Goal: Complete application form: Complete application form

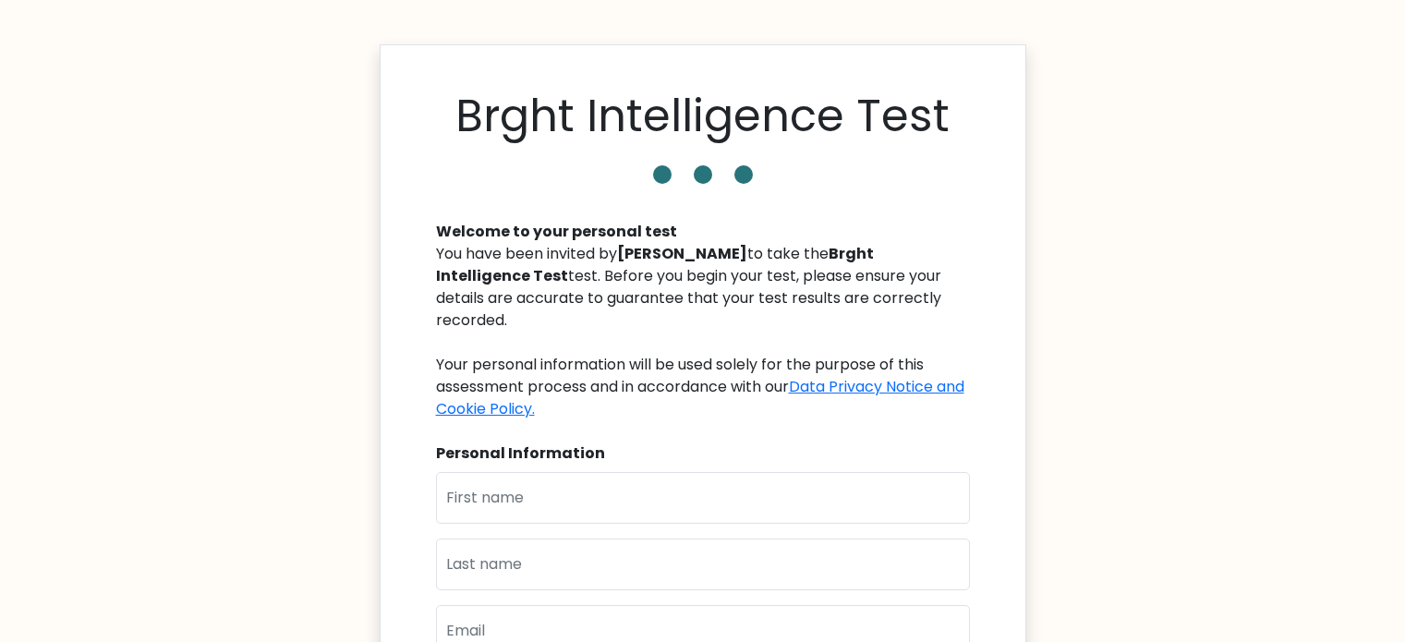
scroll to position [92, 0]
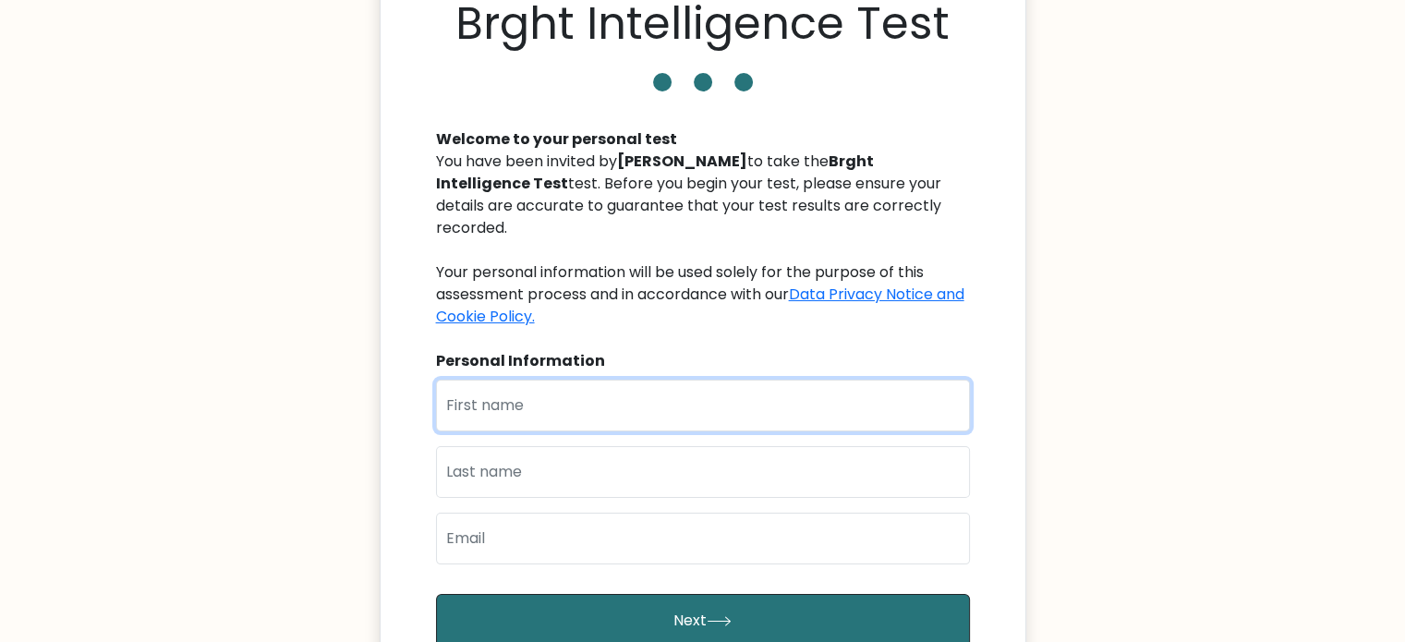
click at [545, 387] on input "text" at bounding box center [703, 406] width 534 height 52
type input "Ashrita"
type input "Dikshit V A"
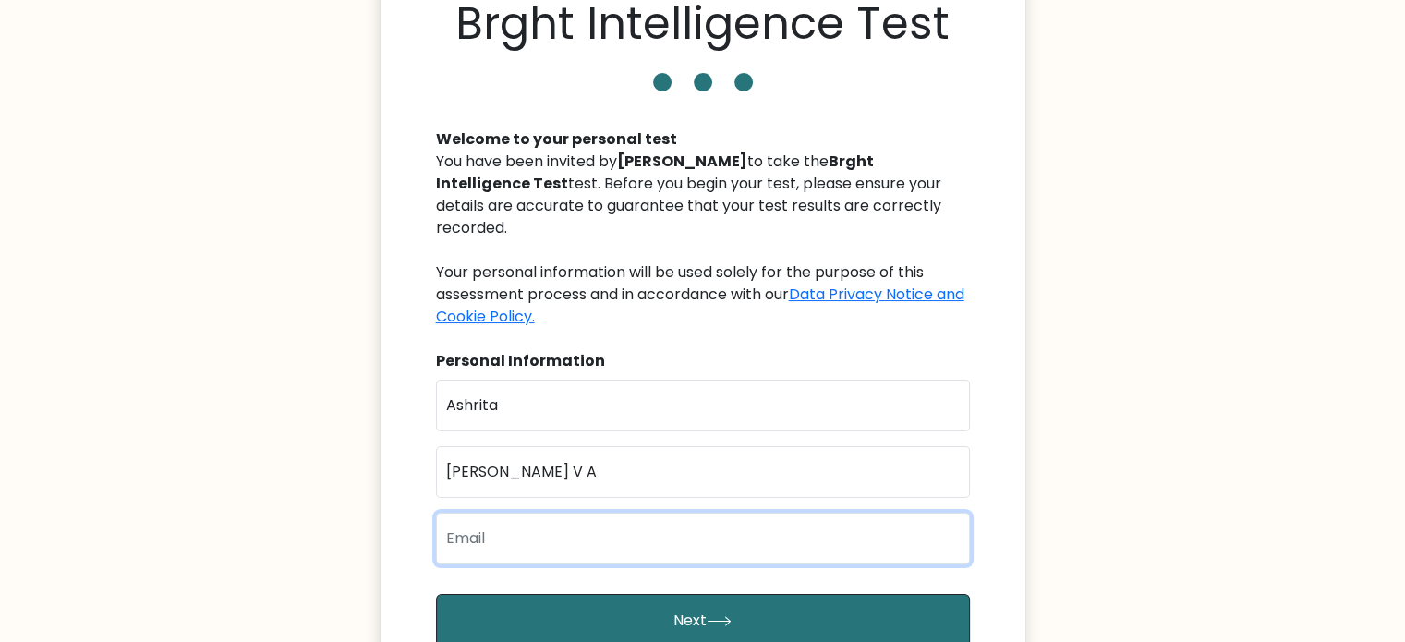
type input "ashd9503@gmail.com"
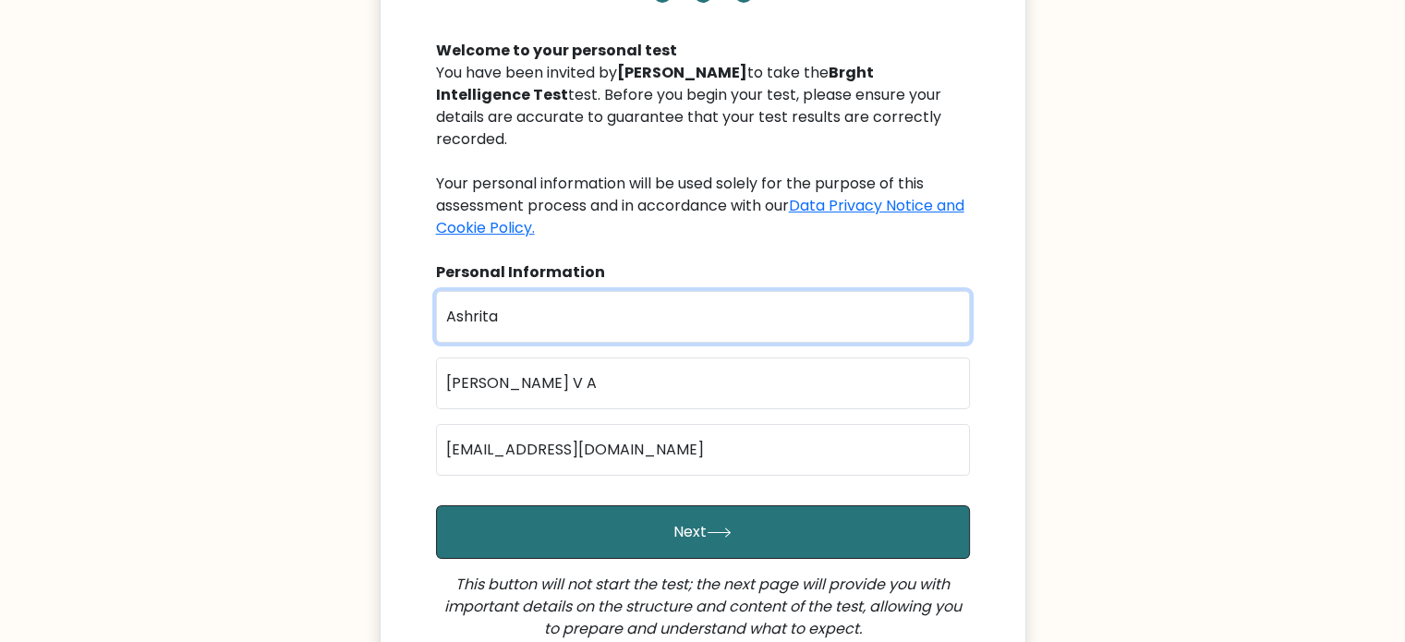
scroll to position [185, 0]
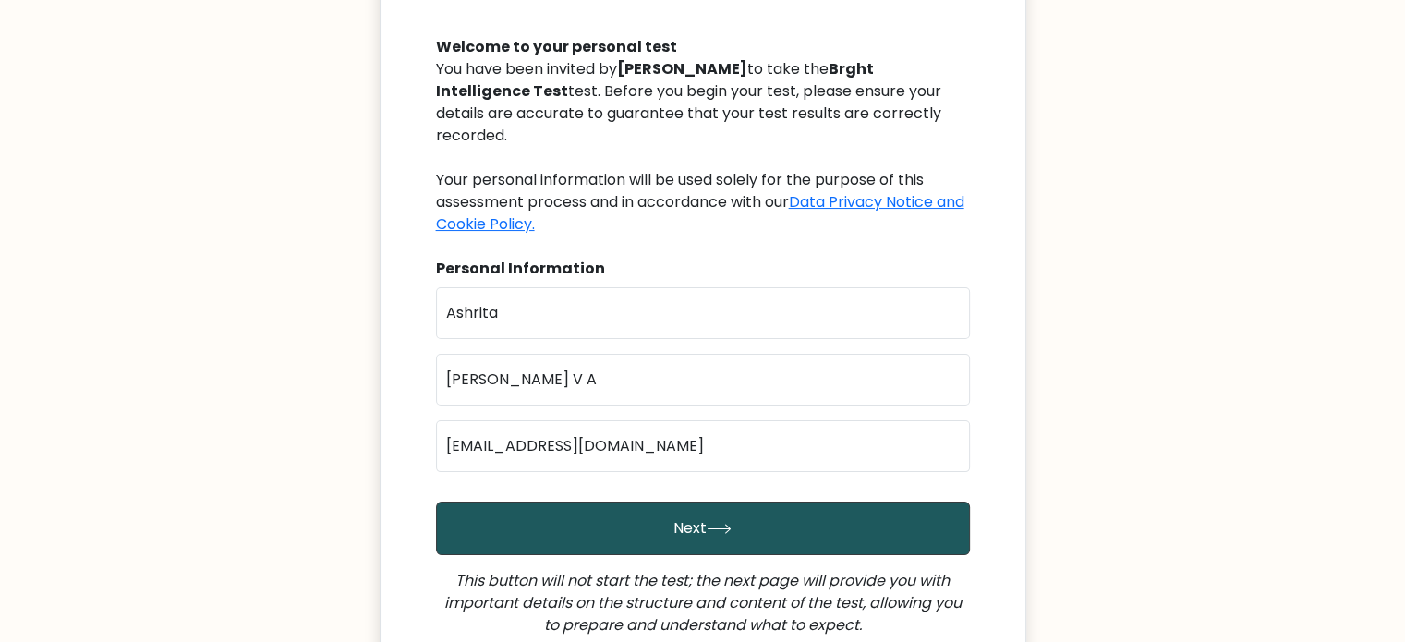
click at [728, 536] on button "Next" at bounding box center [703, 528] width 534 height 54
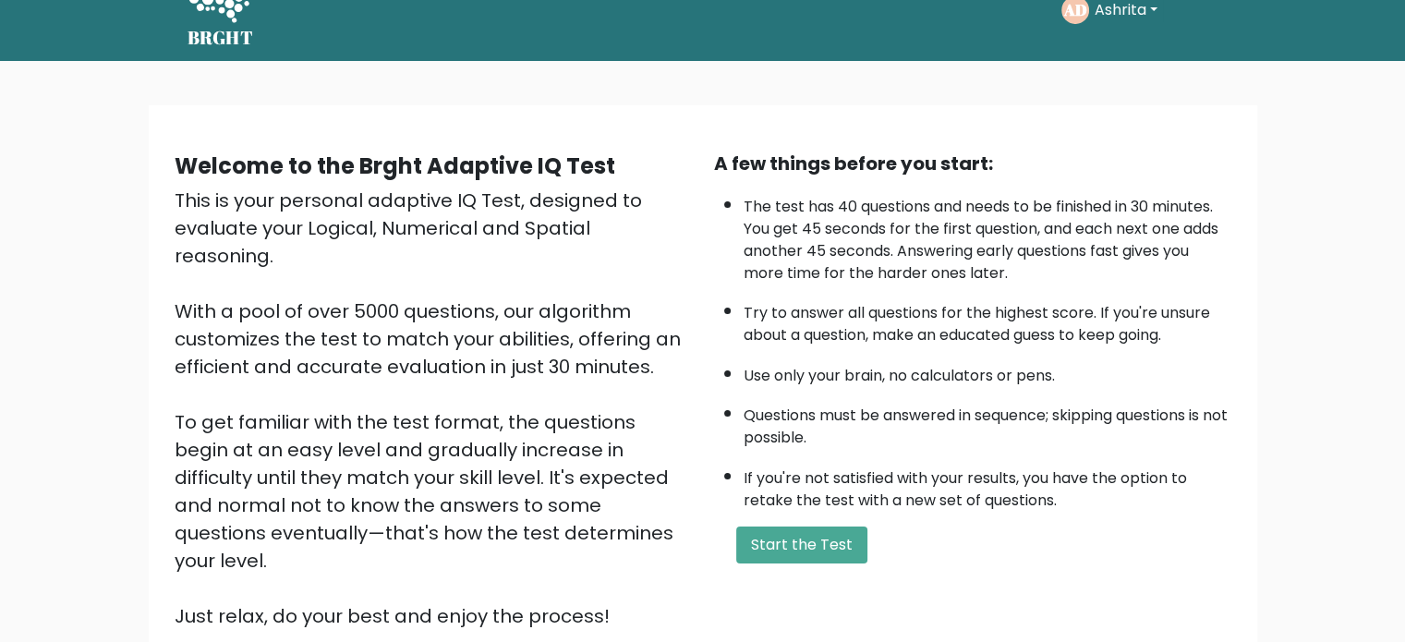
scroll to position [92, 0]
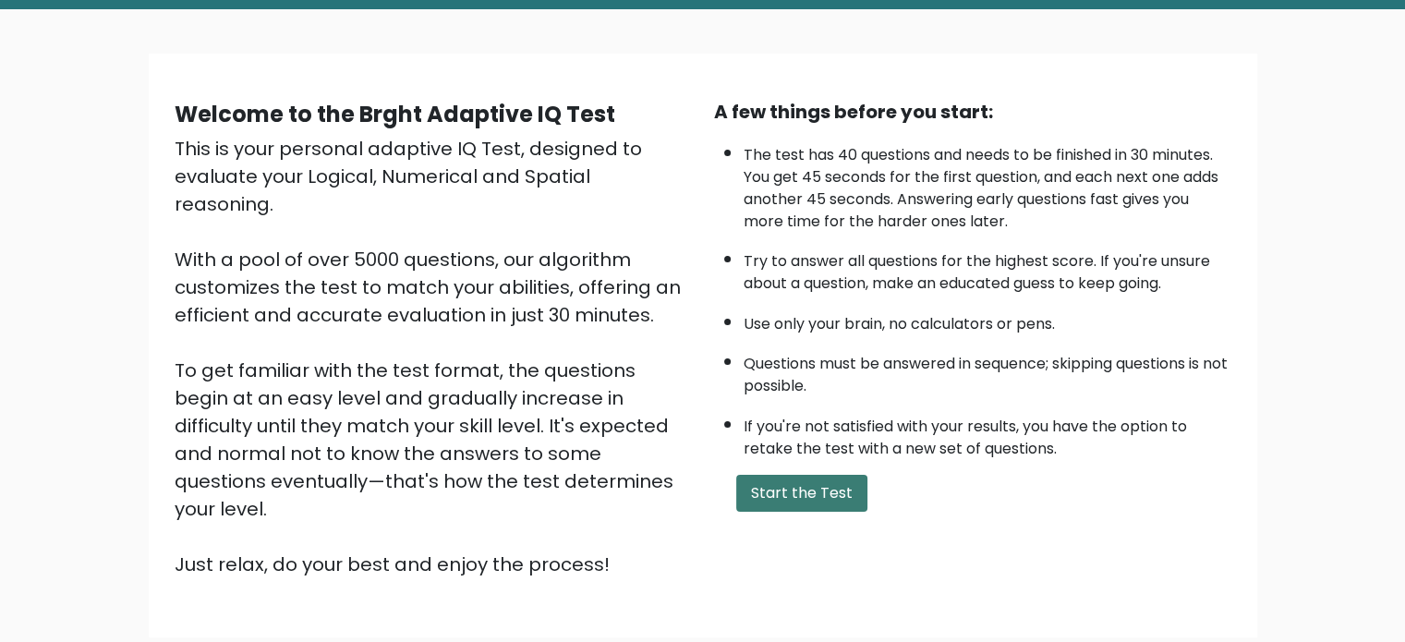
click at [773, 490] on button "Start the Test" at bounding box center [801, 493] width 131 height 37
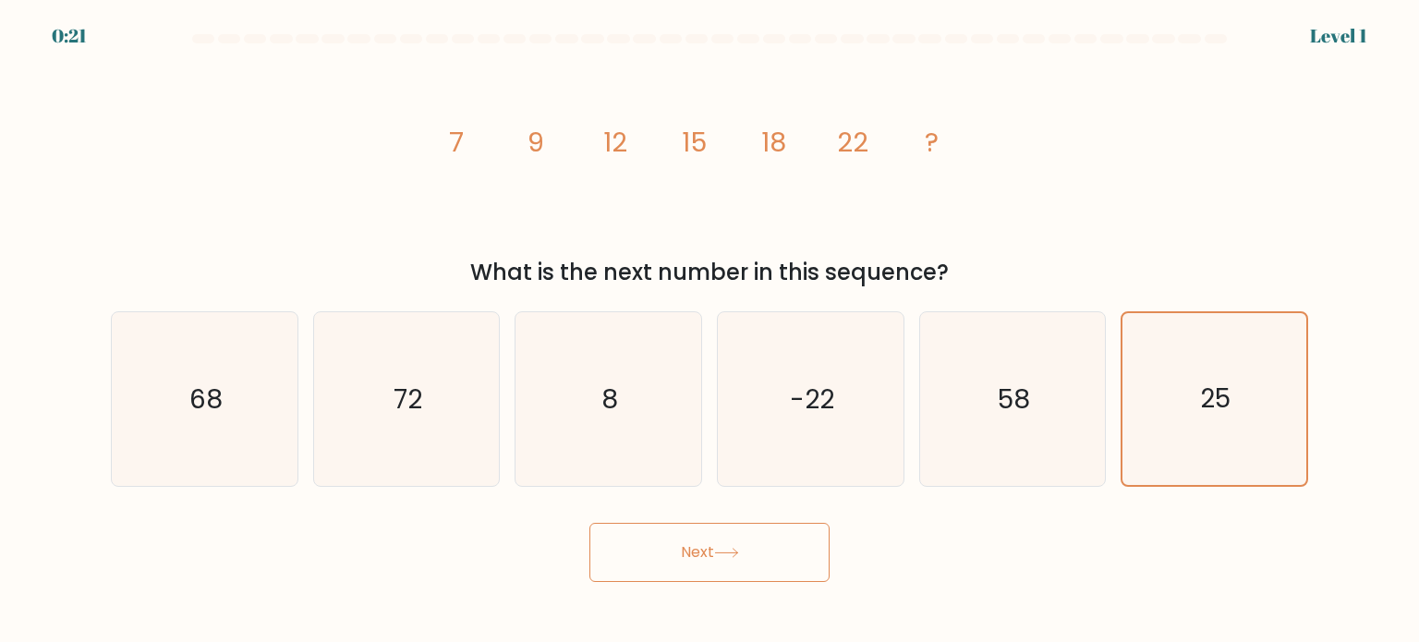
click at [615, 210] on icon "image/svg+xml 7 9 12 15 18 22 ?" at bounding box center [709, 151] width 554 height 193
click at [1170, 428] on icon "25" at bounding box center [1214, 399] width 172 height 172
click at [710, 331] on input "f. 25" at bounding box center [709, 325] width 1 height 9
click at [702, 542] on button "Next" at bounding box center [709, 552] width 240 height 59
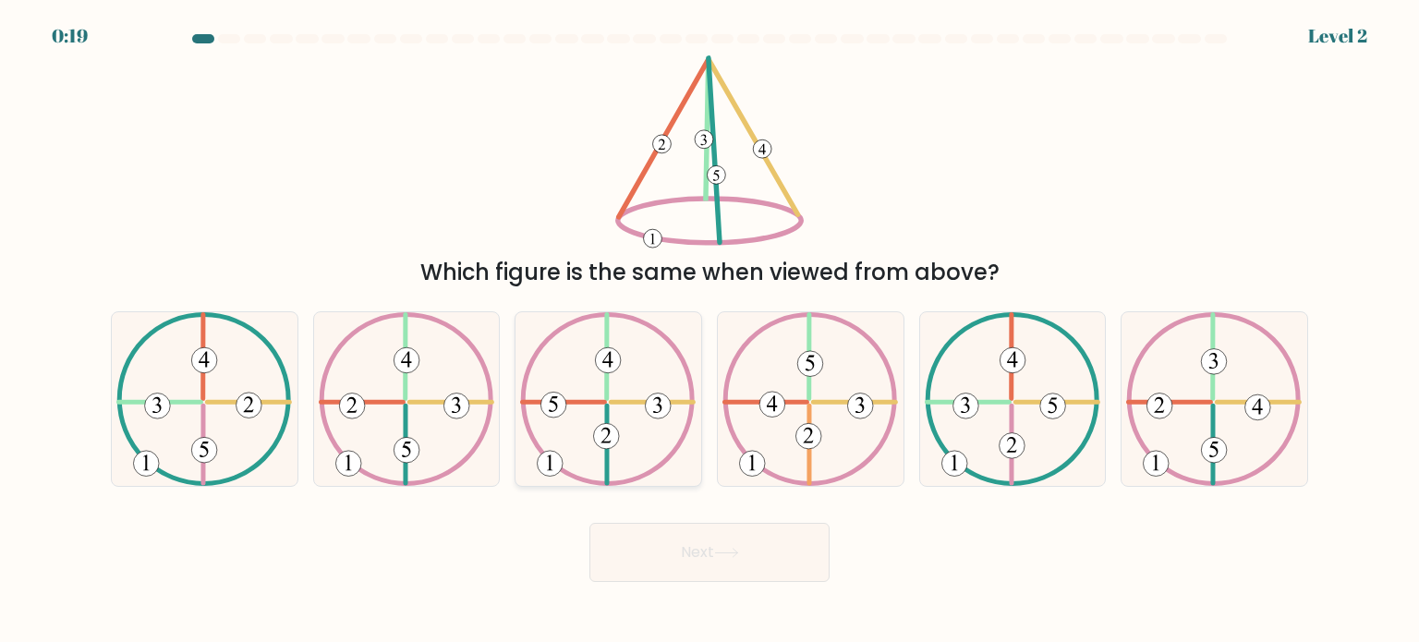
click at [637, 409] on icon at bounding box center [607, 399] width 175 height 174
click at [709, 331] on input "c." at bounding box center [709, 325] width 1 height 9
radio input "true"
click at [721, 554] on icon at bounding box center [726, 553] width 25 height 10
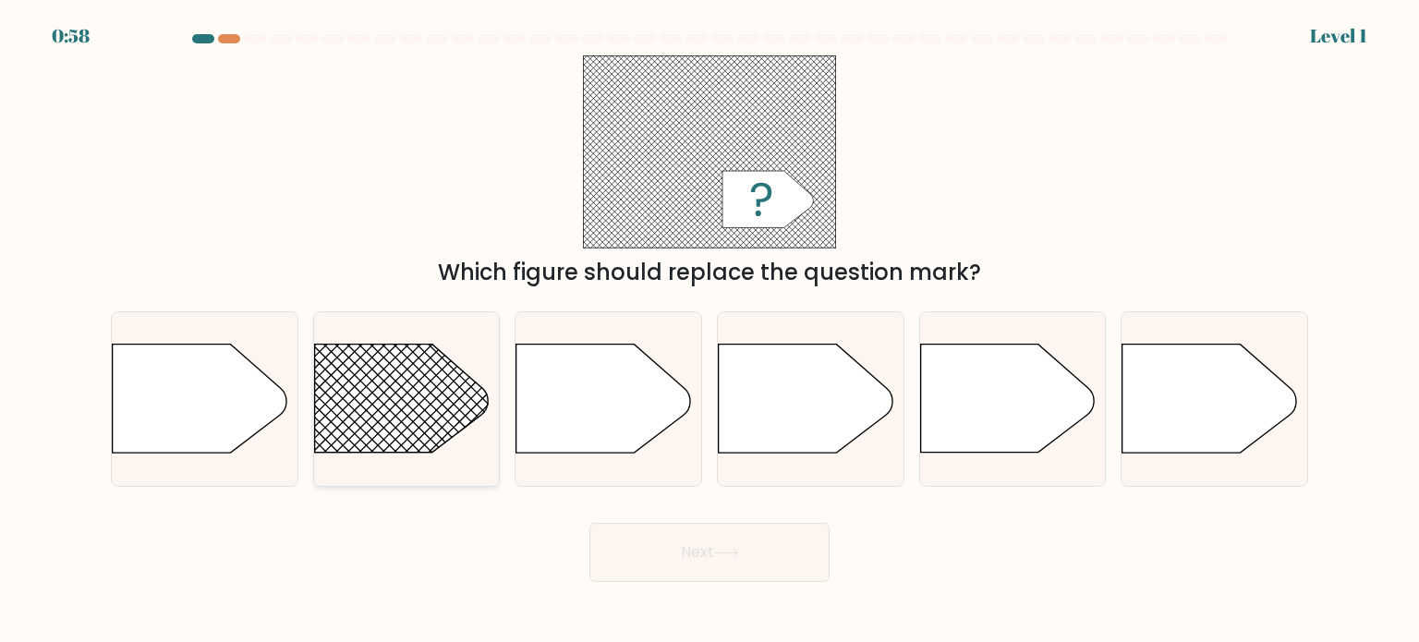
click at [397, 374] on rect at bounding box center [289, 308] width 482 height 367
click at [709, 331] on input "b." at bounding box center [709, 325] width 1 height 9
radio input "true"
click at [730, 555] on icon at bounding box center [726, 553] width 25 height 10
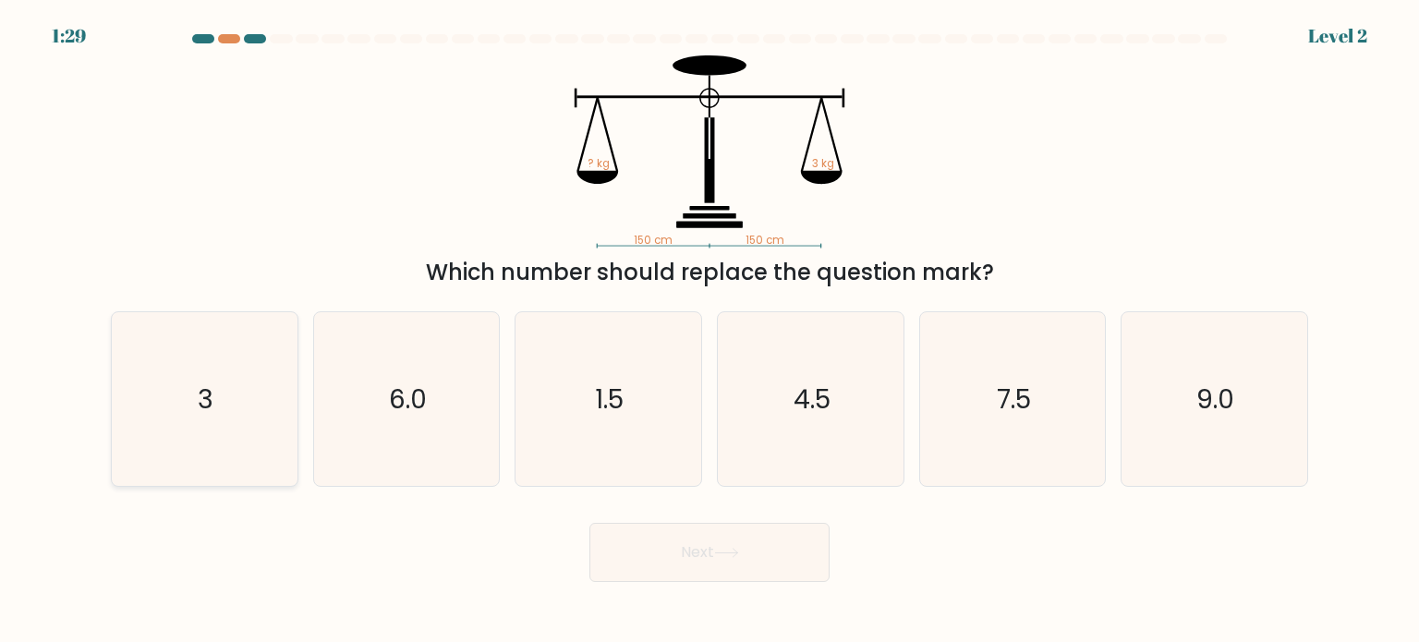
click at [201, 441] on icon "3" at bounding box center [204, 399] width 174 height 174
click at [709, 331] on input "a. 3" at bounding box center [709, 325] width 1 height 9
radio input "true"
click at [737, 546] on button "Next" at bounding box center [709, 552] width 240 height 59
click at [678, 552] on button "Next" at bounding box center [709, 552] width 240 height 59
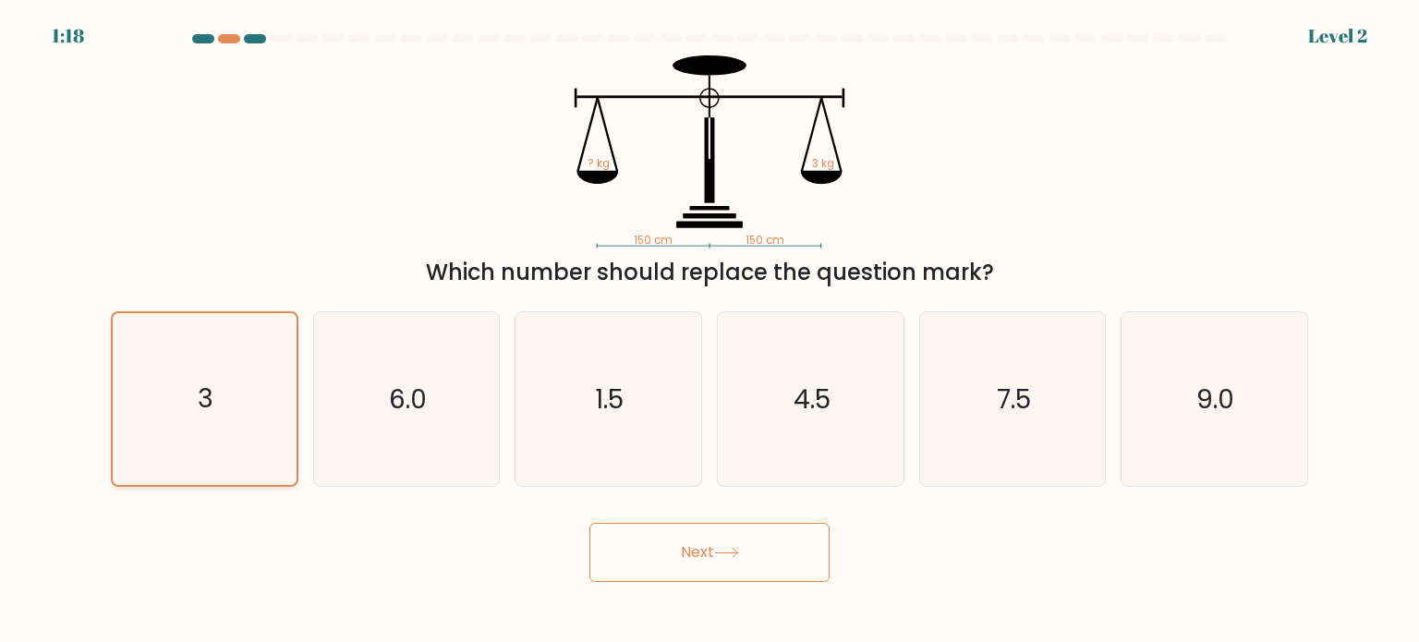
click at [187, 400] on icon "3" at bounding box center [204, 399] width 172 height 172
click at [709, 331] on input "a. 3" at bounding box center [709, 325] width 1 height 9
click at [710, 564] on button "Next" at bounding box center [709, 552] width 240 height 59
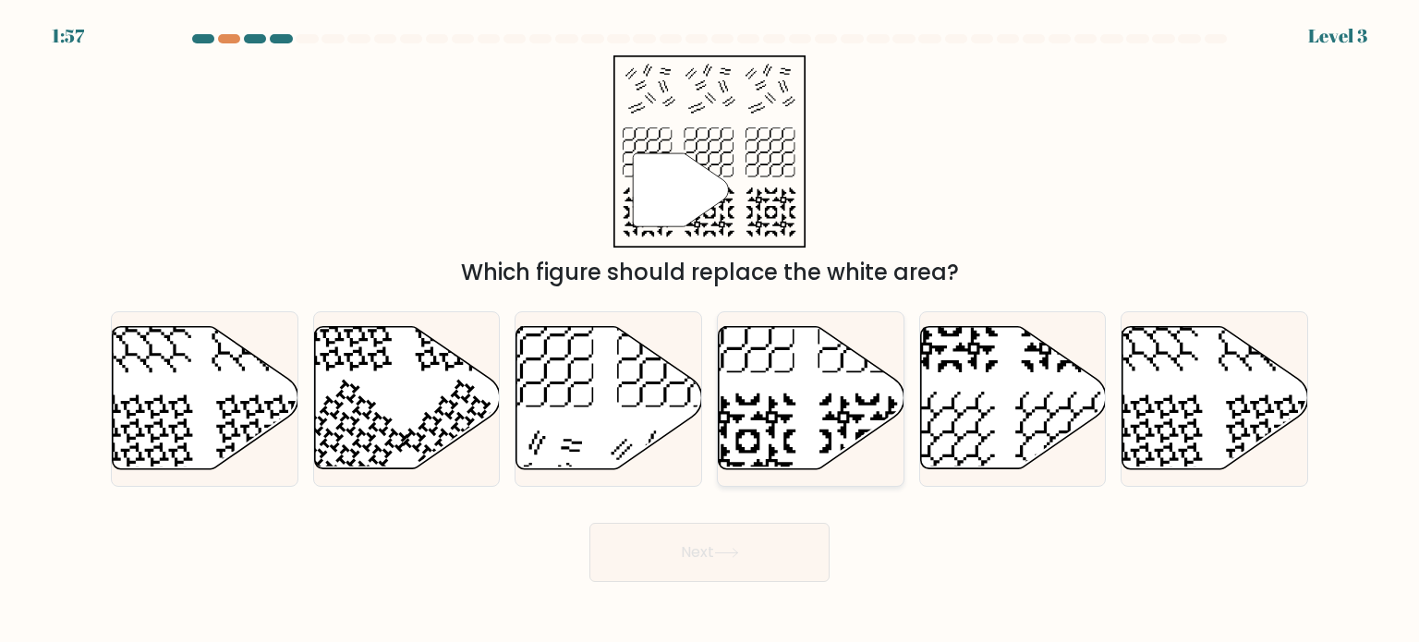
click at [800, 409] on icon at bounding box center [811, 398] width 186 height 142
click at [710, 331] on input "d." at bounding box center [709, 325] width 1 height 9
radio input "true"
click at [728, 542] on button "Next" at bounding box center [709, 552] width 240 height 59
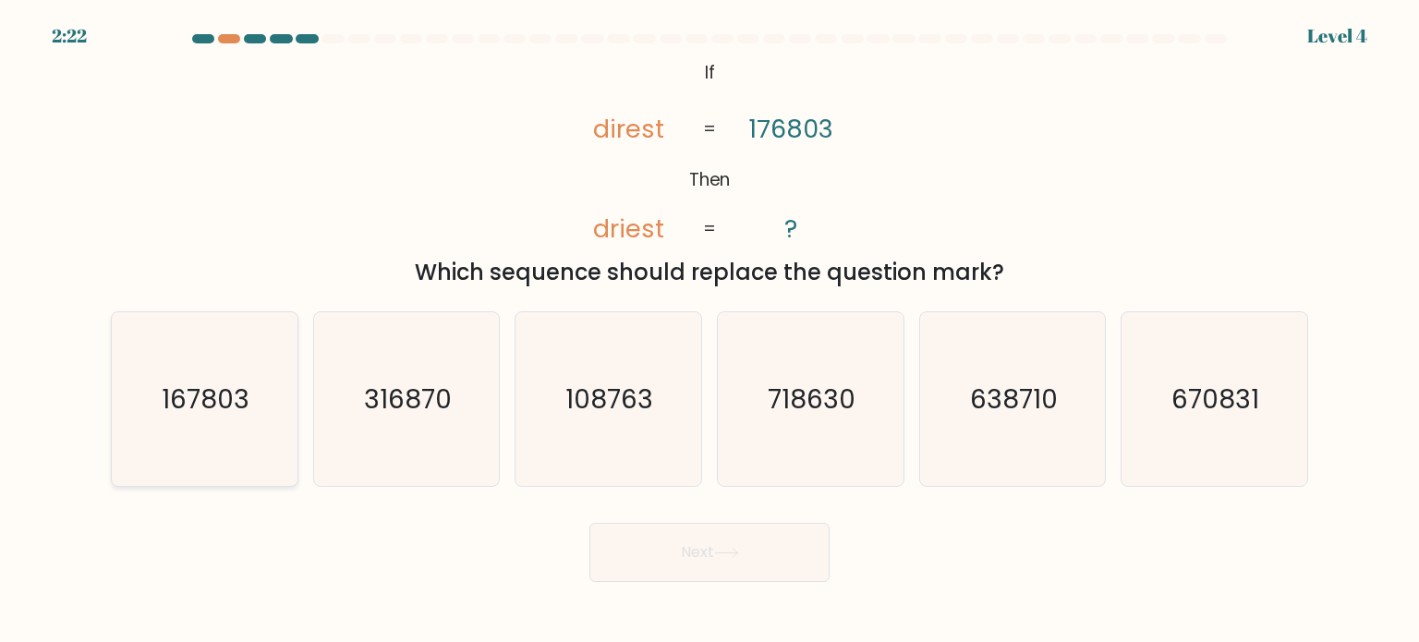
click at [217, 415] on text "167803" at bounding box center [207, 398] width 88 height 37
click at [709, 331] on input "a. 167803" at bounding box center [709, 325] width 1 height 9
radio input "true"
click at [680, 547] on button "Next" at bounding box center [709, 552] width 240 height 59
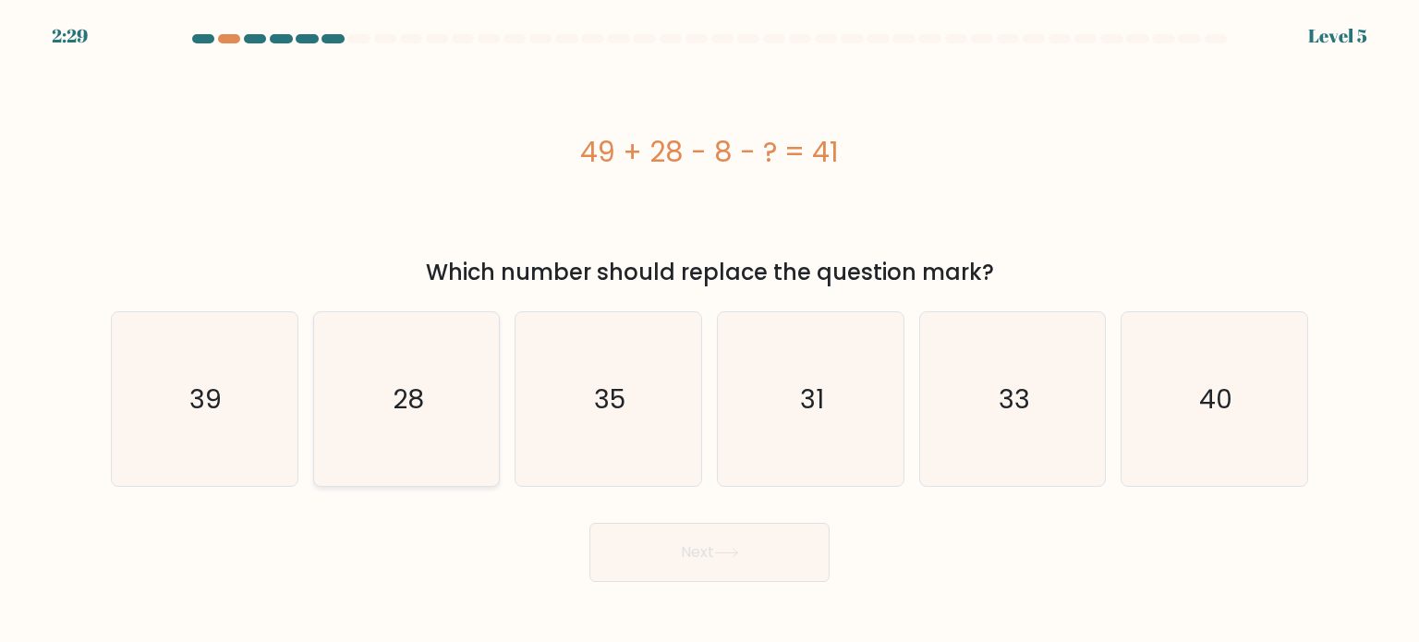
click at [373, 417] on icon "28" at bounding box center [407, 399] width 174 height 174
click at [709, 331] on input "b. 28" at bounding box center [709, 325] width 1 height 9
radio input "true"
click at [706, 555] on button "Next" at bounding box center [709, 552] width 240 height 59
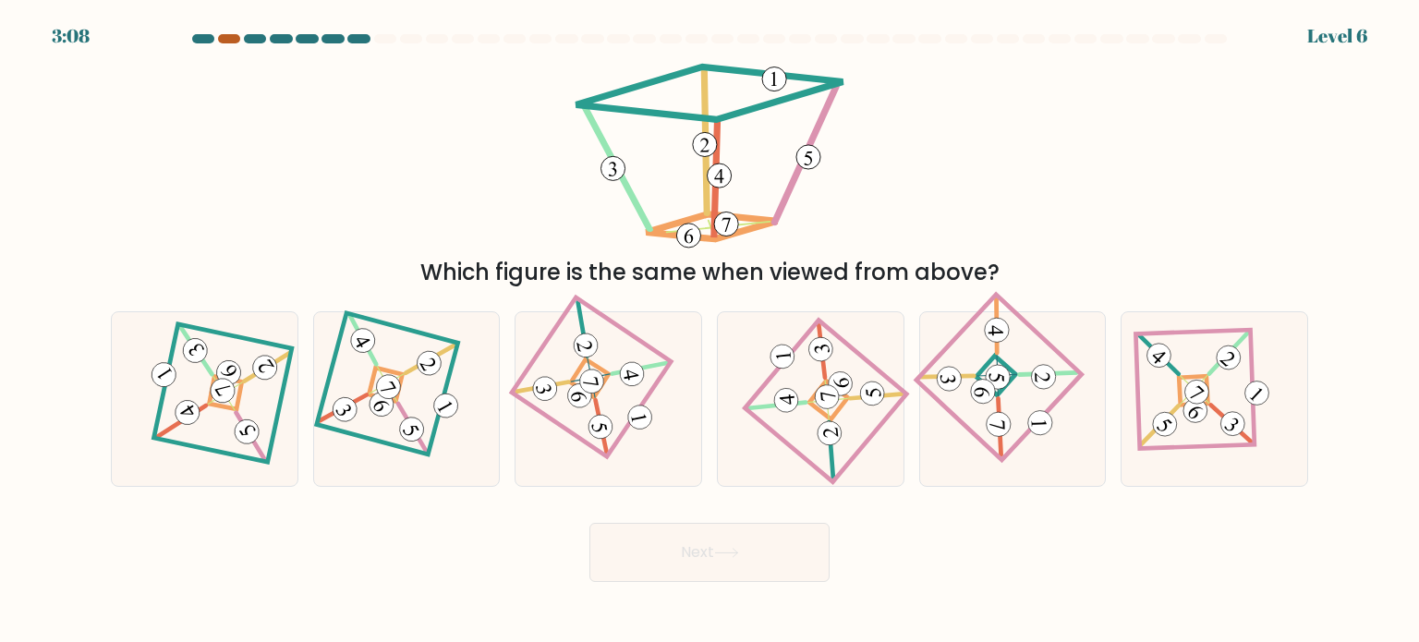
click at [225, 40] on div at bounding box center [229, 38] width 22 height 9
click at [432, 423] on icon at bounding box center [405, 398] width 119 height 139
click at [709, 331] on input "b." at bounding box center [709, 325] width 1 height 9
radio input "true"
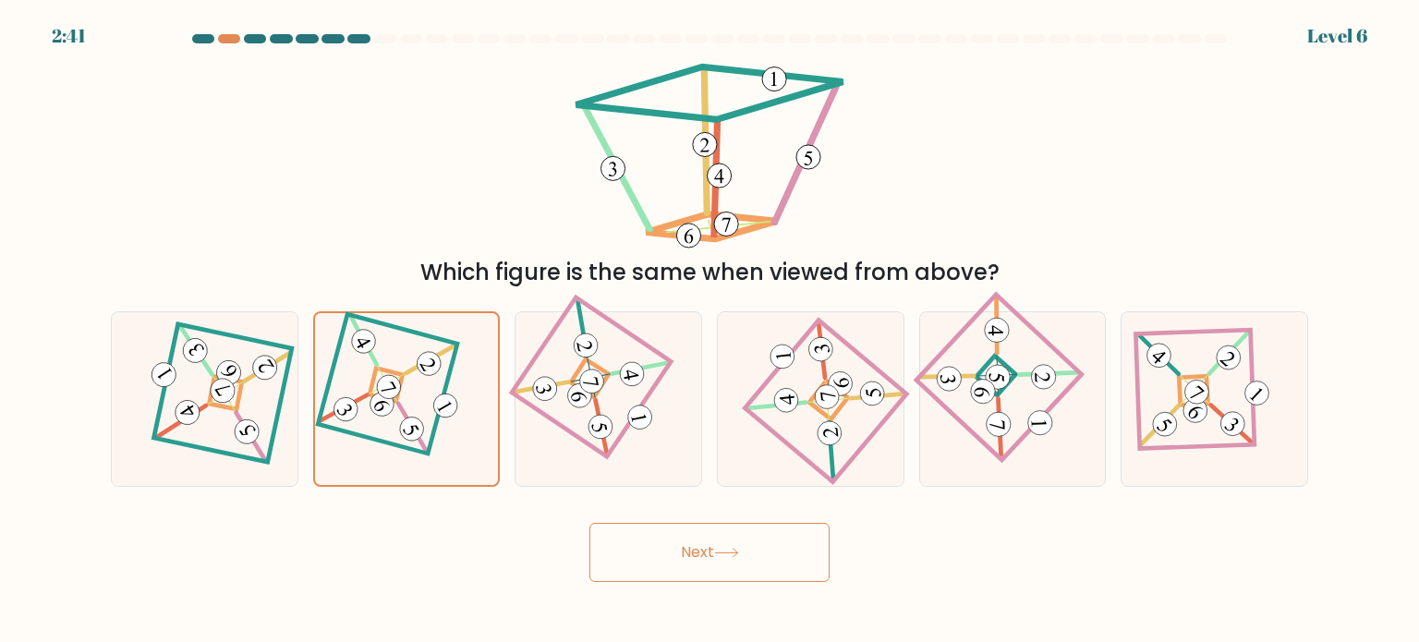
click at [731, 562] on button "Next" at bounding box center [709, 552] width 240 height 59
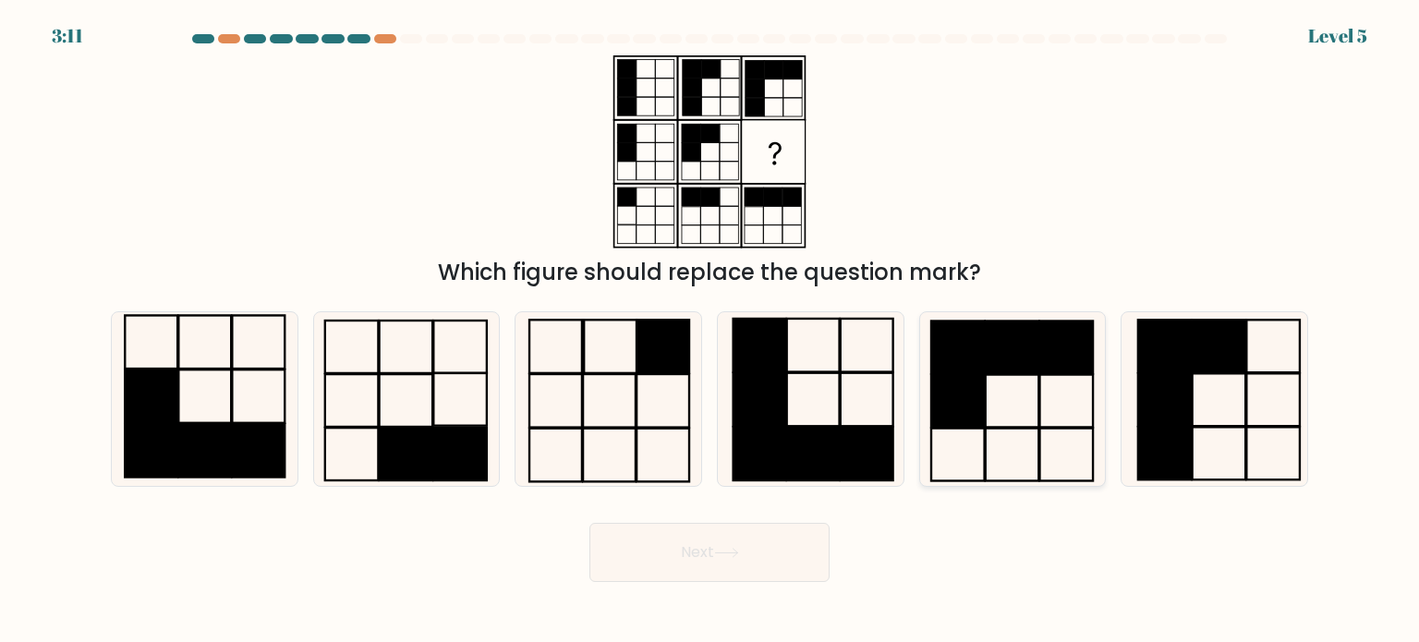
click at [998, 341] on rect at bounding box center [1012, 346] width 54 height 53
click at [710, 331] on input "e." at bounding box center [709, 325] width 1 height 9
radio input "true"
click at [746, 545] on button "Next" at bounding box center [709, 552] width 240 height 59
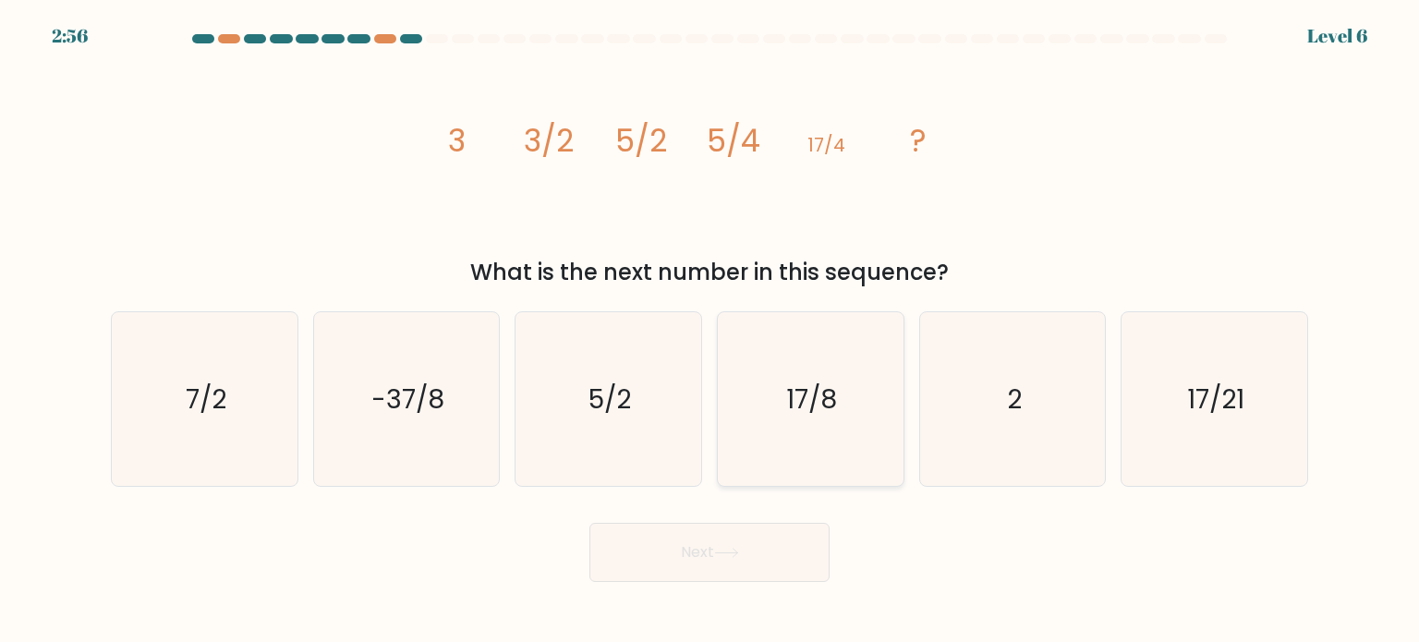
click at [825, 419] on icon "17/8" at bounding box center [810, 399] width 174 height 174
click at [710, 331] on input "d. 17/8" at bounding box center [709, 325] width 1 height 9
radio input "true"
click at [761, 559] on button "Next" at bounding box center [709, 552] width 240 height 59
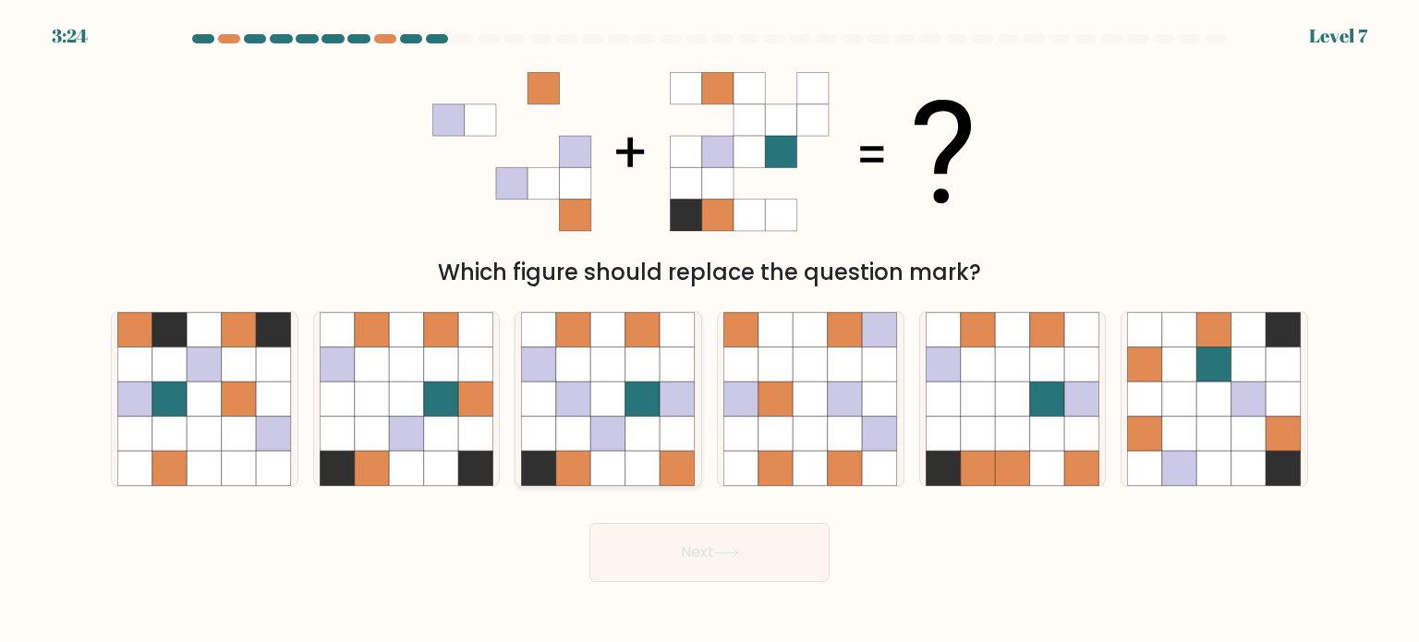
click at [623, 434] on icon at bounding box center [608, 433] width 35 height 35
click at [709, 331] on input "c." at bounding box center [709, 325] width 1 height 9
radio input "true"
click at [720, 532] on button "Next" at bounding box center [709, 552] width 240 height 59
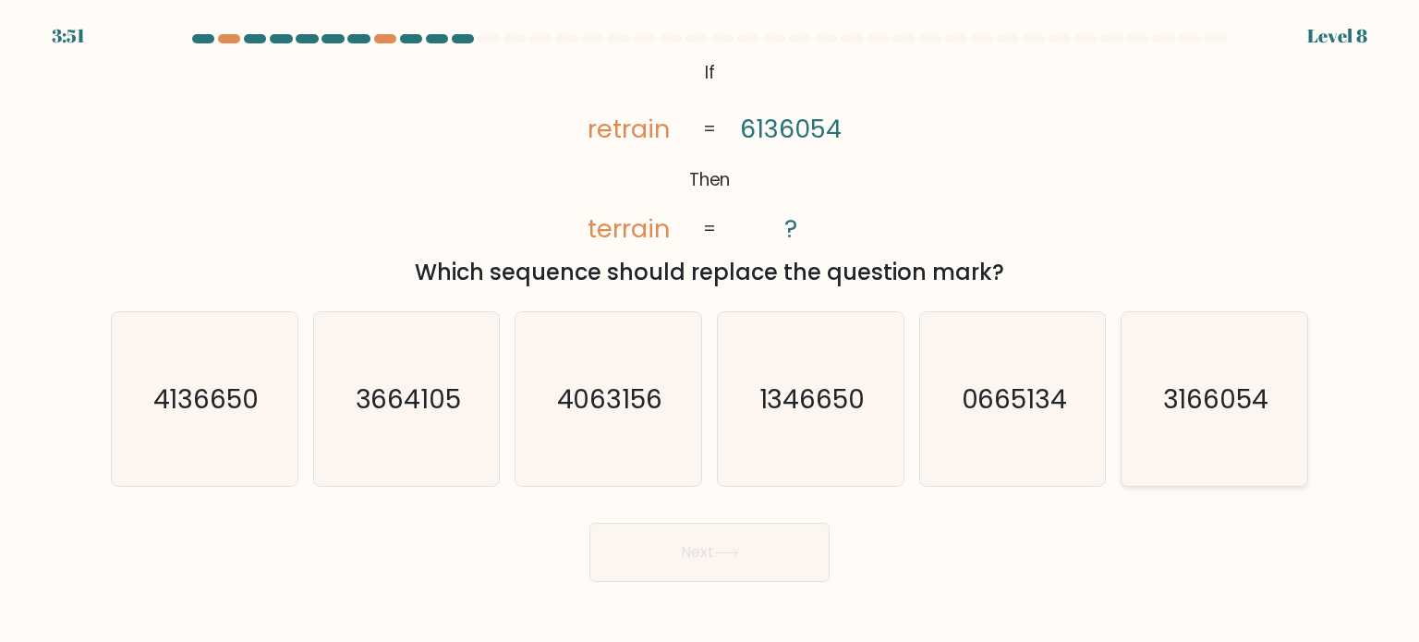
click at [1238, 443] on icon "3166054" at bounding box center [1214, 399] width 174 height 174
click at [710, 331] on input "f. 3166054" at bounding box center [709, 325] width 1 height 9
radio input "true"
click at [766, 538] on button "Next" at bounding box center [709, 552] width 240 height 59
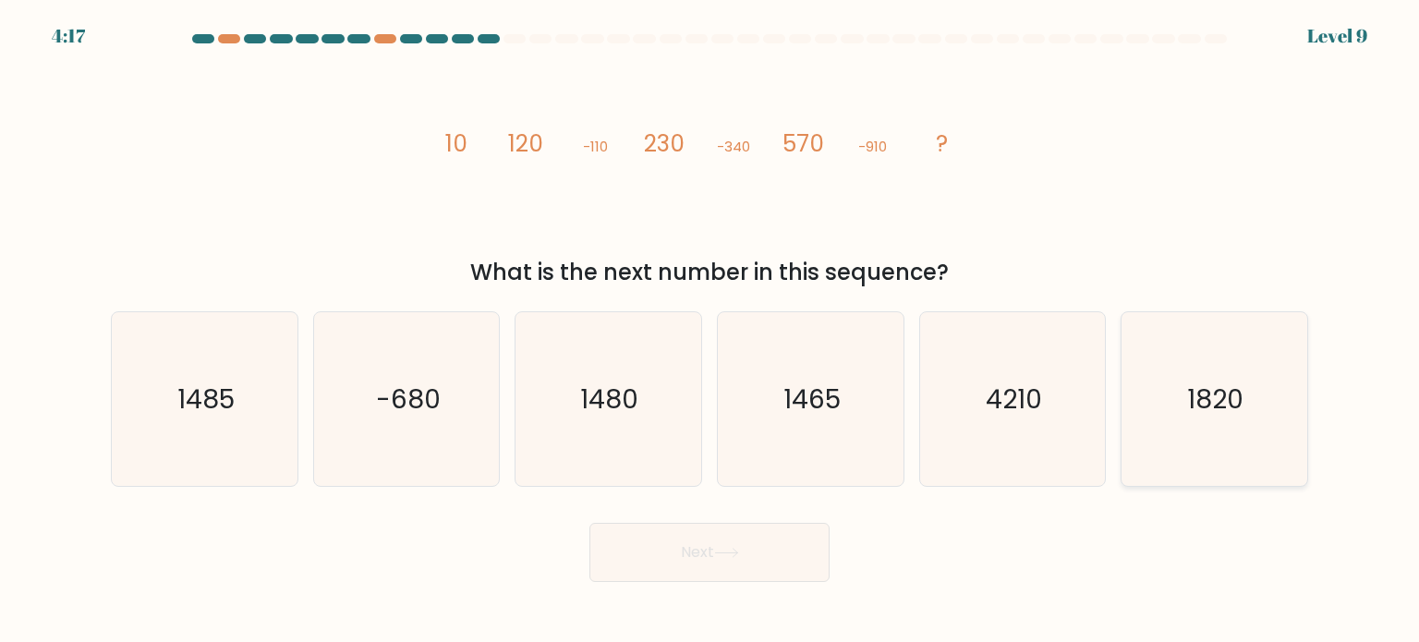
click at [1226, 425] on icon "1820" at bounding box center [1214, 399] width 174 height 174
click at [710, 331] on input "f. 1820" at bounding box center [709, 325] width 1 height 9
radio input "true"
click at [735, 573] on button "Next" at bounding box center [709, 552] width 240 height 59
click at [713, 547] on button "Next" at bounding box center [709, 552] width 240 height 59
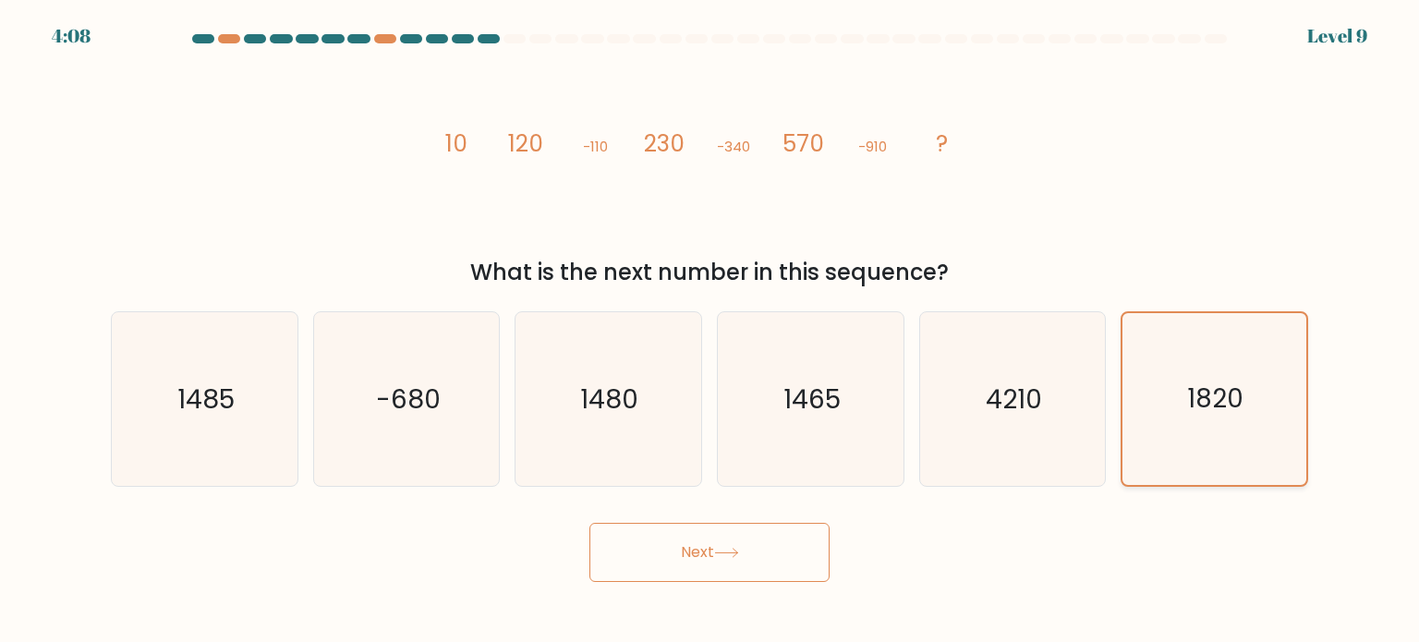
click at [1241, 397] on text "1820" at bounding box center [1216, 398] width 56 height 36
click at [710, 331] on input "f. 1820" at bounding box center [709, 325] width 1 height 9
click at [712, 553] on button "Next" at bounding box center [709, 552] width 240 height 59
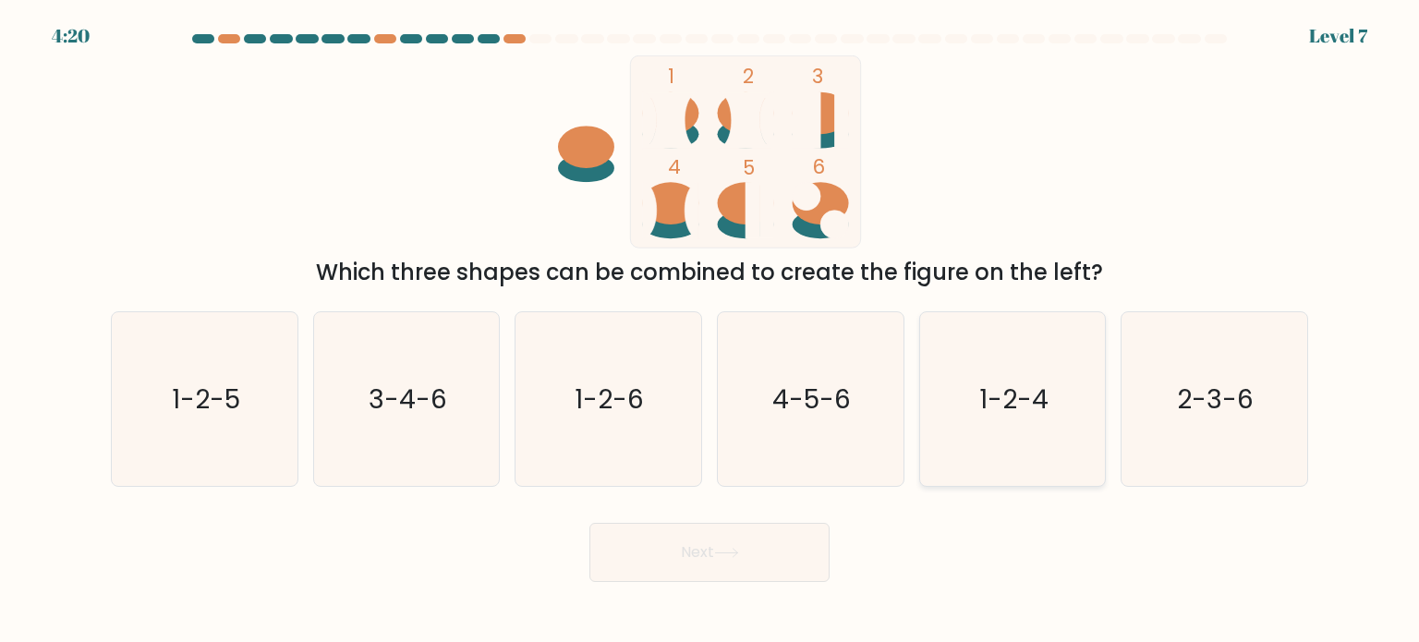
click at [1034, 402] on text "1-2-4" at bounding box center [1013, 398] width 69 height 37
click at [710, 331] on input "e. 1-2-4" at bounding box center [709, 325] width 1 height 9
radio input "true"
click at [691, 557] on button "Next" at bounding box center [709, 552] width 240 height 59
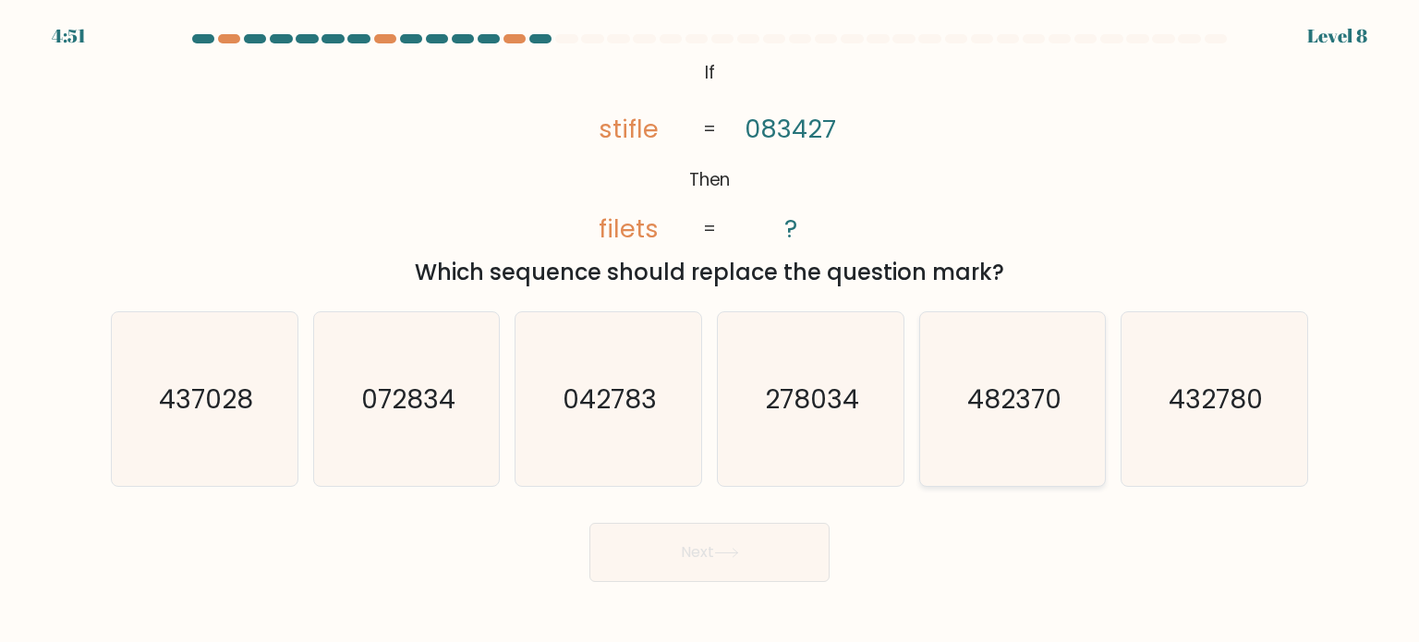
click at [965, 398] on icon "482370" at bounding box center [1012, 399] width 174 height 174
click at [710, 331] on input "e. 482370" at bounding box center [709, 325] width 1 height 9
radio input "true"
click at [704, 566] on button "Next" at bounding box center [709, 552] width 240 height 59
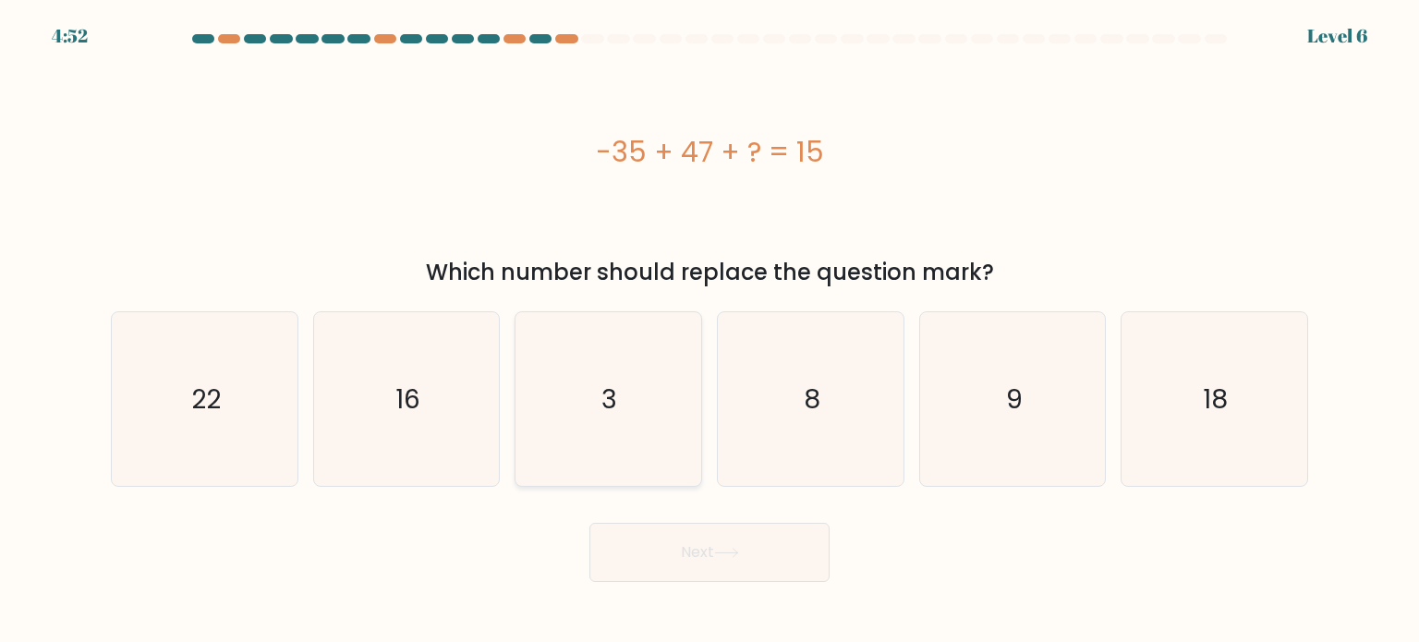
click at [628, 373] on icon "3" at bounding box center [608, 399] width 174 height 174
click at [709, 331] on input "c. 3" at bounding box center [709, 325] width 1 height 9
radio input "true"
click at [706, 549] on button "Next" at bounding box center [709, 552] width 240 height 59
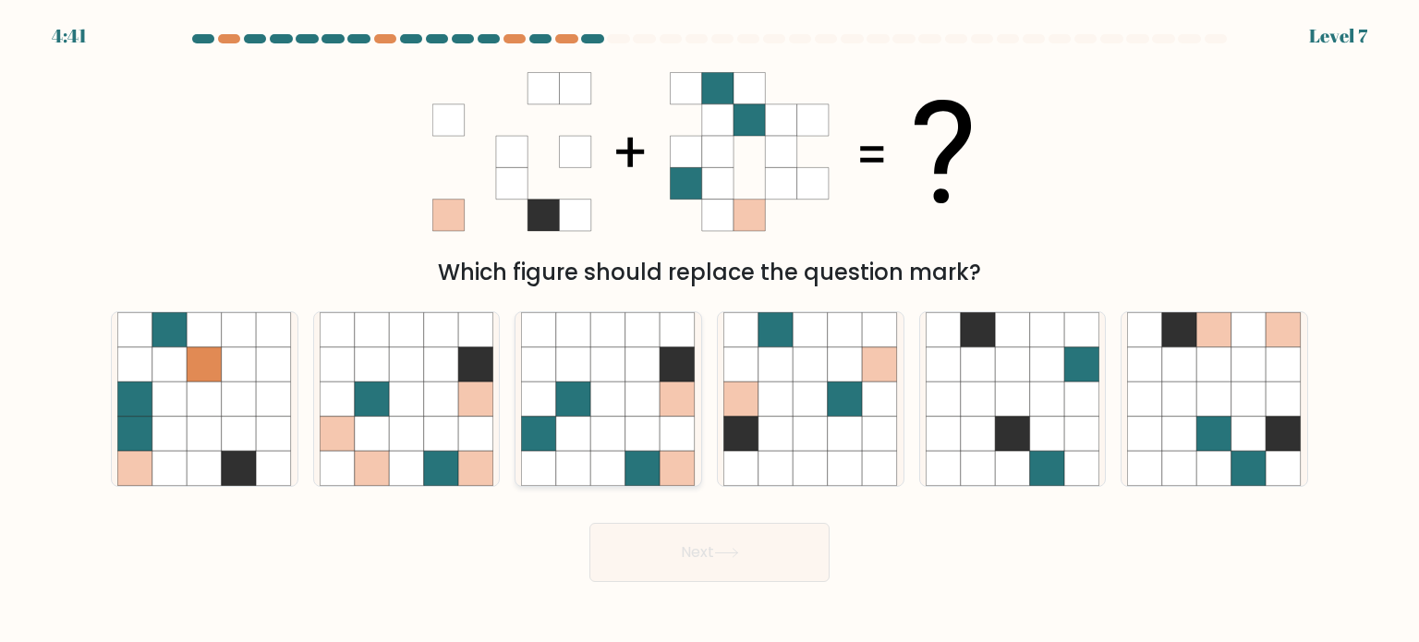
click at [613, 433] on icon at bounding box center [608, 433] width 35 height 35
click at [709, 331] on input "c." at bounding box center [709, 325] width 1 height 9
radio input "true"
click at [672, 539] on button "Next" at bounding box center [709, 552] width 240 height 59
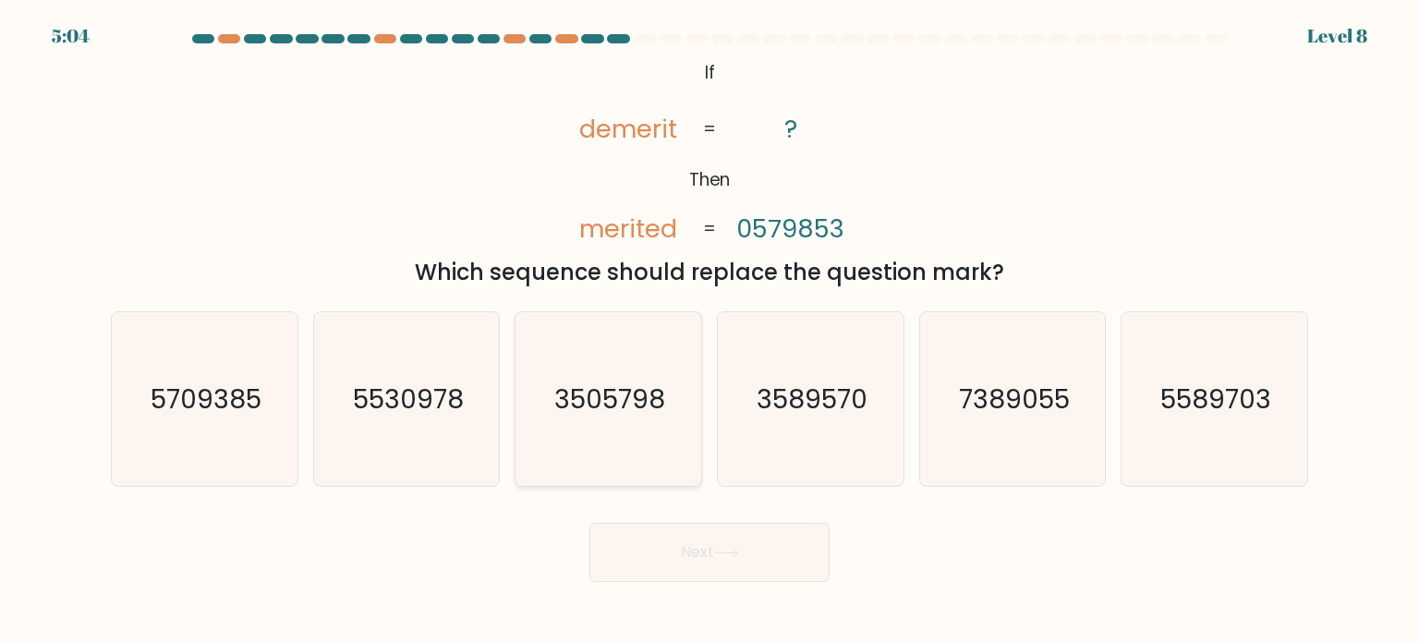
click at [632, 410] on text "3505798" at bounding box center [610, 398] width 111 height 37
click at [709, 331] on input "c. 3505798" at bounding box center [709, 325] width 1 height 9
radio input "true"
click at [705, 557] on button "Next" at bounding box center [709, 552] width 240 height 59
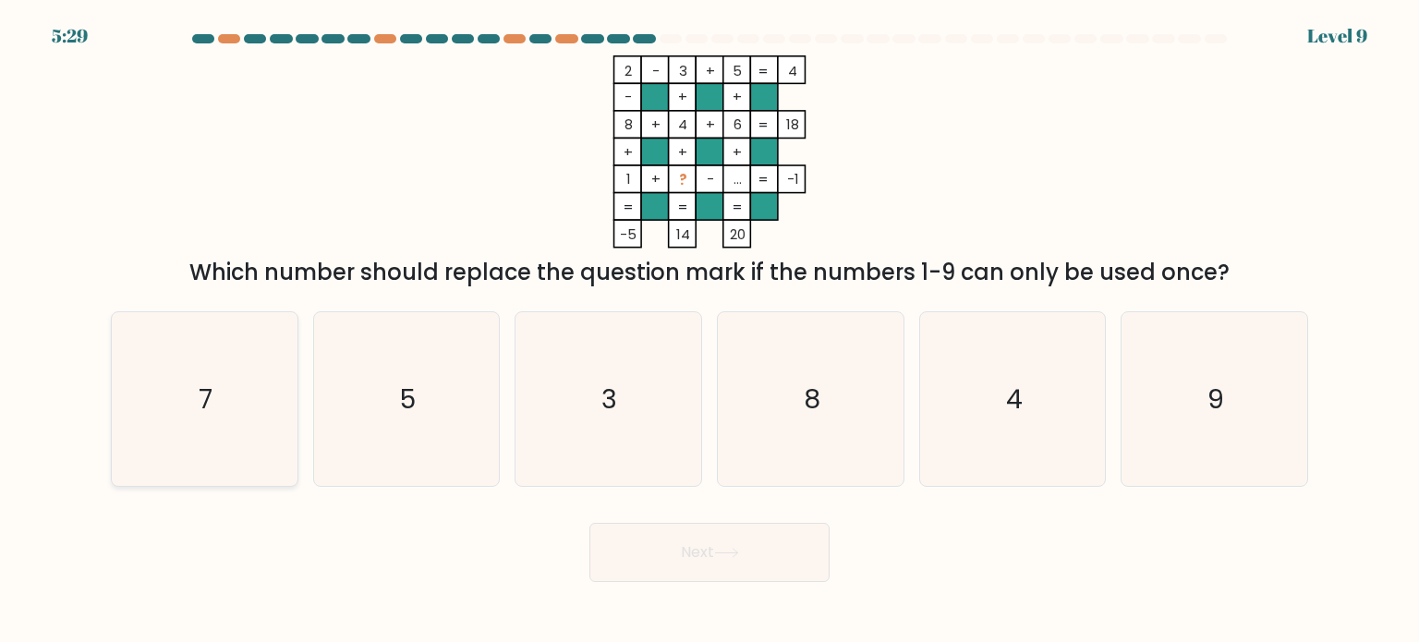
click at [207, 392] on text "7" at bounding box center [206, 398] width 14 height 37
click at [709, 331] on input "a. 7" at bounding box center [709, 325] width 1 height 9
radio input "true"
click at [698, 536] on button "Next" at bounding box center [709, 552] width 240 height 59
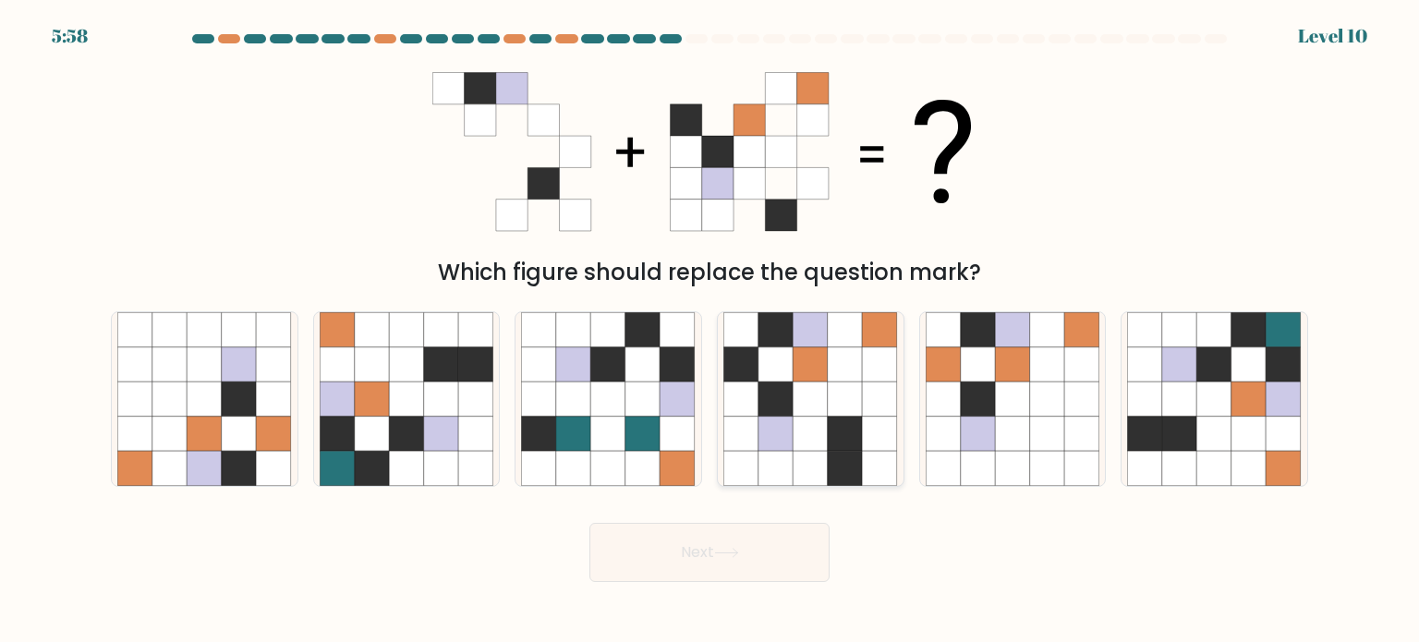
click at [850, 402] on icon at bounding box center [844, 398] width 35 height 35
click at [710, 331] on input "d." at bounding box center [709, 325] width 1 height 9
radio input "true"
click at [776, 535] on button "Next" at bounding box center [709, 552] width 240 height 59
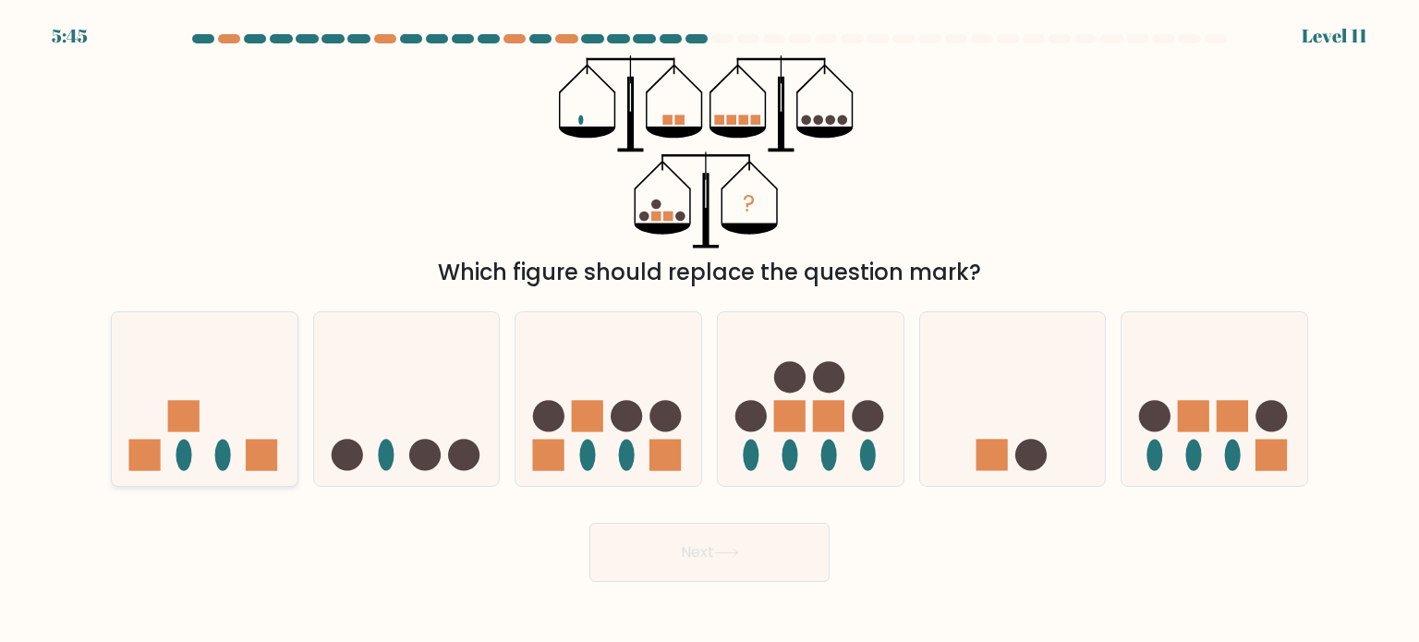
click at [223, 447] on ellipse at bounding box center [223, 454] width 16 height 31
click at [709, 331] on input "a." at bounding box center [709, 325] width 1 height 9
radio input "true"
click at [798, 442] on icon at bounding box center [811, 398] width 186 height 153
click at [710, 331] on input "d." at bounding box center [709, 325] width 1 height 9
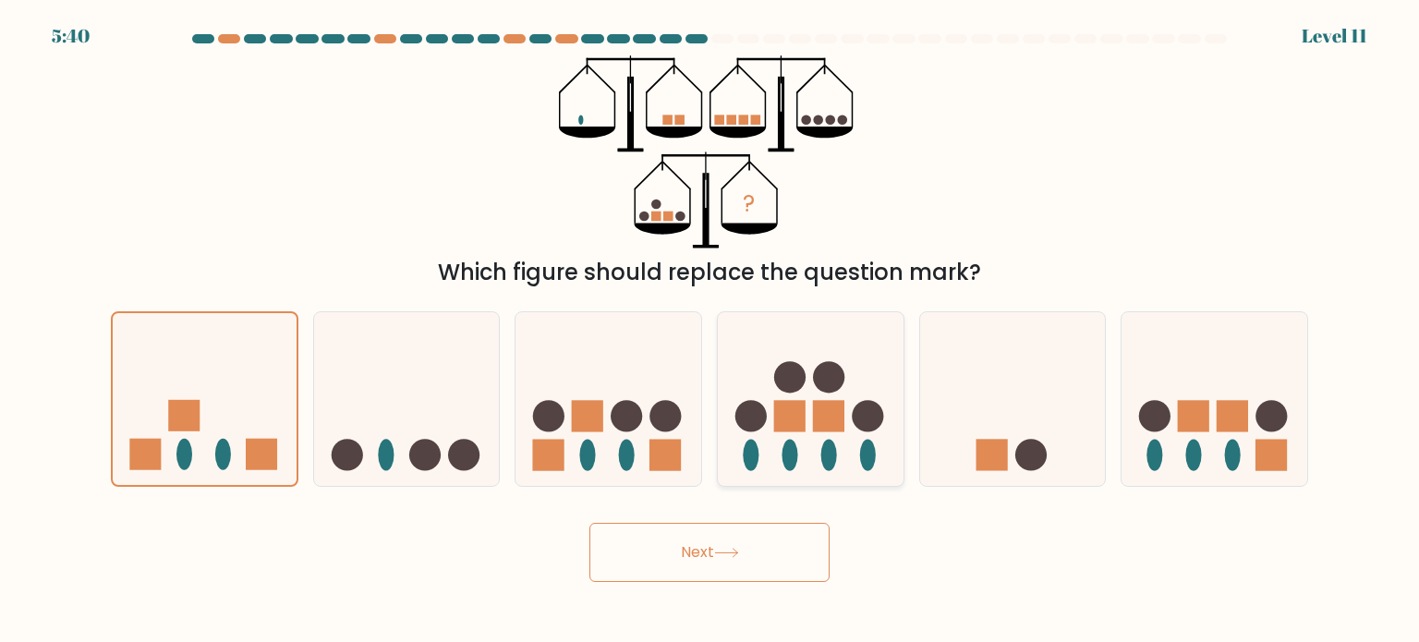
radio input "true"
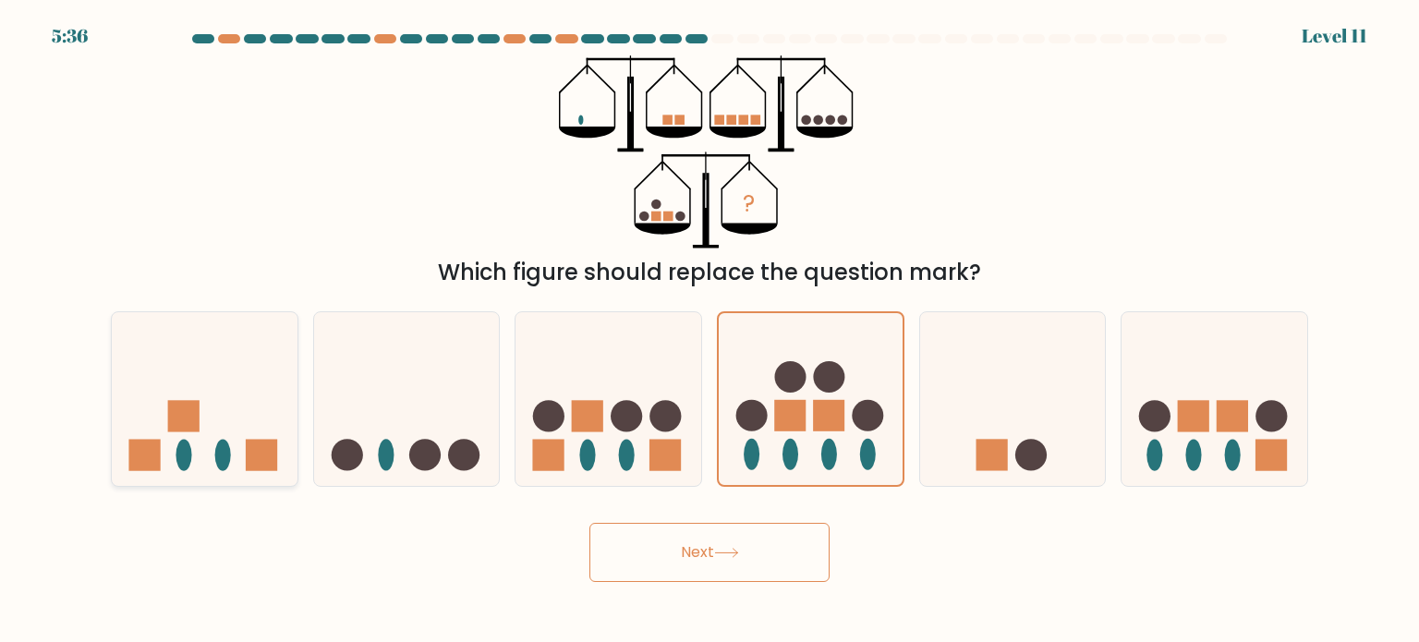
click at [189, 408] on rect at bounding box center [183, 415] width 31 height 31
click at [709, 331] on input "a." at bounding box center [709, 325] width 1 height 9
radio input "true"
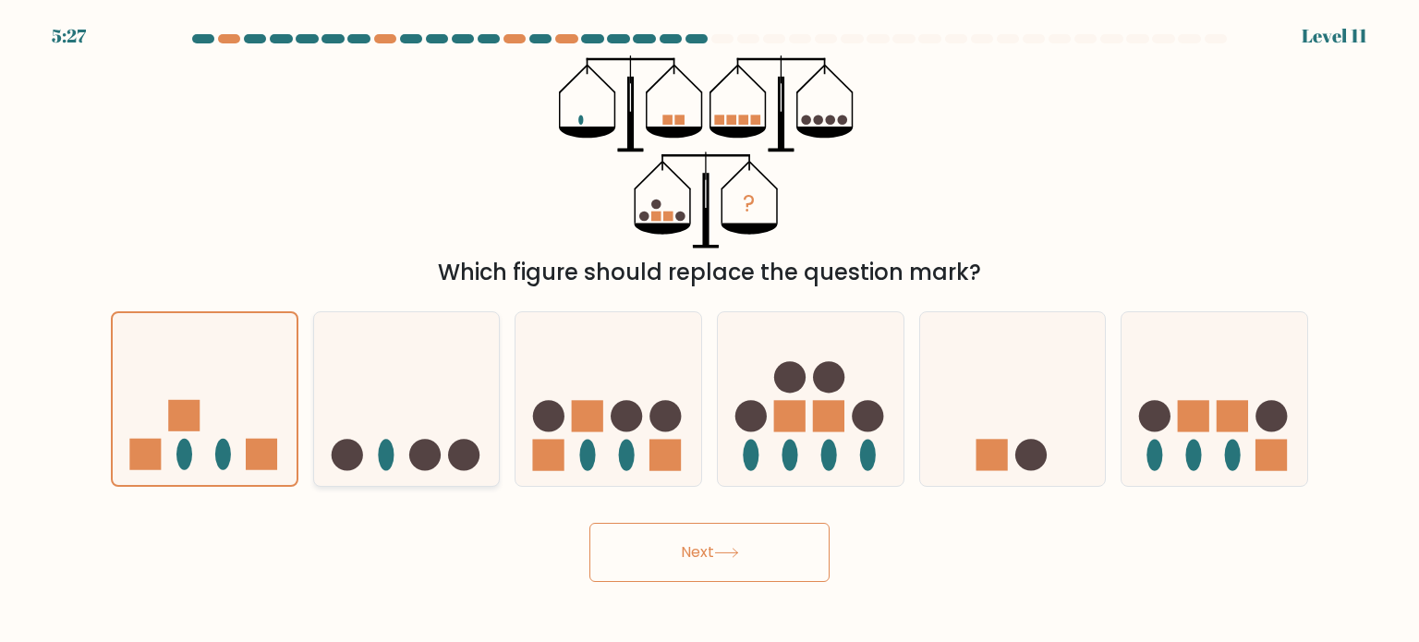
click at [449, 451] on circle at bounding box center [463, 454] width 31 height 31
click at [709, 331] on input "b." at bounding box center [709, 325] width 1 height 9
radio input "true"
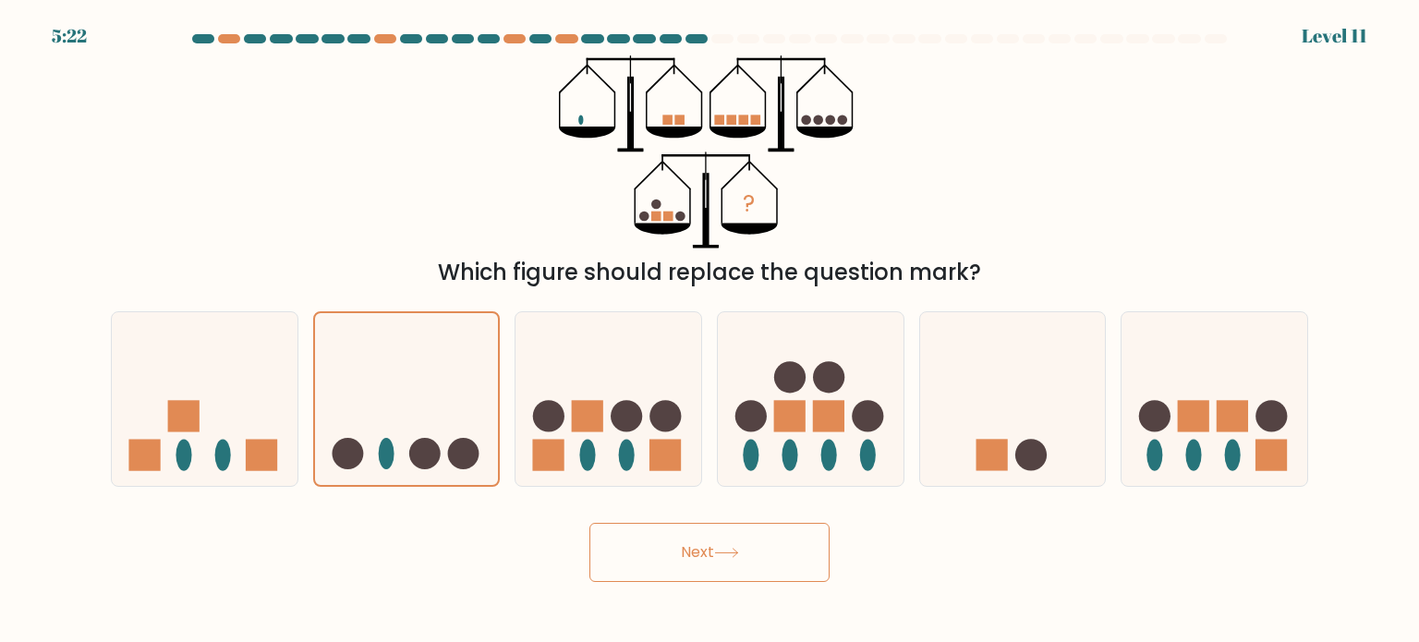
click at [712, 555] on button "Next" at bounding box center [709, 552] width 240 height 59
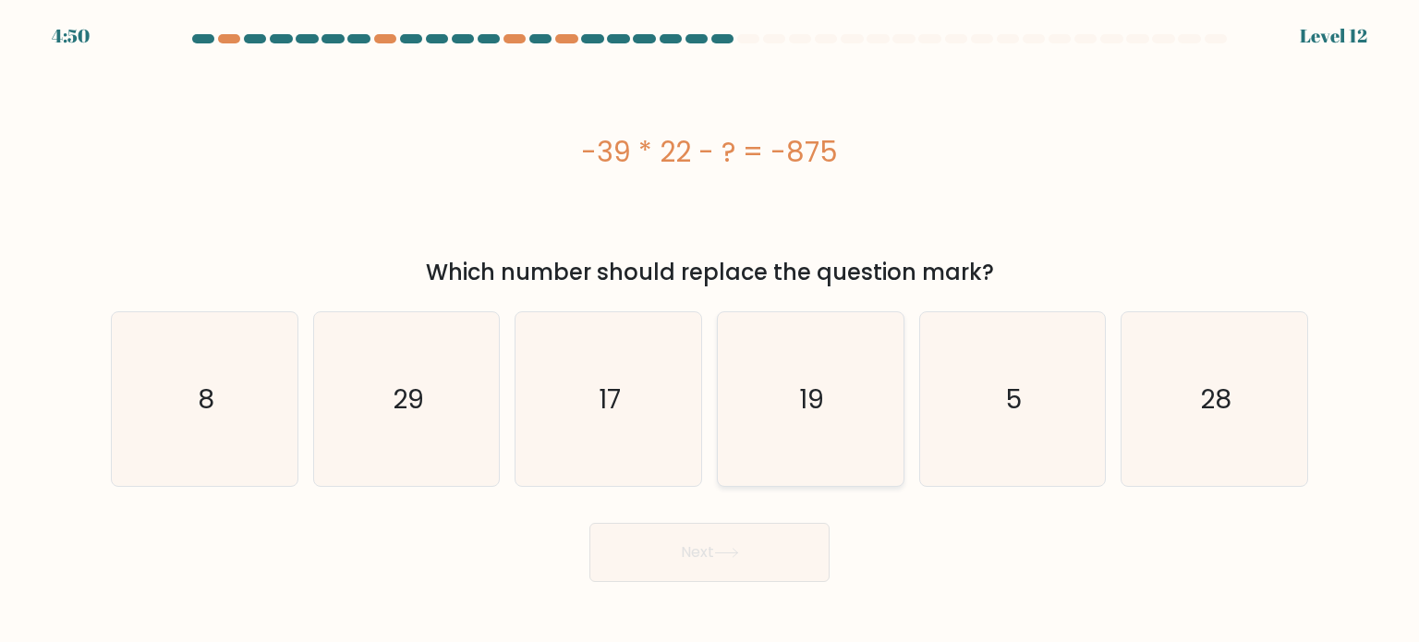
click at [831, 417] on icon "19" at bounding box center [810, 399] width 174 height 174
click at [710, 331] on input "d. 19" at bounding box center [709, 325] width 1 height 9
radio input "true"
click at [797, 549] on button "Next" at bounding box center [709, 552] width 240 height 59
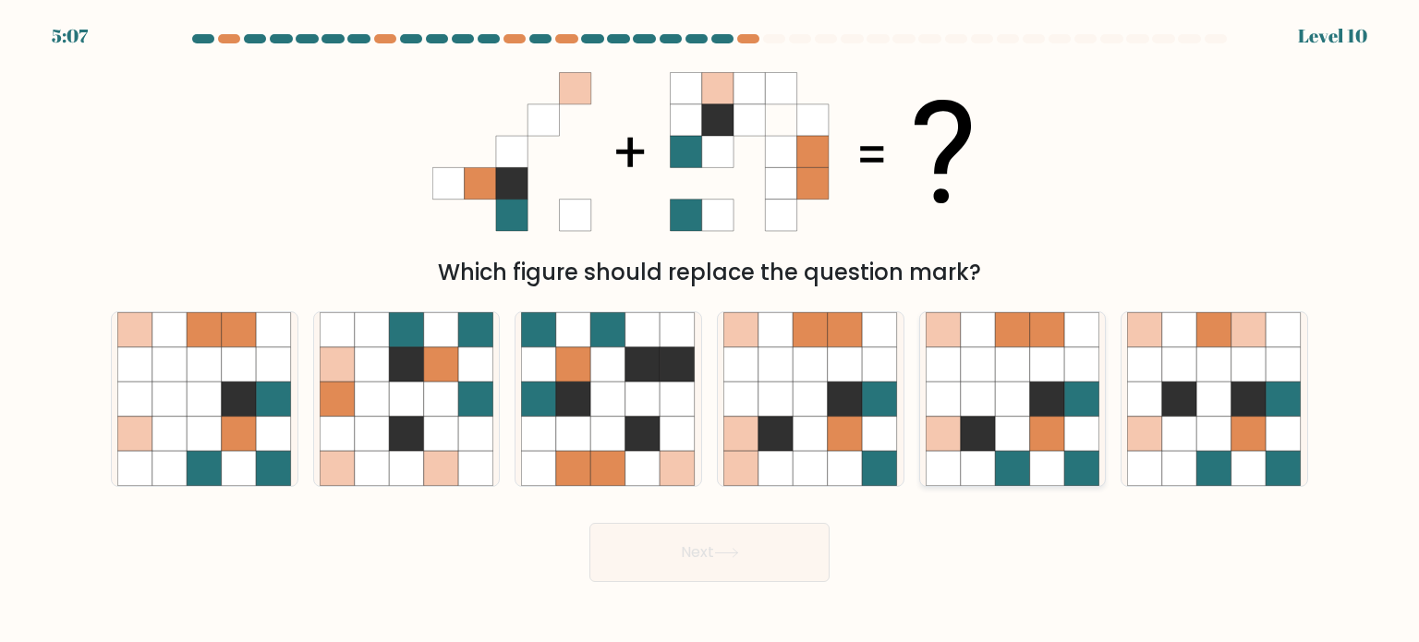
click at [1038, 406] on icon at bounding box center [1047, 398] width 35 height 35
click at [710, 331] on input "e." at bounding box center [709, 325] width 1 height 9
radio input "true"
click at [777, 557] on button "Next" at bounding box center [709, 552] width 240 height 59
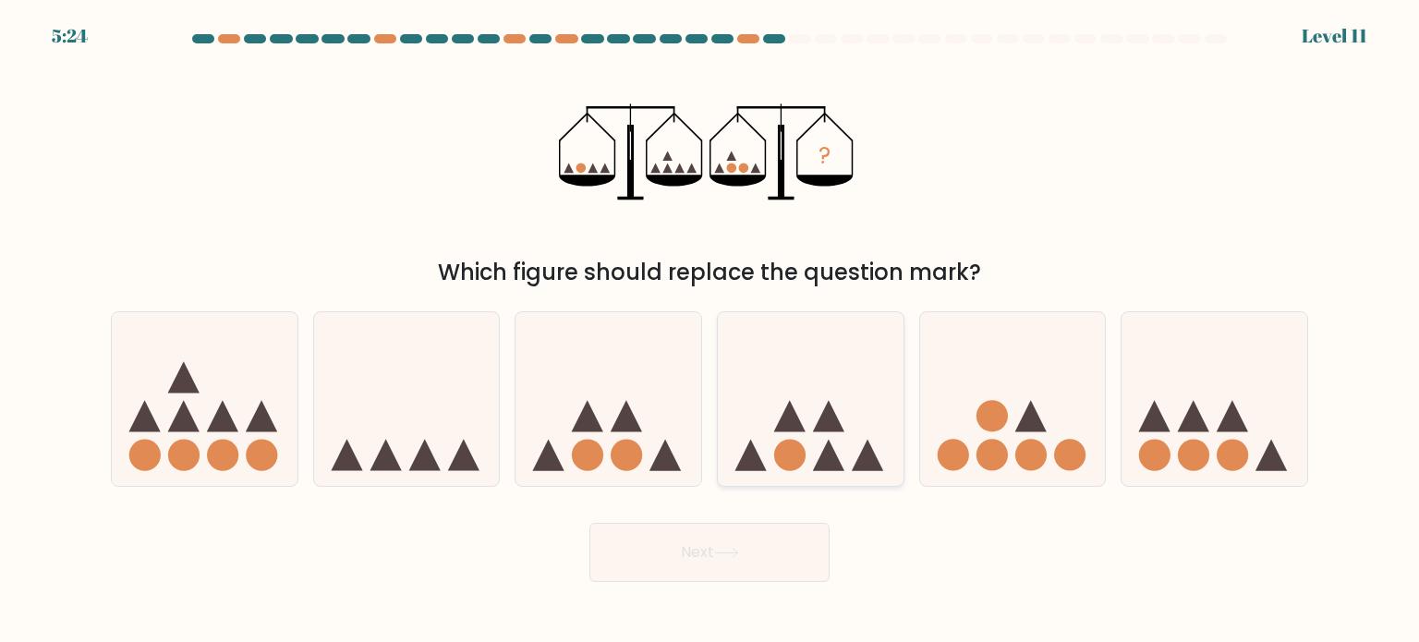
click at [829, 448] on icon at bounding box center [828, 454] width 31 height 31
click at [710, 331] on input "d." at bounding box center [709, 325] width 1 height 9
radio input "true"
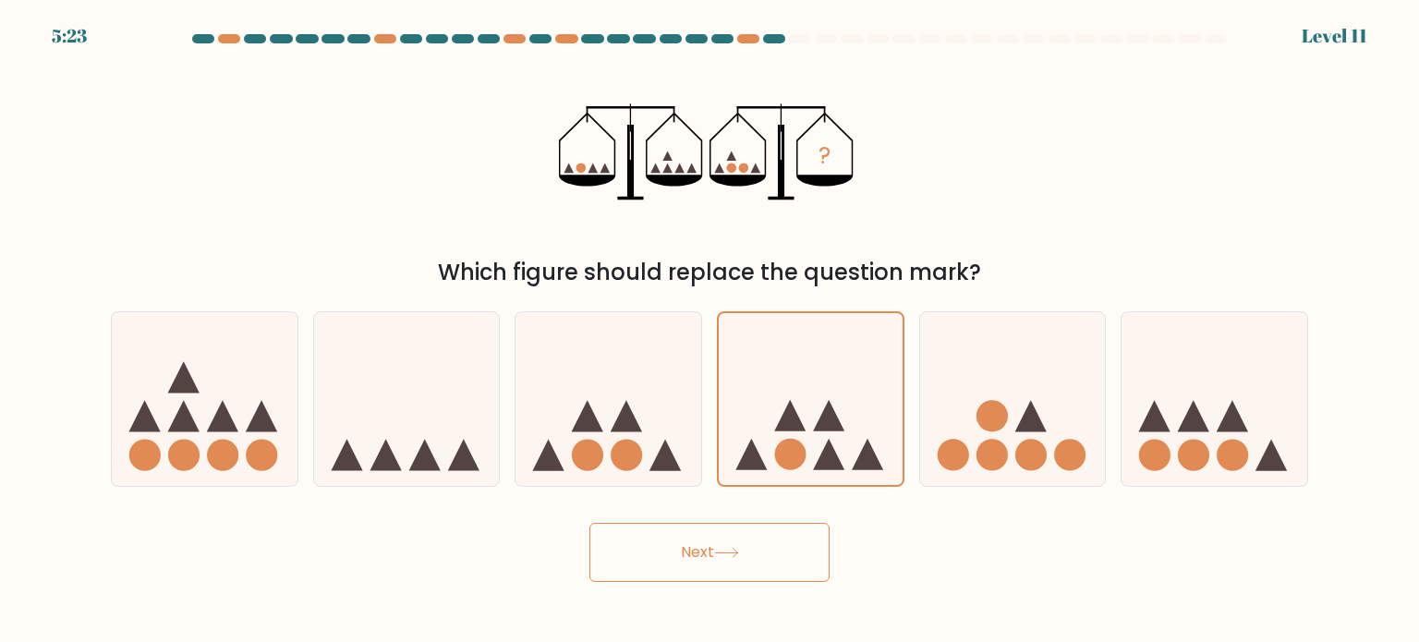
click at [717, 553] on button "Next" at bounding box center [709, 552] width 240 height 59
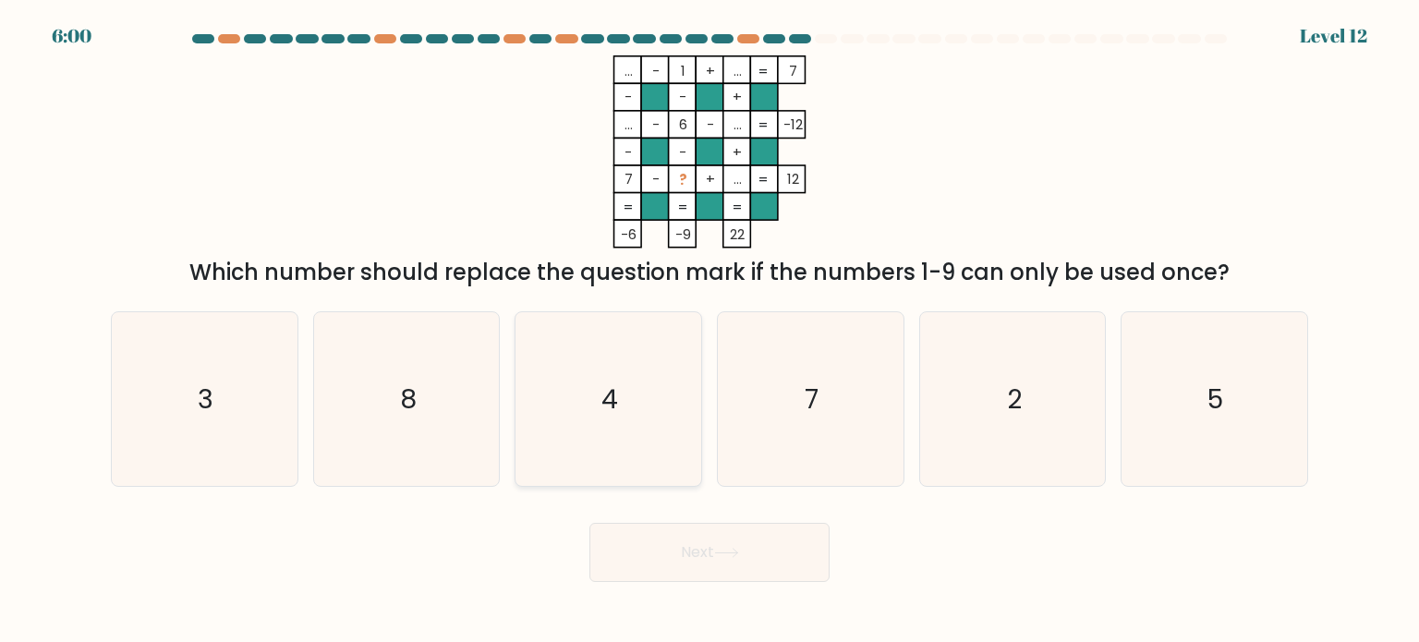
click at [598, 404] on icon "4" at bounding box center [608, 399] width 174 height 174
click at [709, 331] on input "c. 4" at bounding box center [709, 325] width 1 height 9
radio input "true"
click at [667, 546] on button "Next" at bounding box center [709, 552] width 240 height 59
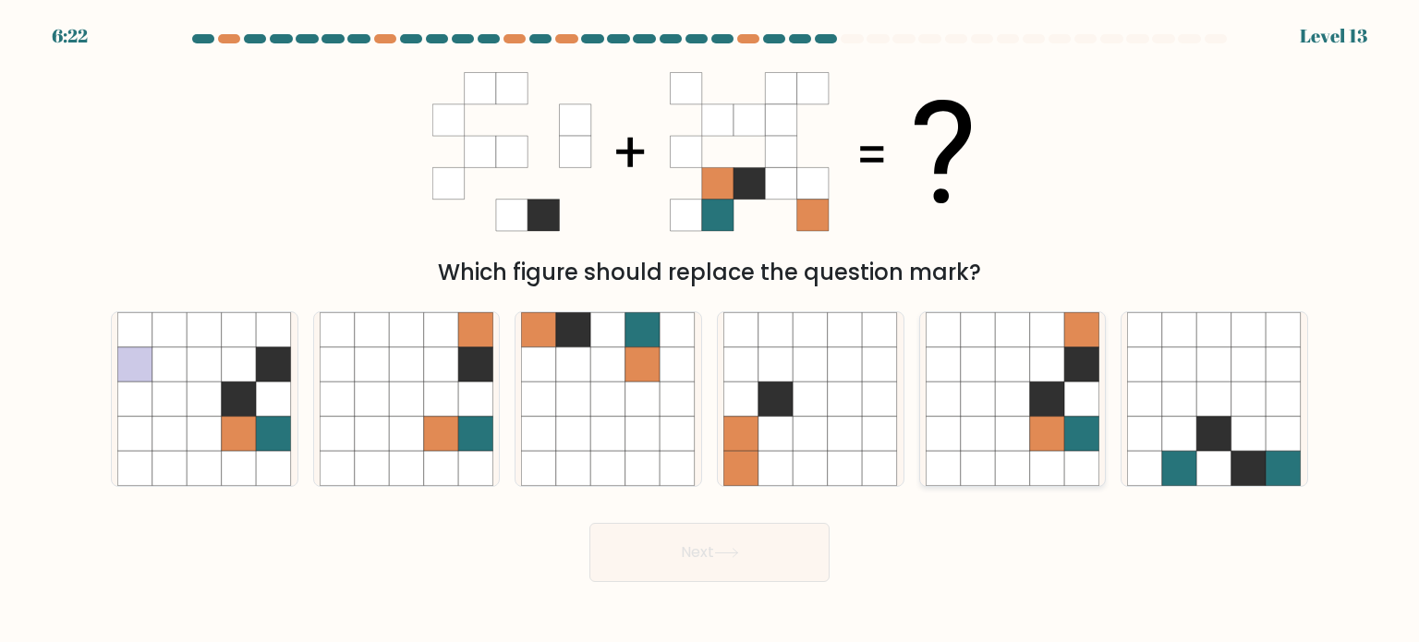
click at [1061, 412] on icon at bounding box center [1047, 398] width 35 height 35
click at [710, 331] on input "e." at bounding box center [709, 325] width 1 height 9
radio input "true"
click at [774, 542] on button "Next" at bounding box center [709, 552] width 240 height 59
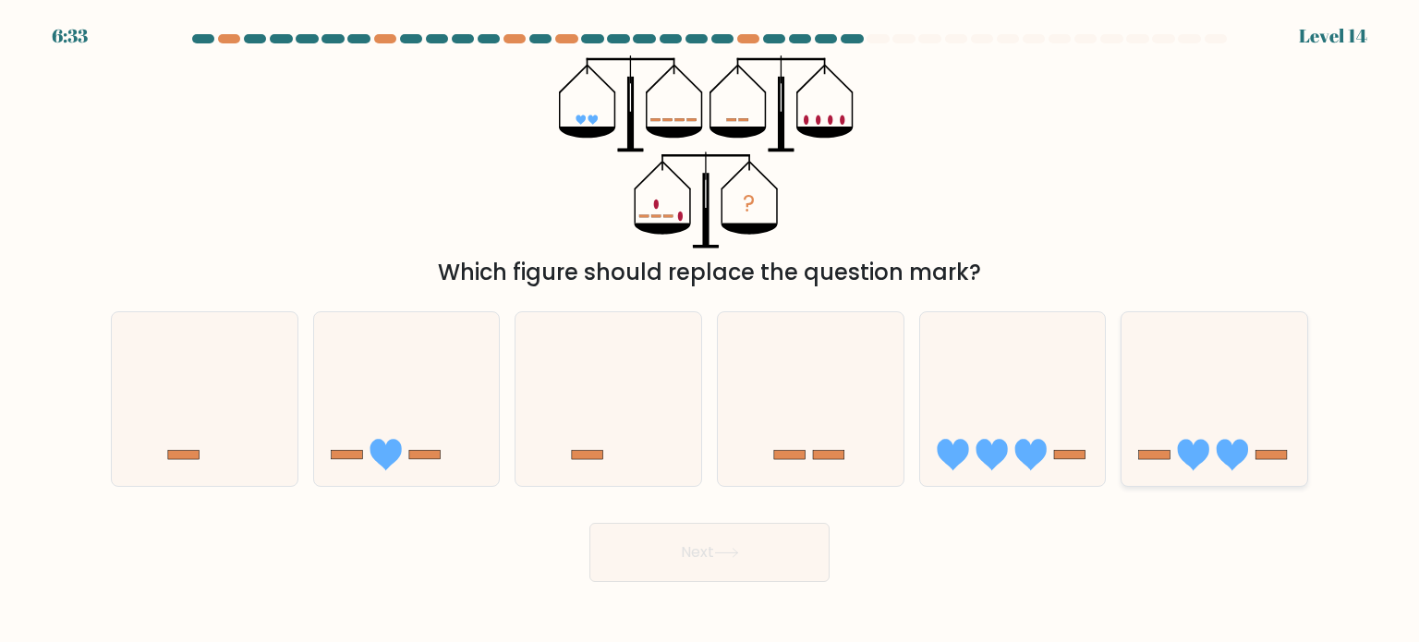
click at [1179, 457] on icon at bounding box center [1214, 398] width 186 height 153
click at [710, 331] on input "f." at bounding box center [709, 325] width 1 height 9
radio input "true"
click at [680, 537] on button "Next" at bounding box center [709, 552] width 240 height 59
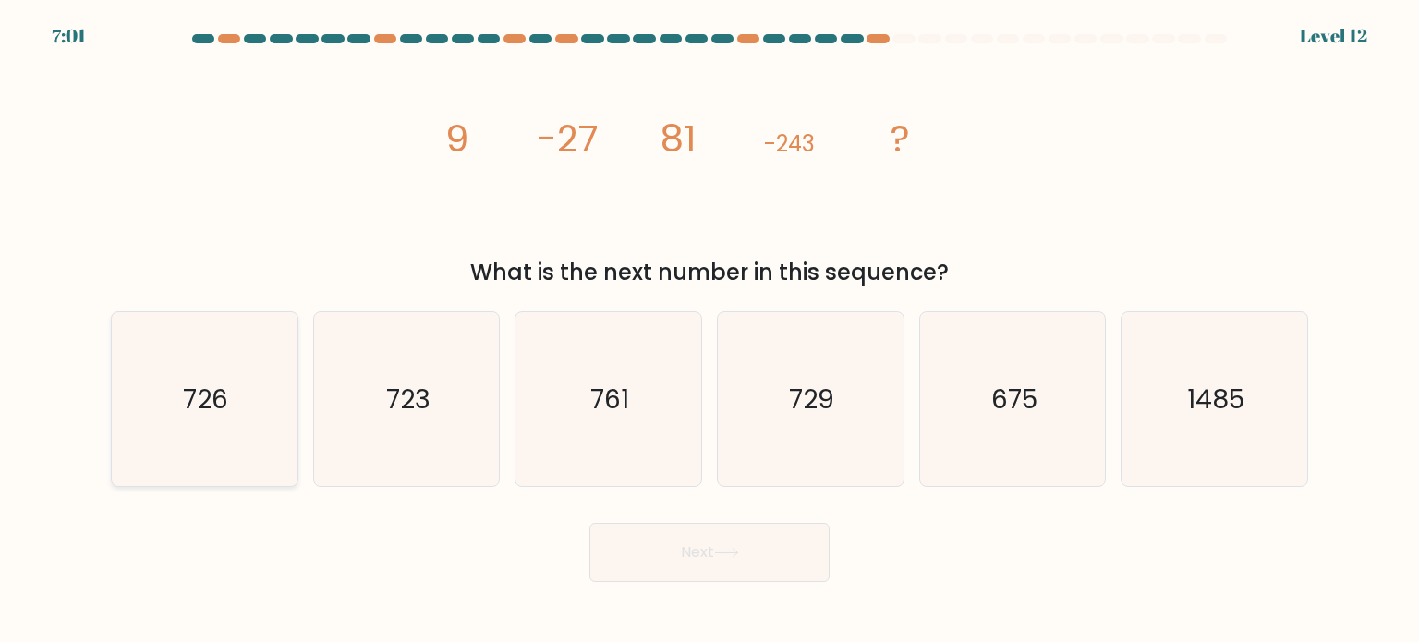
click at [236, 413] on icon "726" at bounding box center [204, 399] width 174 height 174
click at [709, 331] on input "a. 726" at bounding box center [709, 325] width 1 height 9
radio input "true"
click at [829, 383] on text "729" at bounding box center [812, 398] width 45 height 37
click at [710, 331] on input "d. 729" at bounding box center [709, 325] width 1 height 9
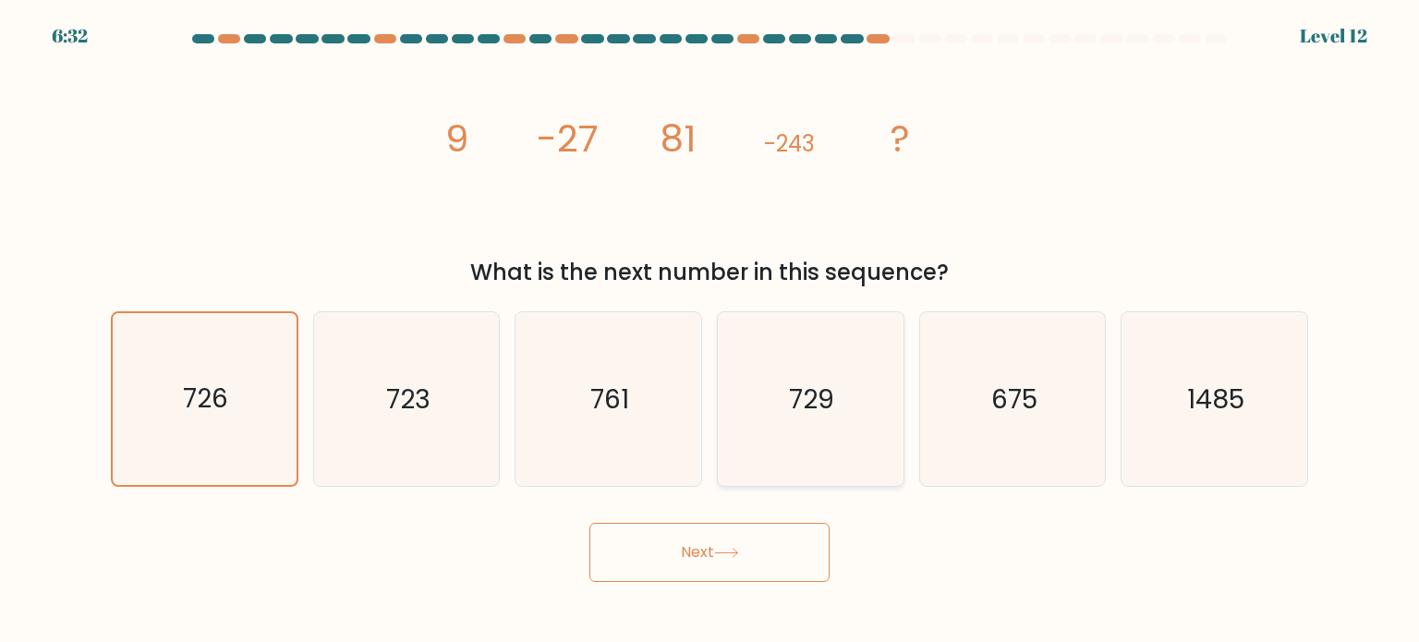
radio input "true"
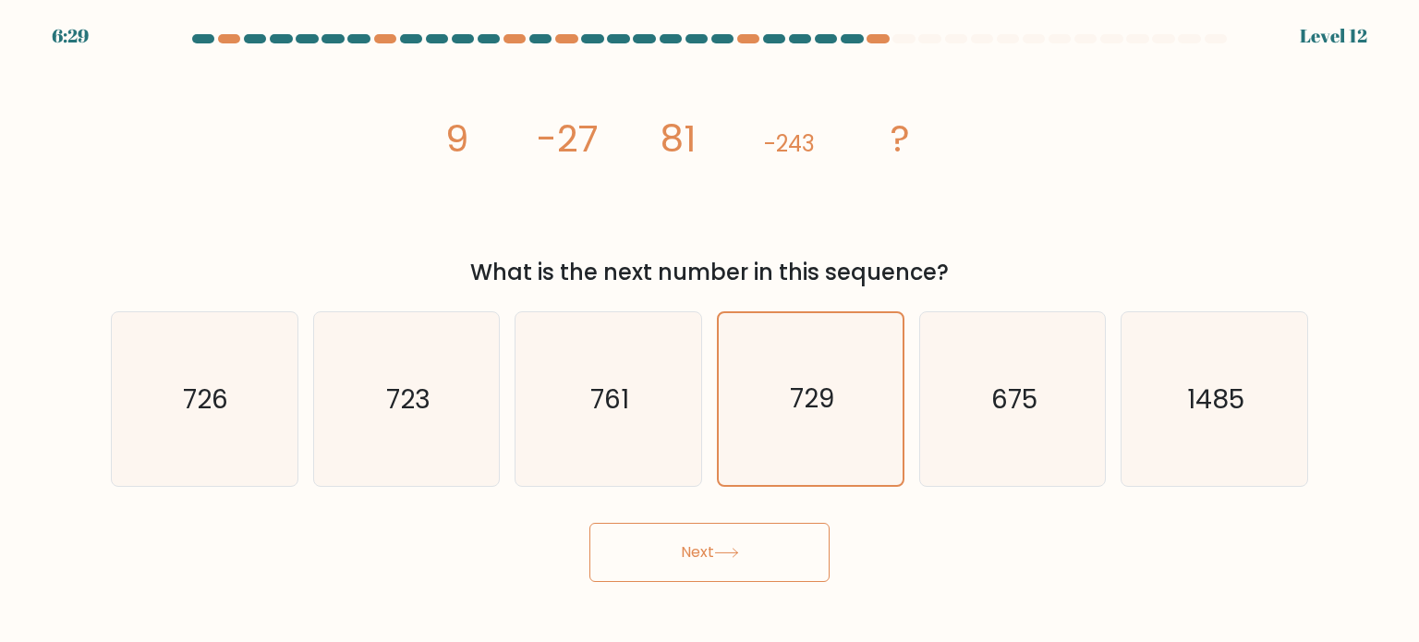
click at [765, 563] on button "Next" at bounding box center [709, 552] width 240 height 59
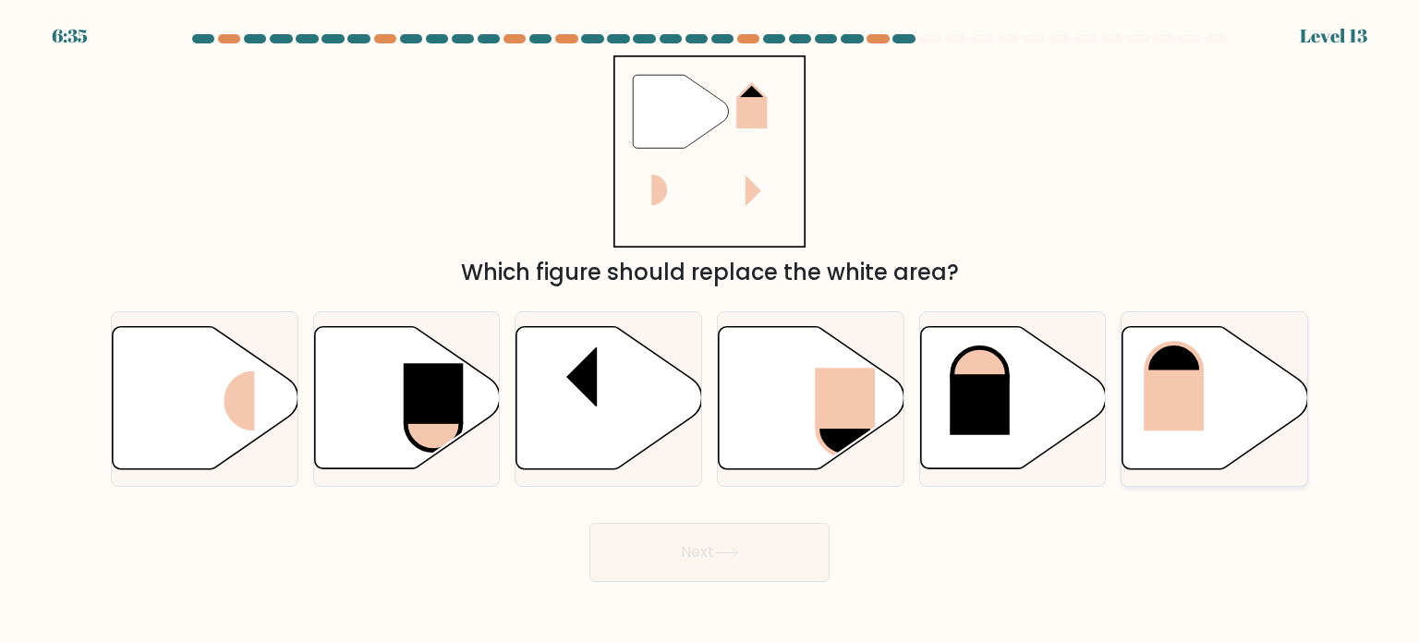
click at [1229, 403] on icon at bounding box center [1215, 398] width 186 height 142
click at [710, 331] on input "f." at bounding box center [709, 325] width 1 height 9
radio input "true"
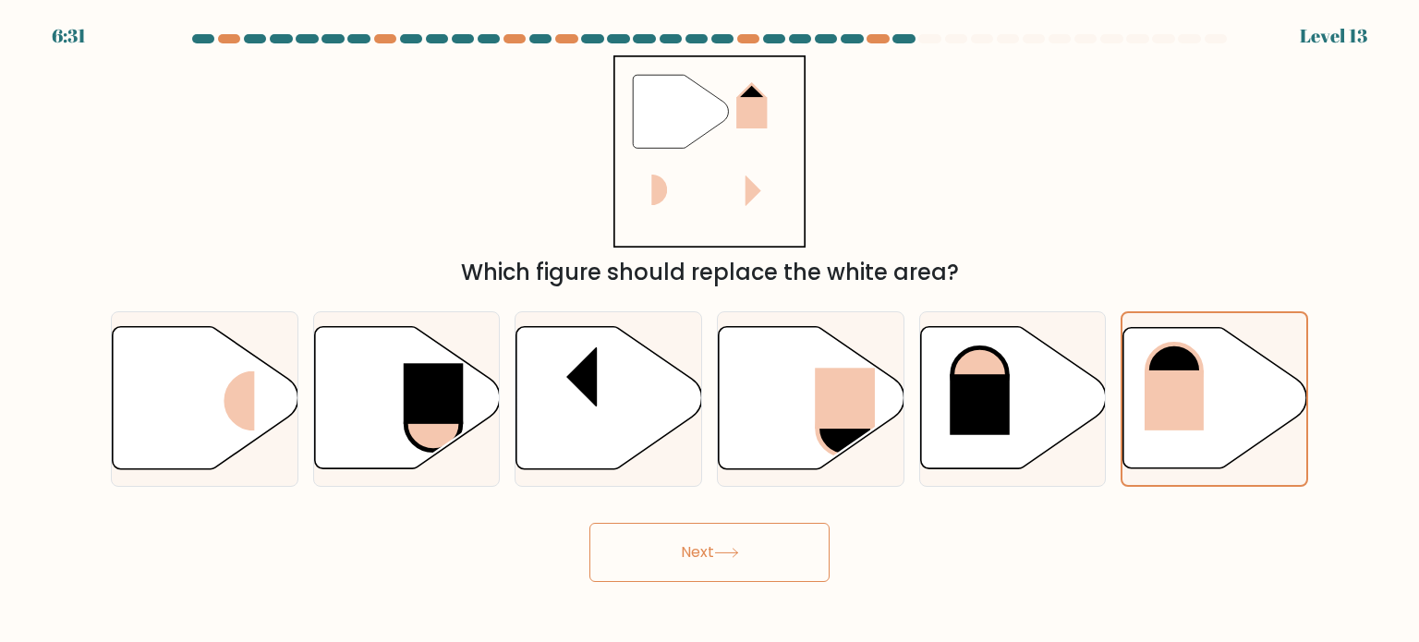
click at [751, 539] on button "Next" at bounding box center [709, 552] width 240 height 59
click at [761, 566] on button "Next" at bounding box center [709, 552] width 240 height 59
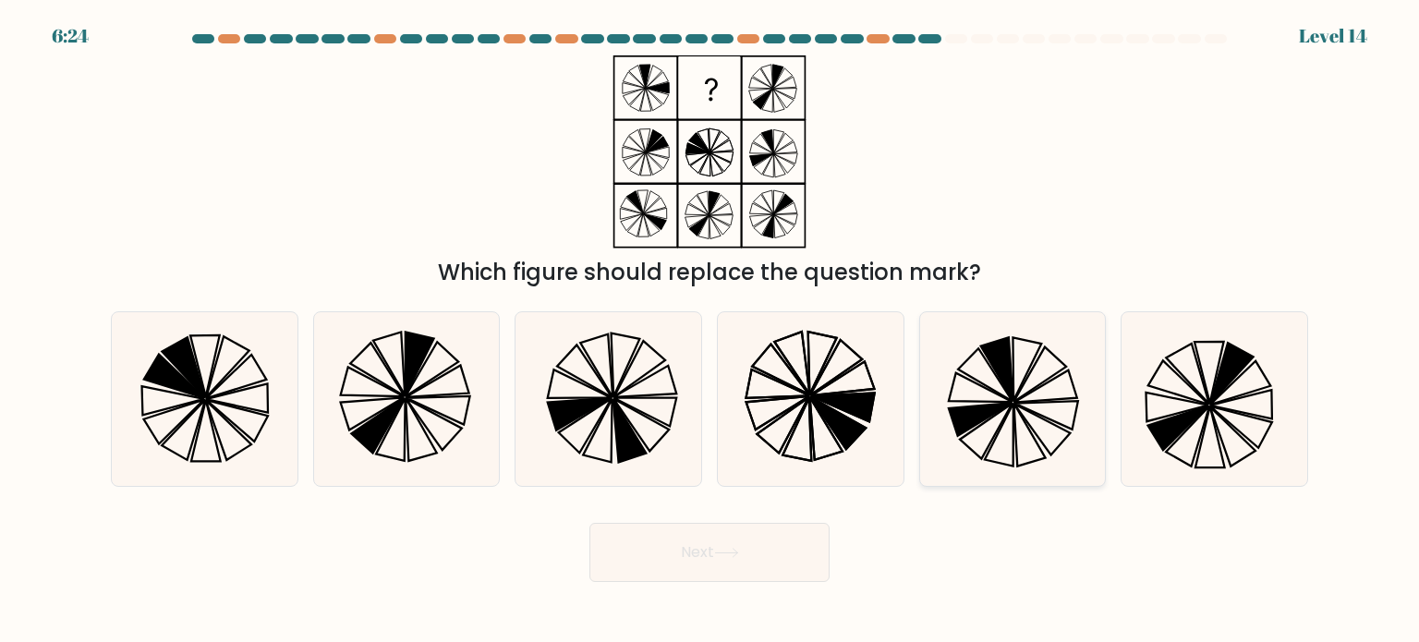
click at [960, 407] on icon at bounding box center [980, 419] width 64 height 33
click at [710, 331] on input "e." at bounding box center [709, 325] width 1 height 9
radio input "true"
click at [702, 549] on button "Next" at bounding box center [709, 552] width 240 height 59
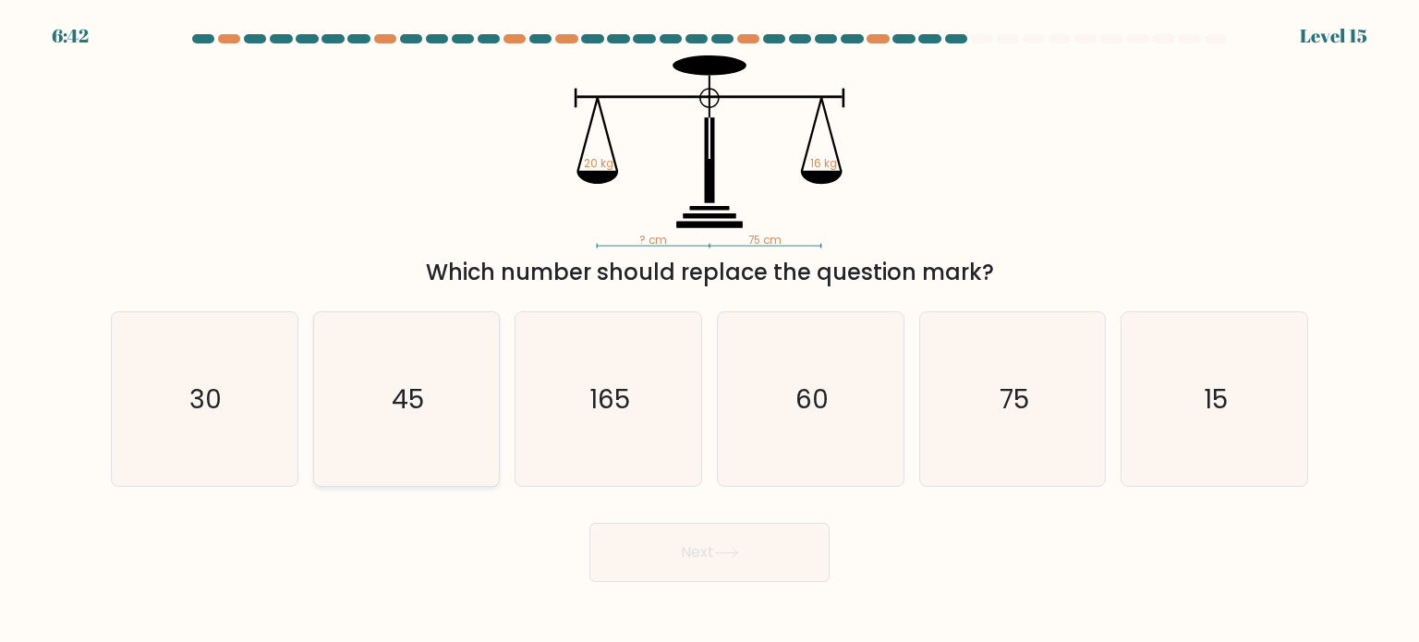
click at [466, 446] on icon "45" at bounding box center [407, 399] width 174 height 174
click at [709, 331] on input "b. 45" at bounding box center [709, 325] width 1 height 9
radio input "true"
click at [757, 560] on button "Next" at bounding box center [709, 552] width 240 height 59
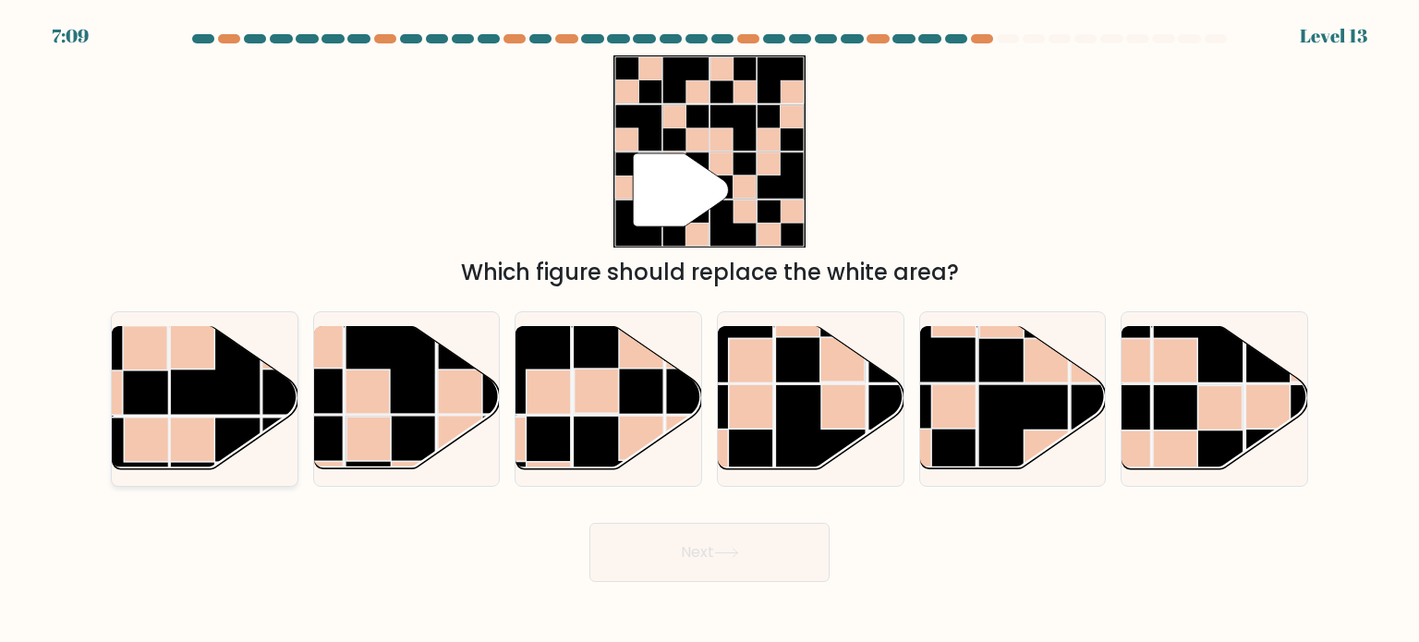
click at [207, 380] on rect at bounding box center [215, 370] width 91 height 91
click at [709, 331] on input "a." at bounding box center [709, 325] width 1 height 9
radio input "true"
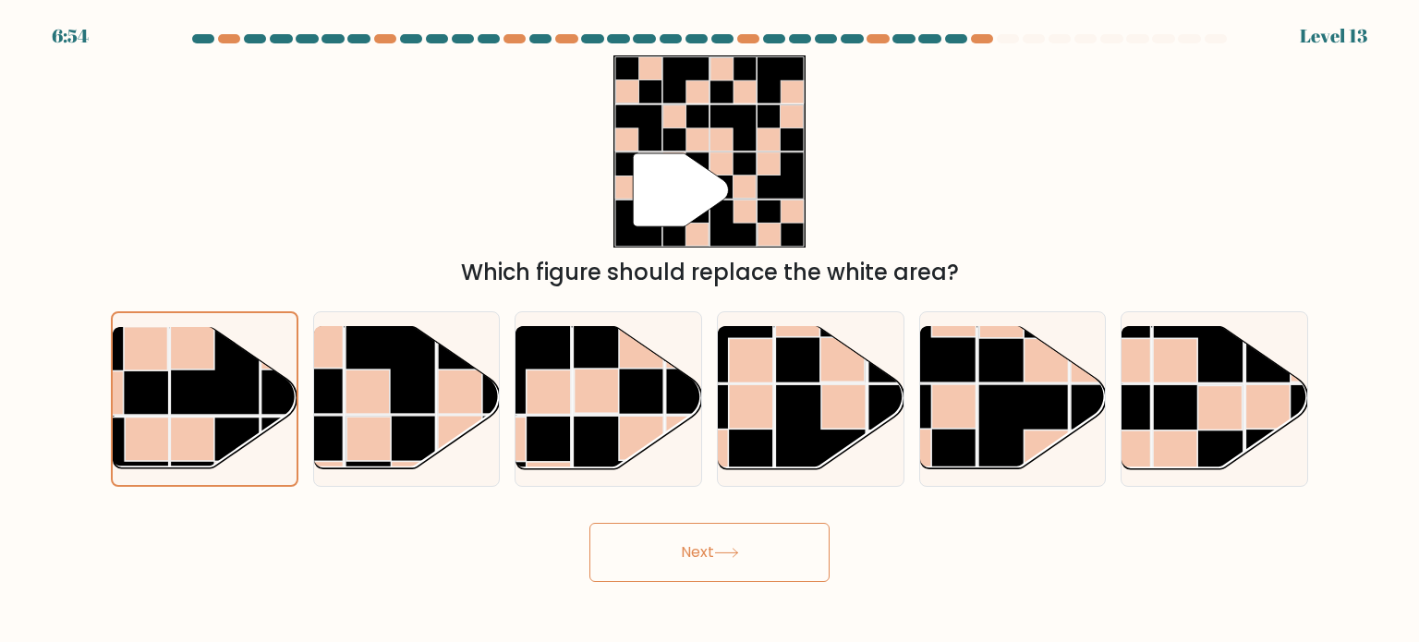
click at [727, 558] on button "Next" at bounding box center [709, 552] width 240 height 59
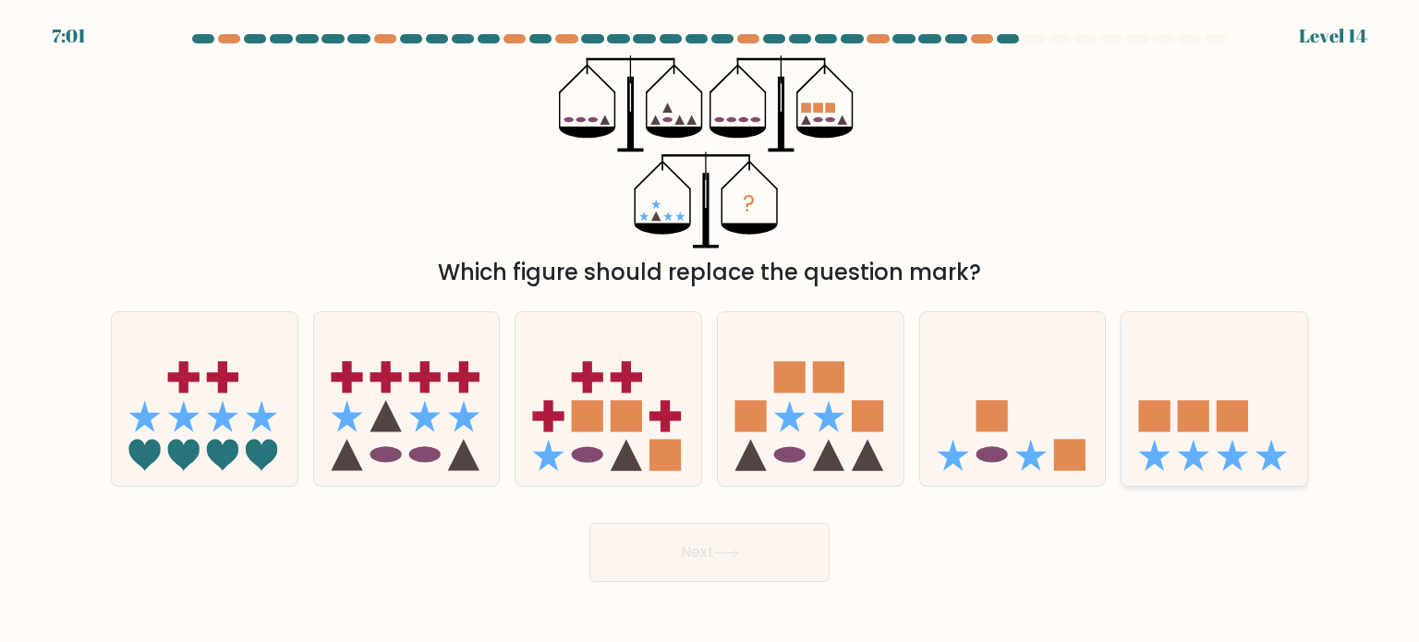
click at [1212, 422] on icon at bounding box center [1214, 398] width 186 height 153
click at [710, 331] on input "f." at bounding box center [709, 325] width 1 height 9
radio input "true"
click at [985, 452] on ellipse at bounding box center [990, 454] width 31 height 16
click at [710, 331] on input "e." at bounding box center [709, 325] width 1 height 9
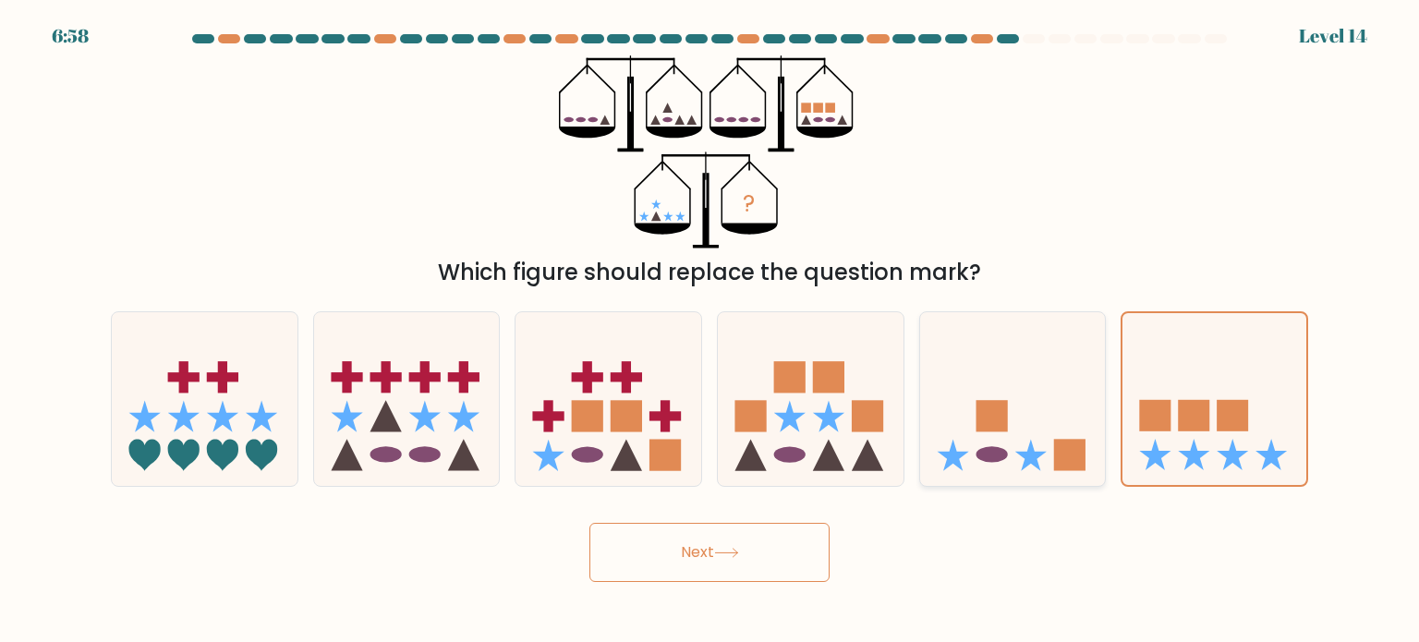
radio input "true"
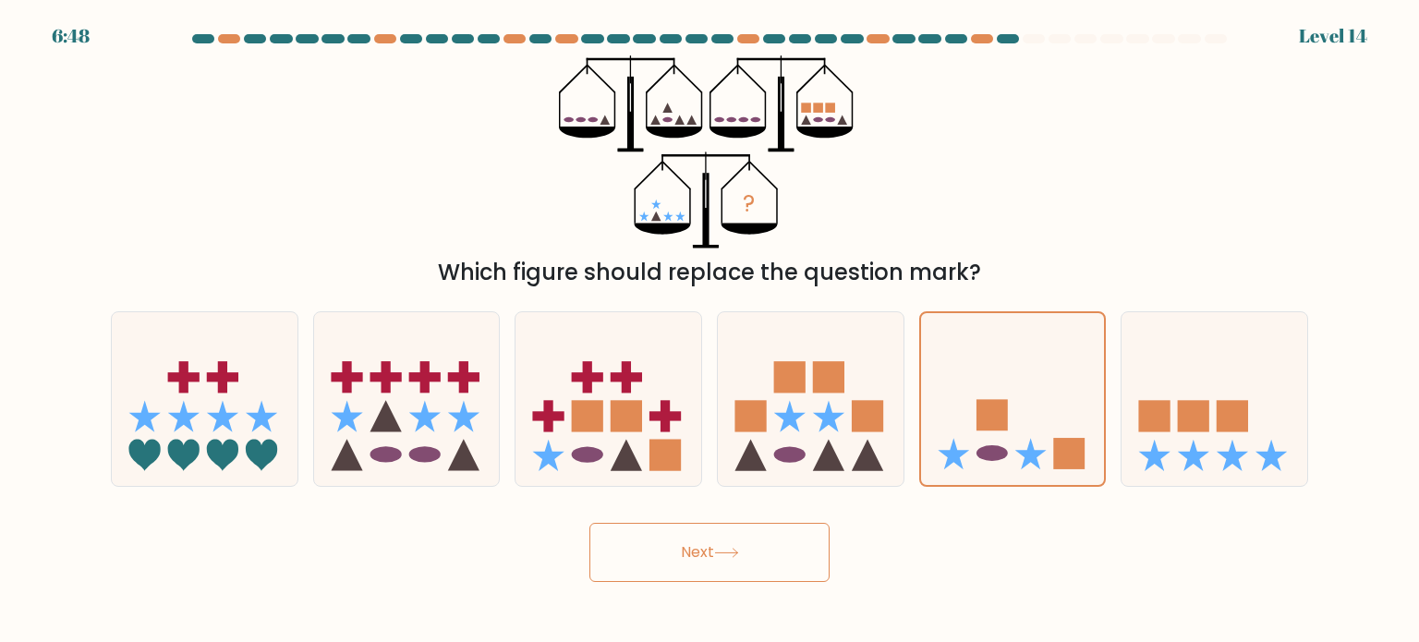
click at [699, 560] on button "Next" at bounding box center [709, 552] width 240 height 59
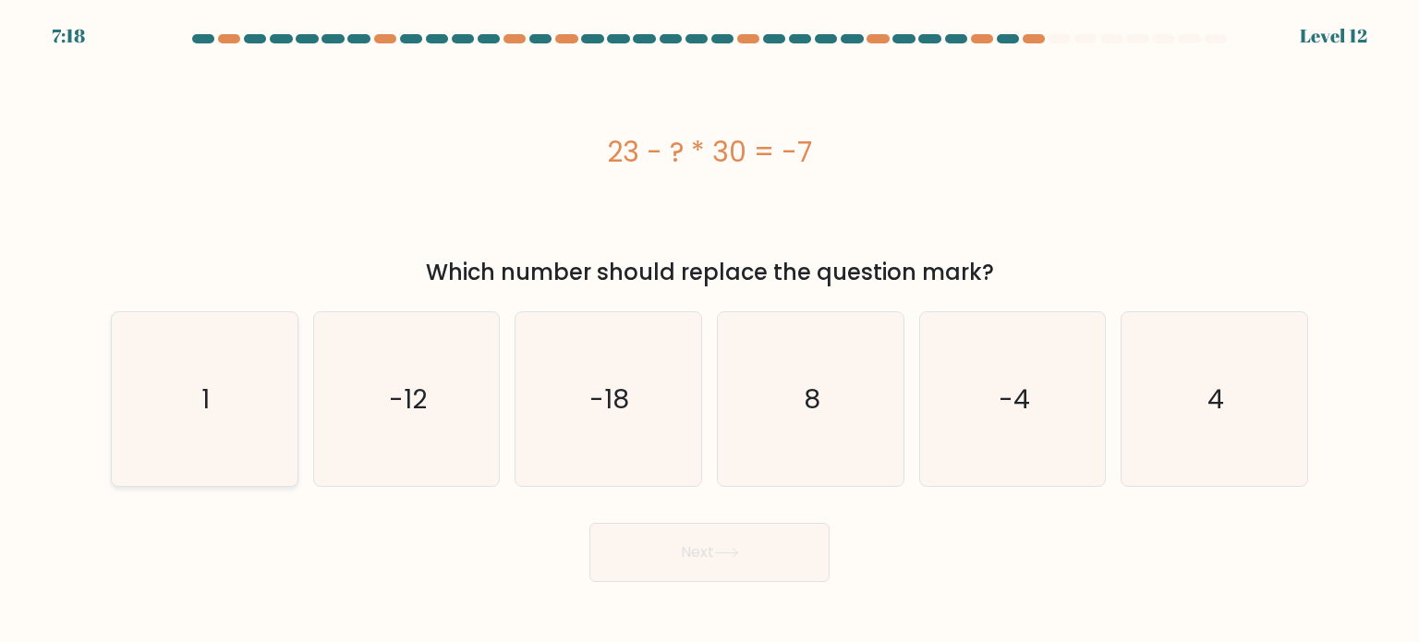
click at [216, 405] on icon "1" at bounding box center [204, 399] width 174 height 174
click at [709, 331] on input "a. 1" at bounding box center [709, 325] width 1 height 9
radio input "true"
click at [729, 566] on button "Next" at bounding box center [709, 552] width 240 height 59
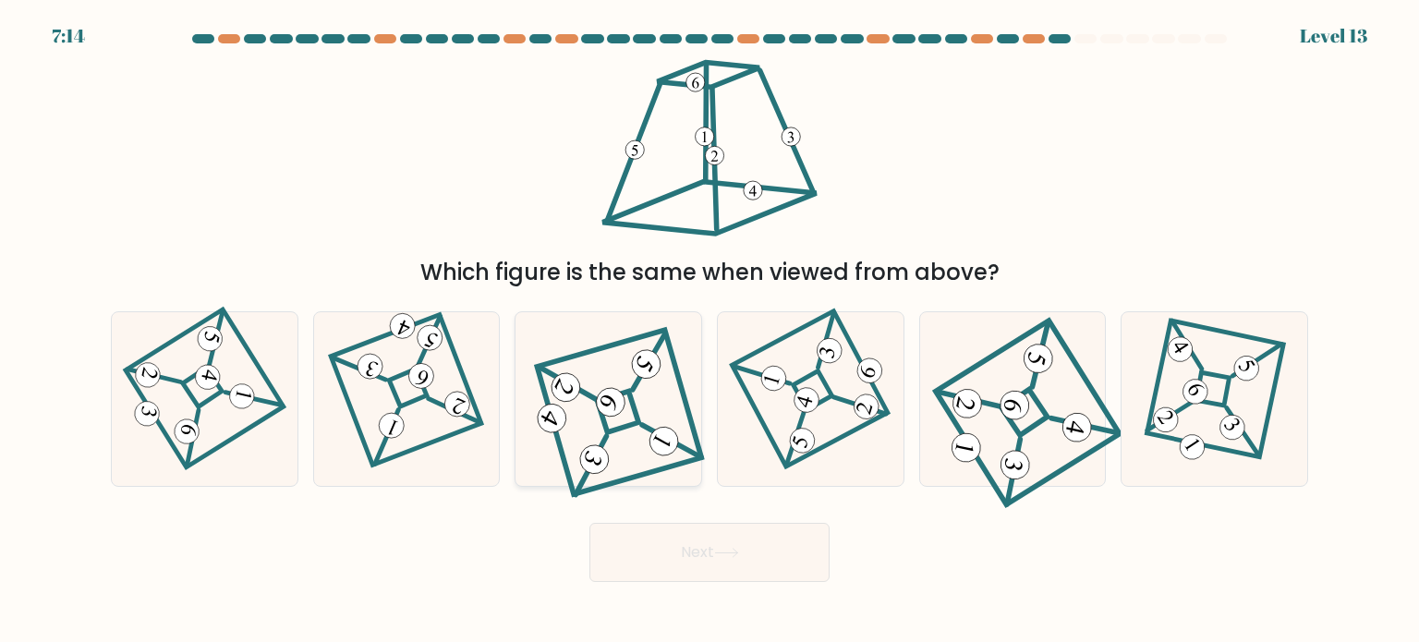
click at [574, 417] on icon at bounding box center [608, 398] width 156 height 139
click at [709, 331] on input "c." at bounding box center [709, 325] width 1 height 9
radio input "true"
click at [707, 560] on button "Next" at bounding box center [709, 552] width 240 height 59
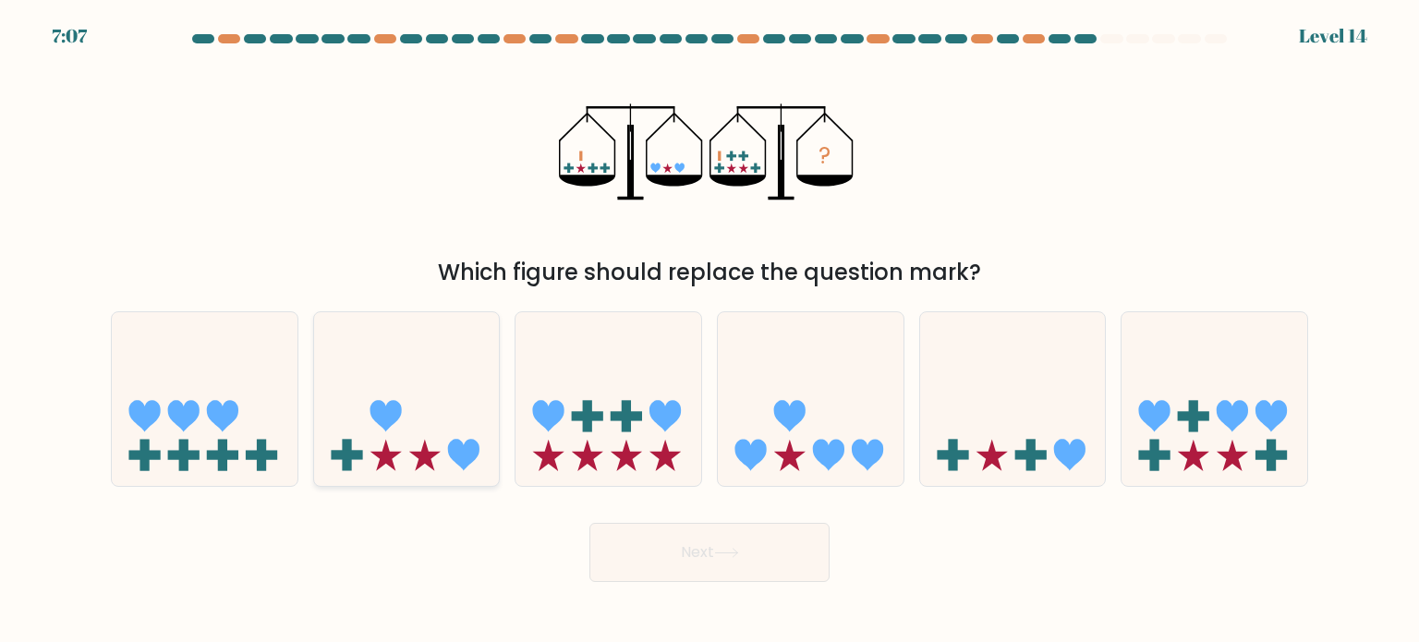
click at [420, 465] on icon at bounding box center [424, 455] width 31 height 31
click at [709, 331] on input "b." at bounding box center [709, 325] width 1 height 9
radio input "true"
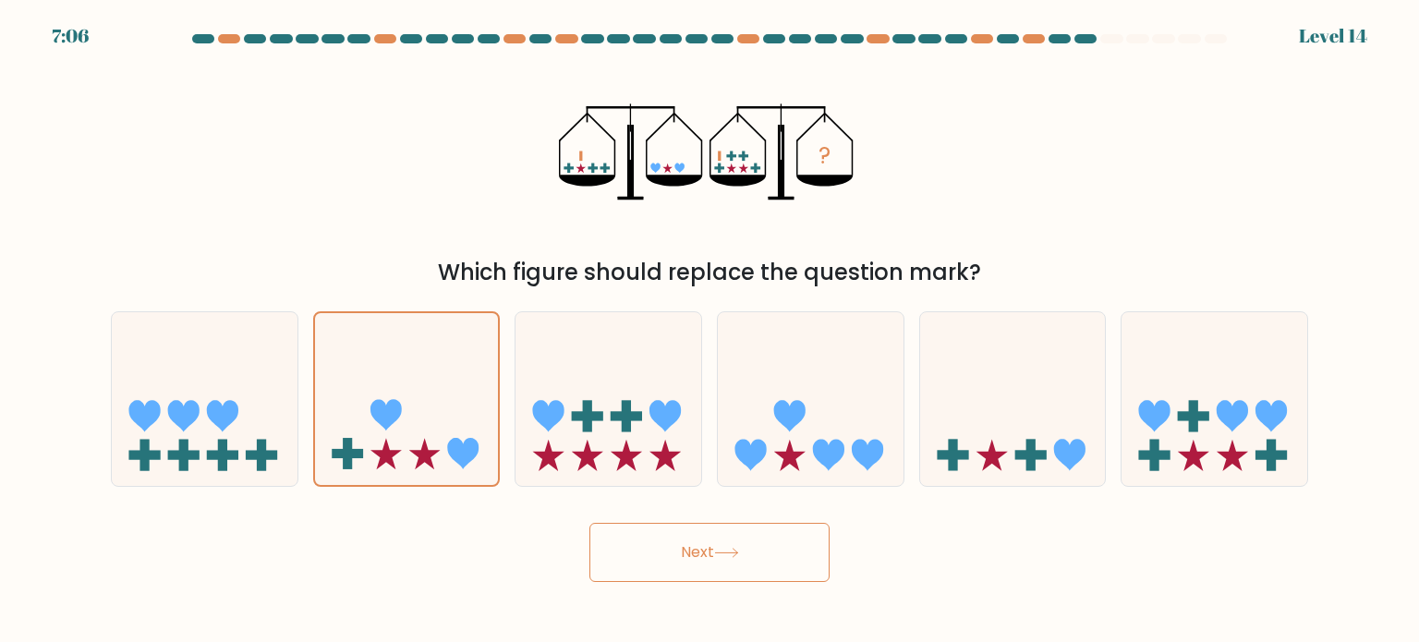
click at [676, 538] on button "Next" at bounding box center [709, 552] width 240 height 59
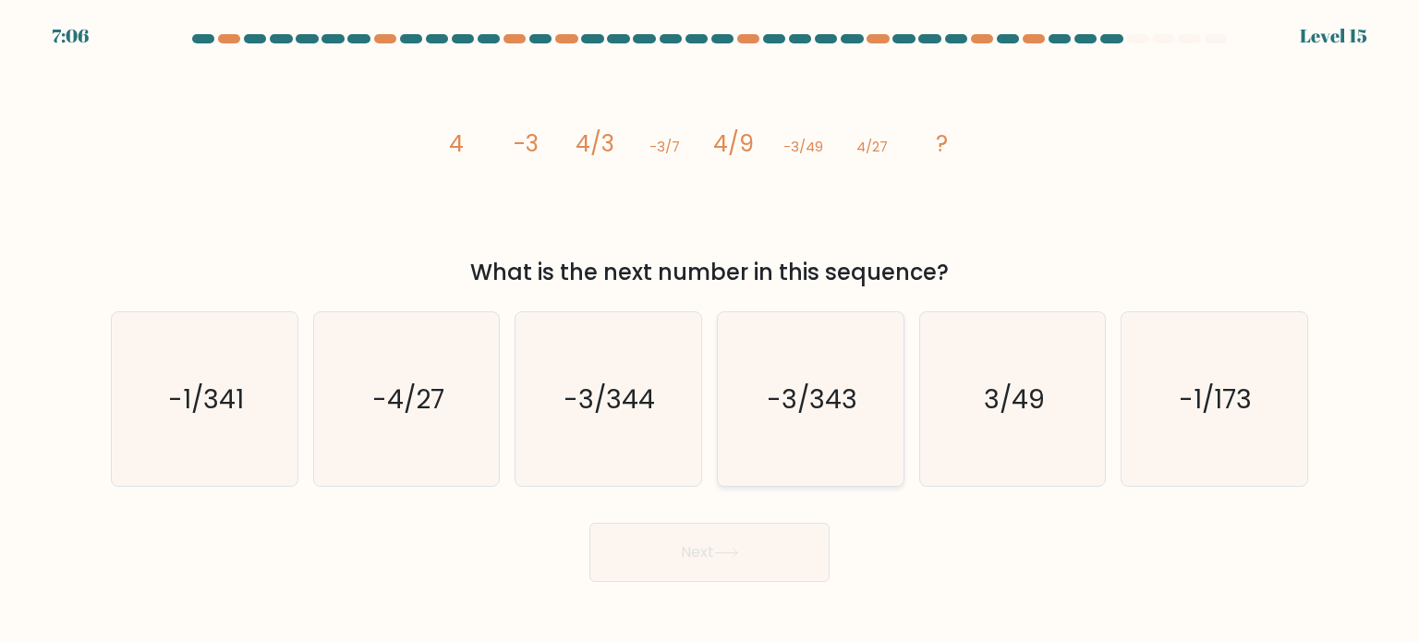
click at [828, 435] on icon "-3/343" at bounding box center [810, 399] width 174 height 174
click at [710, 331] on input "d. -3/343" at bounding box center [709, 325] width 1 height 9
radio input "true"
click at [786, 535] on button "Next" at bounding box center [709, 552] width 240 height 59
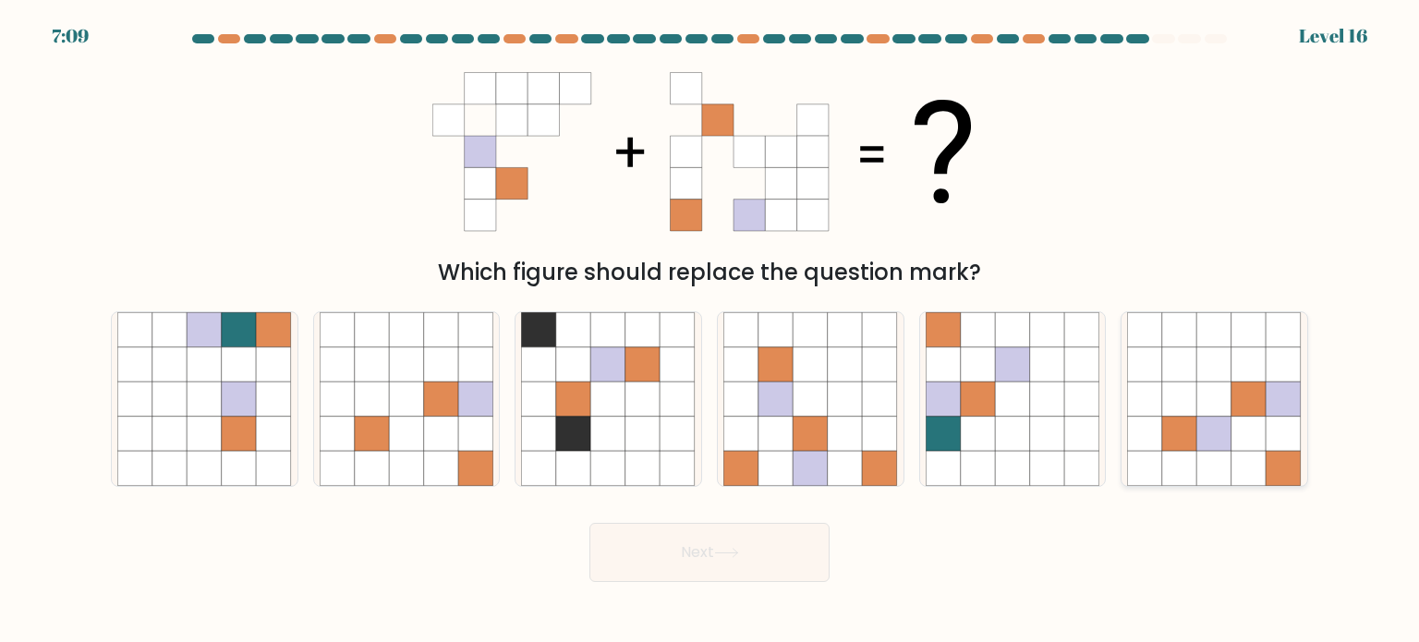
click at [1254, 331] on icon at bounding box center [1248, 329] width 35 height 35
click at [710, 331] on input "f." at bounding box center [709, 325] width 1 height 9
radio input "true"
click at [766, 555] on button "Next" at bounding box center [709, 552] width 240 height 59
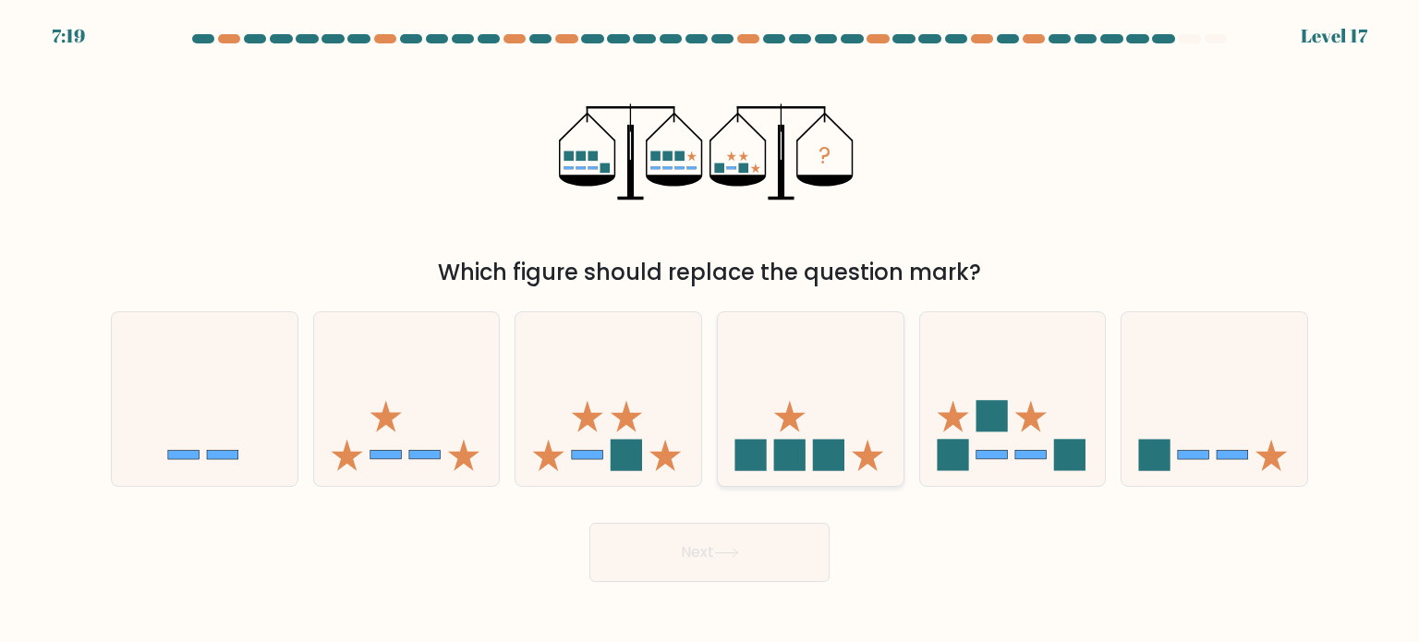
click at [805, 461] on rect at bounding box center [789, 454] width 31 height 31
click at [710, 331] on input "d." at bounding box center [709, 325] width 1 height 9
radio input "true"
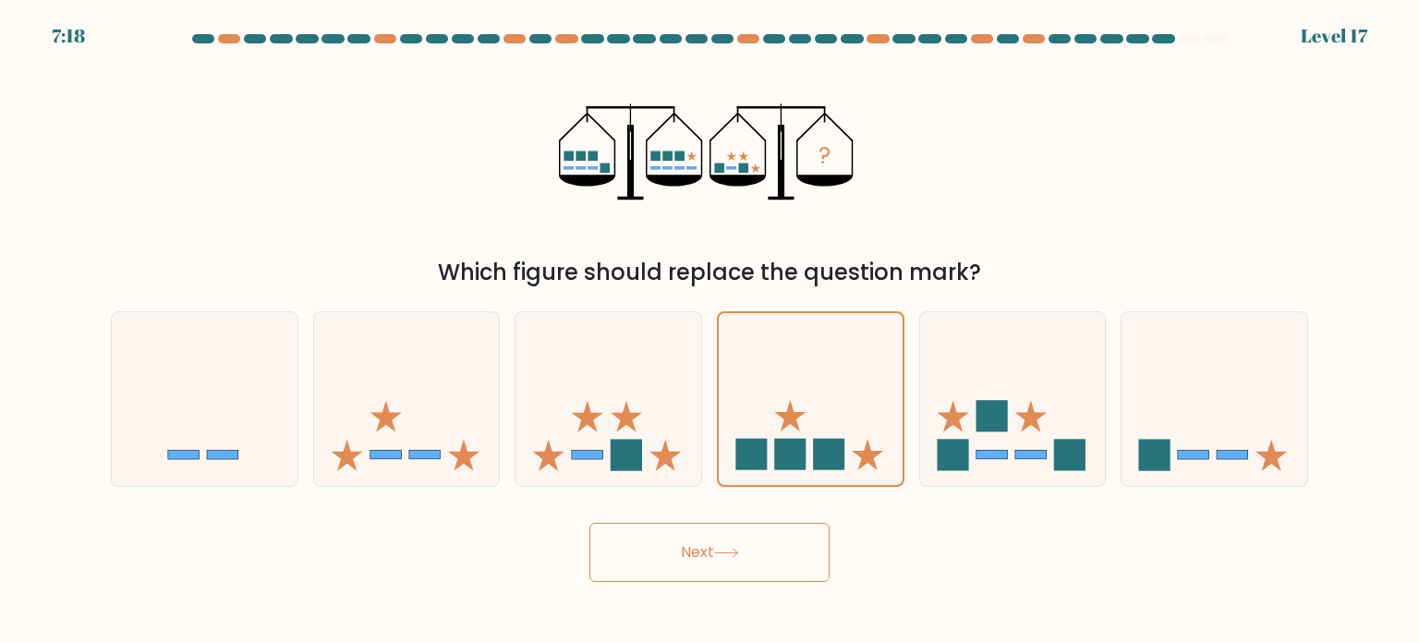
click at [702, 531] on button "Next" at bounding box center [709, 552] width 240 height 59
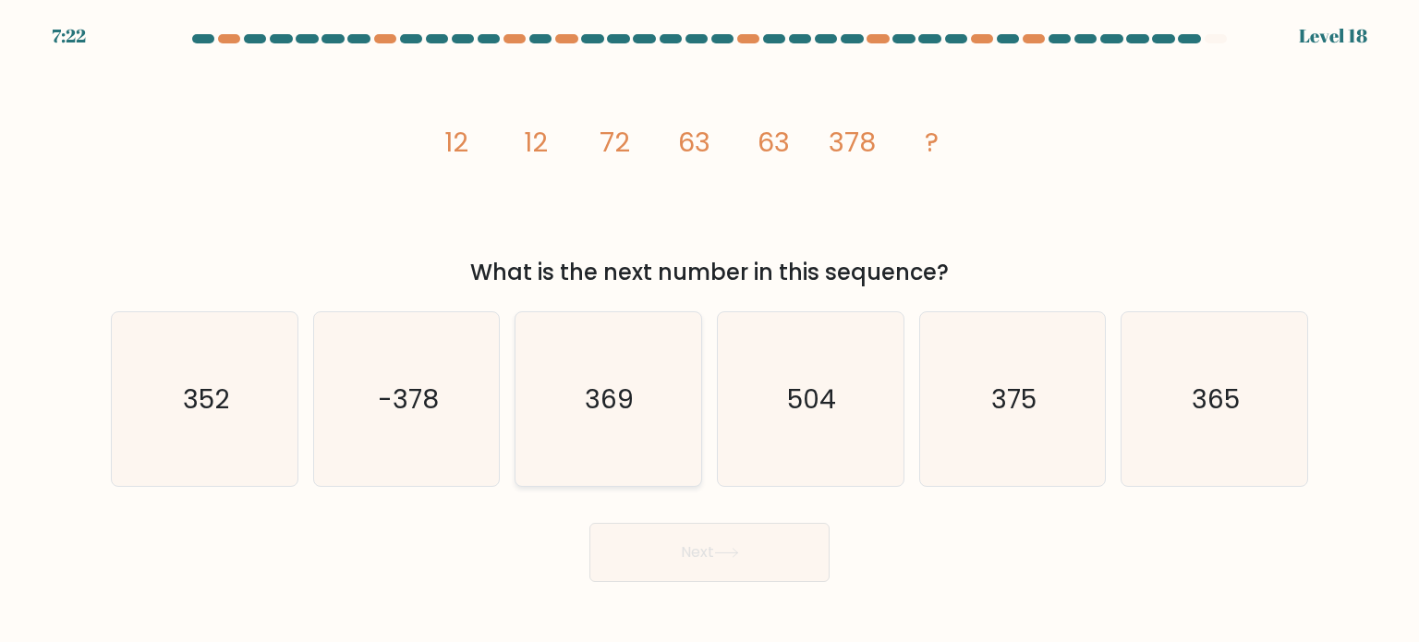
click at [623, 428] on icon "369" at bounding box center [608, 399] width 174 height 174
click at [709, 331] on input "c. 369" at bounding box center [709, 325] width 1 height 9
radio input "true"
click at [712, 573] on button "Next" at bounding box center [709, 552] width 240 height 59
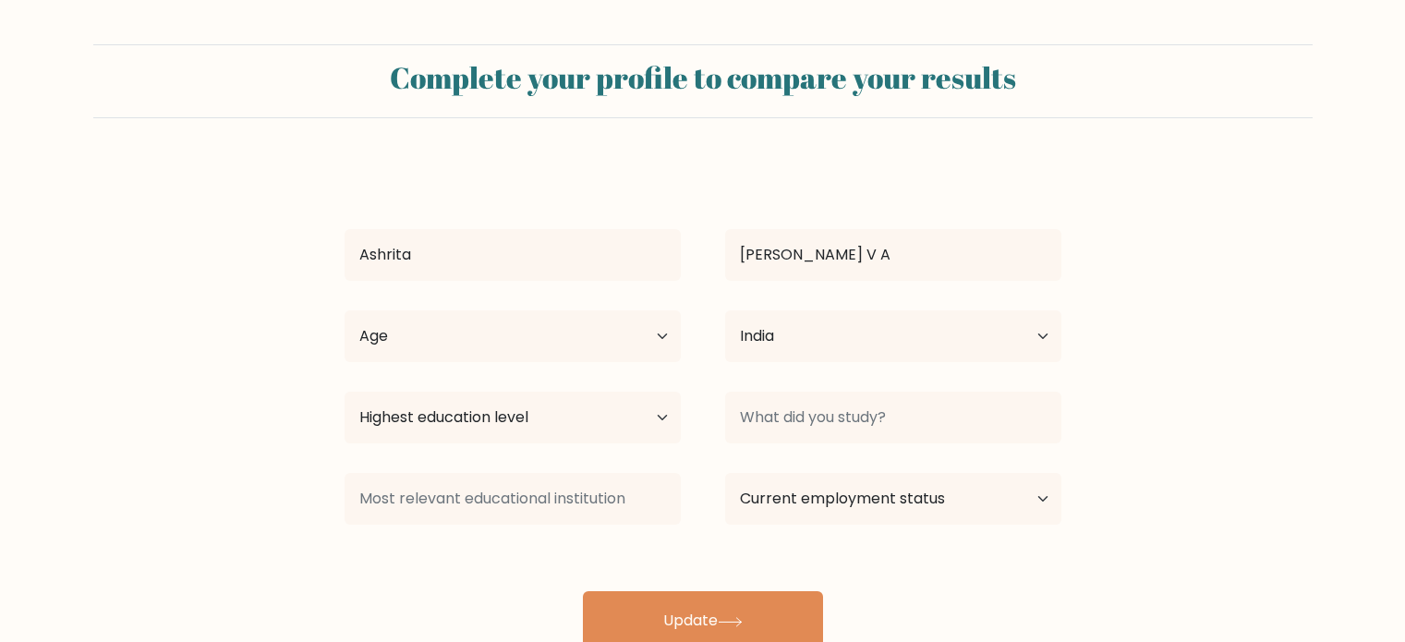
select select "IN"
click at [620, 329] on select "Age Under 18 years old 18-24 years old 25-34 years old 35-44 years old 45-54 ye…" at bounding box center [512, 336] width 336 height 52
select select "18_24"
click at [344, 310] on select "Age Under 18 years old 18-24 years old 25-34 years old 35-44 years old 45-54 ye…" at bounding box center [512, 336] width 336 height 52
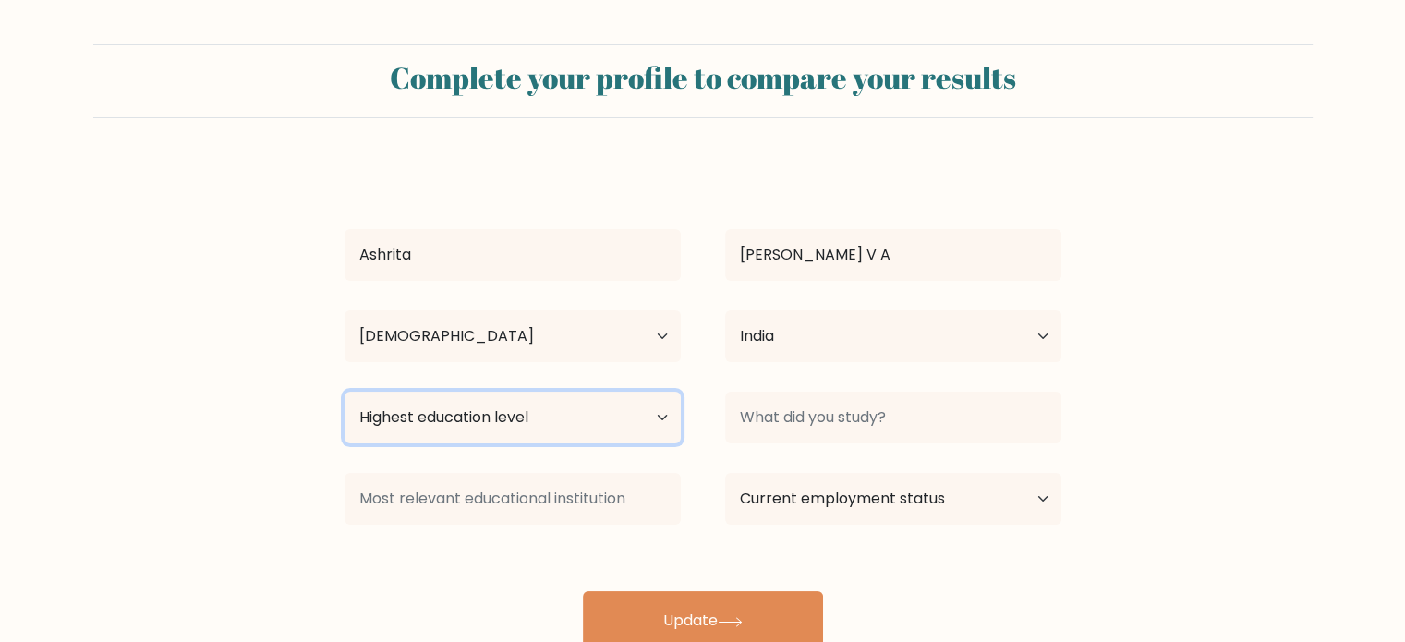
click at [528, 424] on select "Highest education level No schooling Primary Lower Secondary Upper Secondary Oc…" at bounding box center [512, 418] width 336 height 52
select select "bachelors_degree"
click at [344, 392] on select "Highest education level No schooling Primary Lower Secondary Upper Secondary Oc…" at bounding box center [512, 418] width 336 height 52
click at [772, 446] on div at bounding box center [893, 417] width 380 height 66
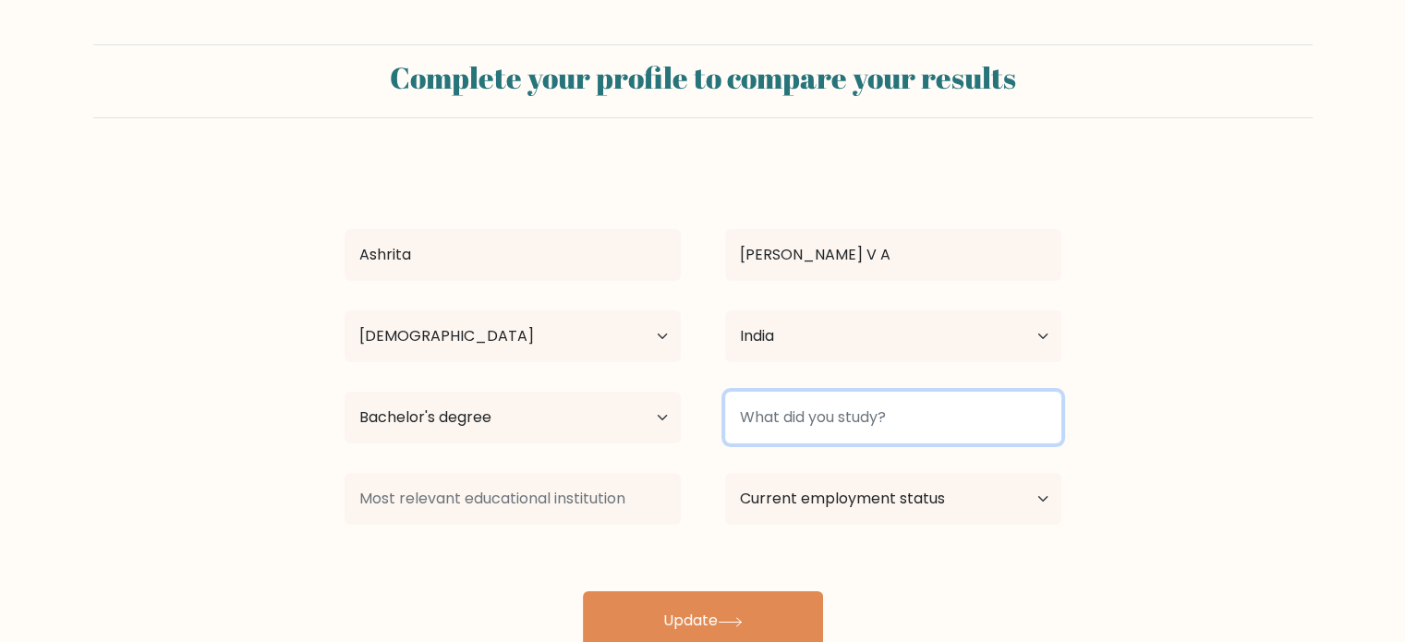
click at [779, 436] on input at bounding box center [893, 418] width 336 height 52
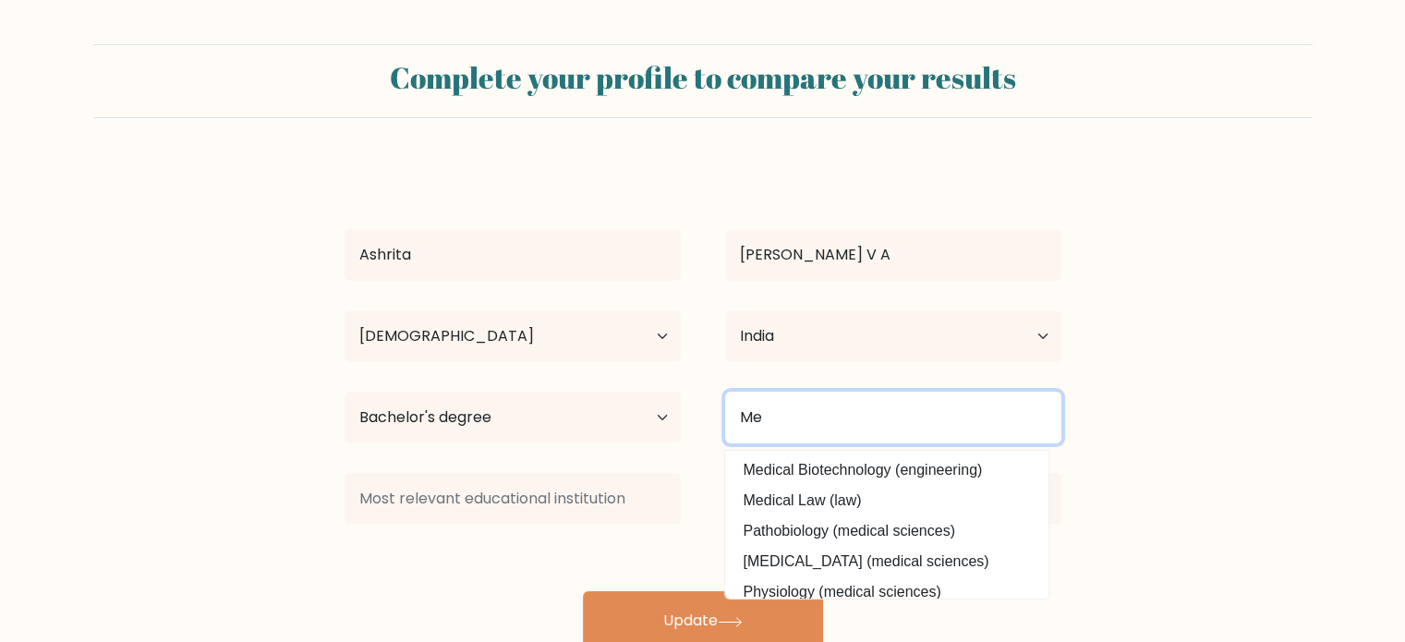
type input "M"
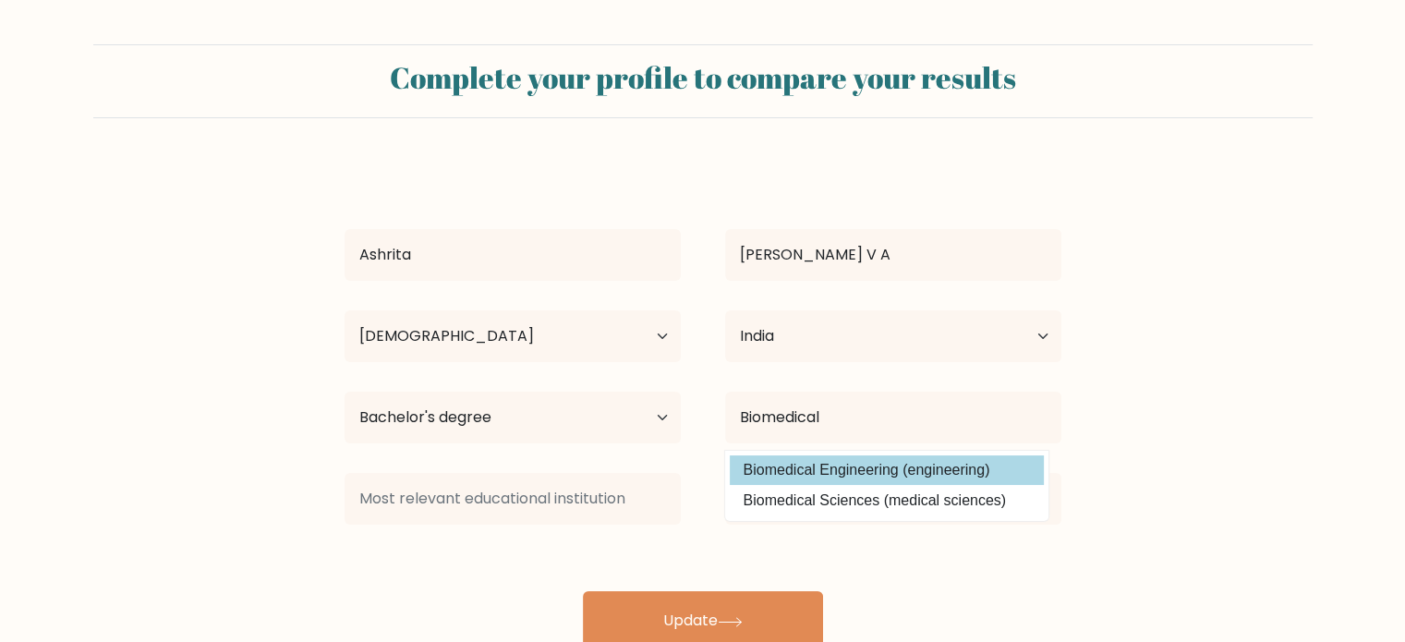
click at [894, 468] on option "Biomedical Engineering (engineering)" at bounding box center [887, 470] width 314 height 30
type input "Biomedical Engineering"
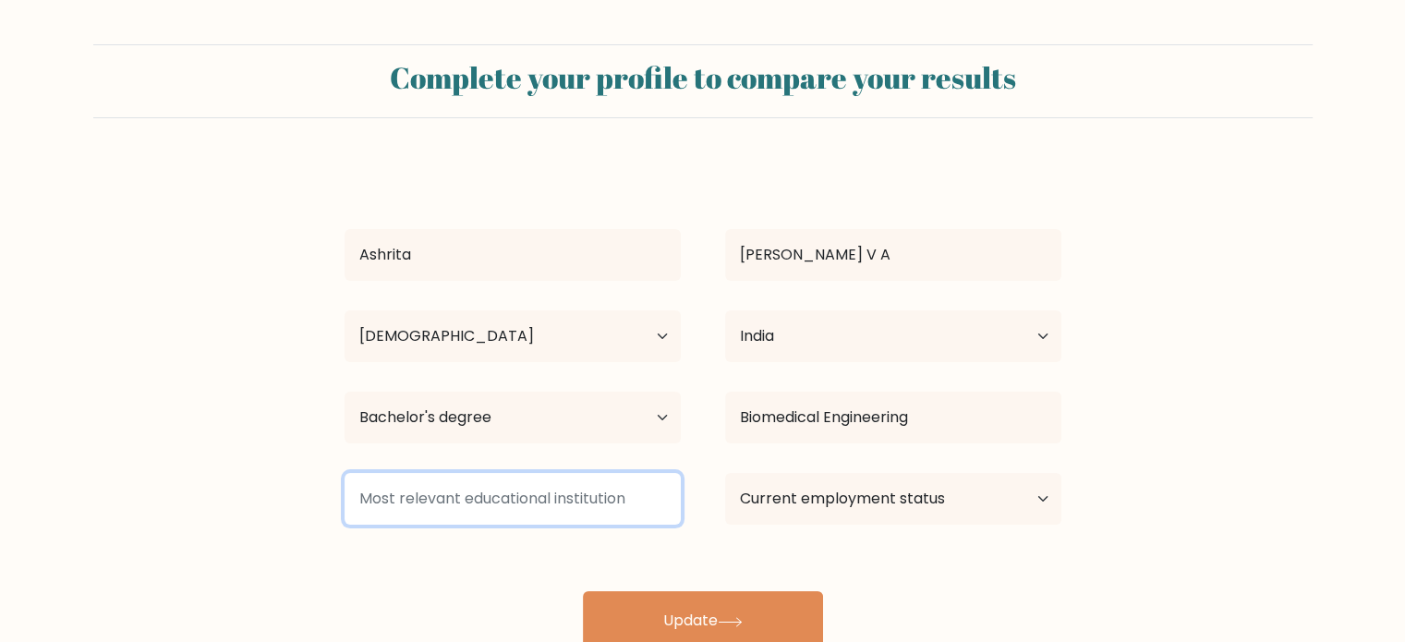
click at [502, 516] on input at bounding box center [512, 499] width 336 height 52
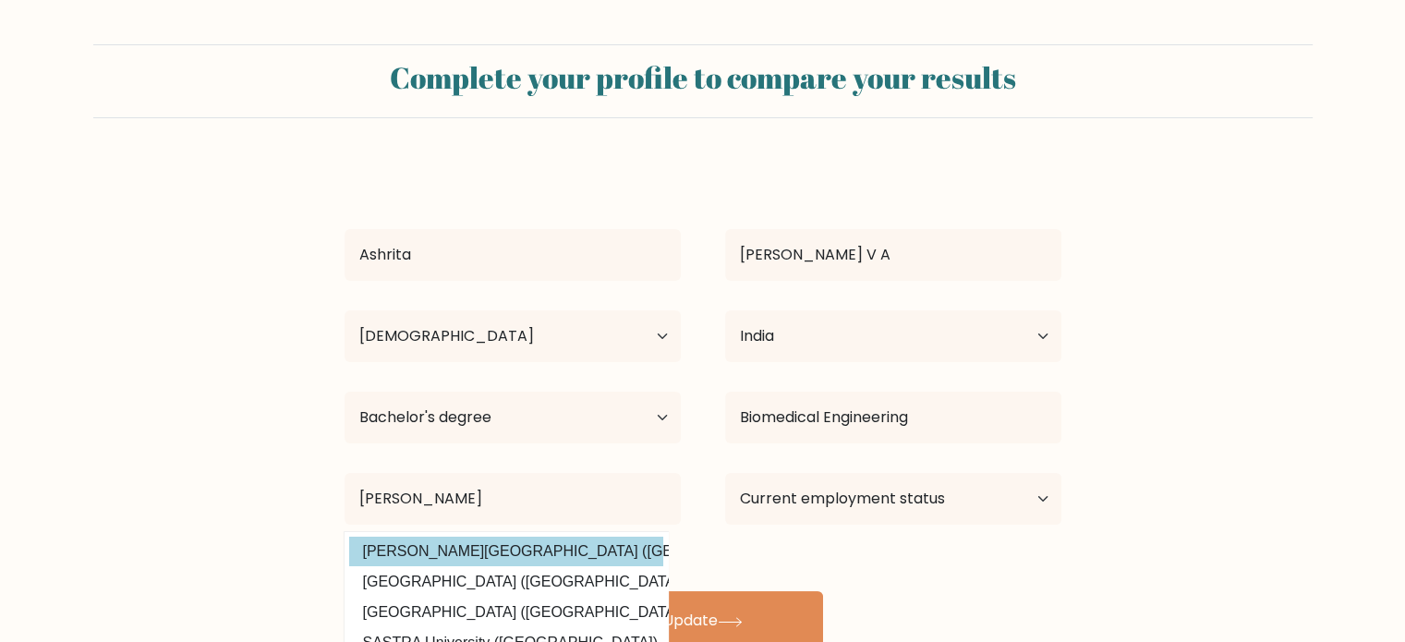
click at [507, 543] on div "Ashrita Dikshit V A Age Under 18 years old 18-24 years old 25-34 years old 35-4…" at bounding box center [702, 407] width 739 height 488
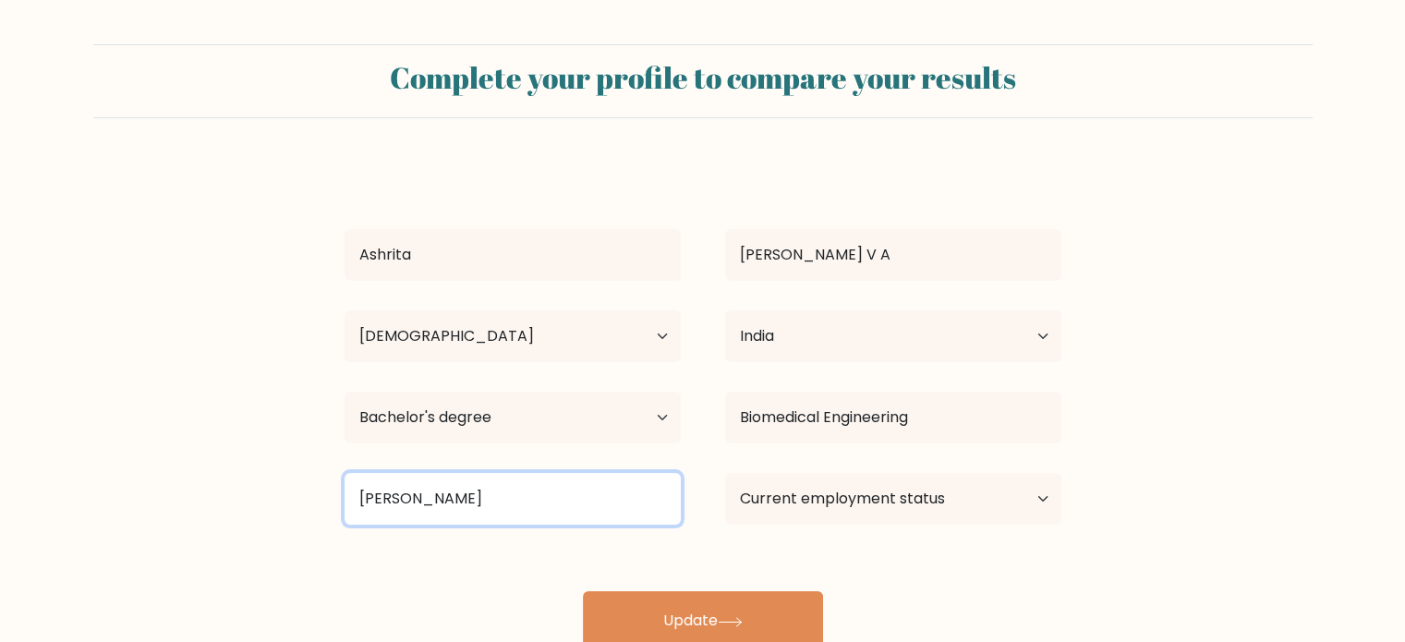
click at [489, 516] on input "Dayananda Sa" at bounding box center [512, 499] width 336 height 52
type input "D"
type input "U"
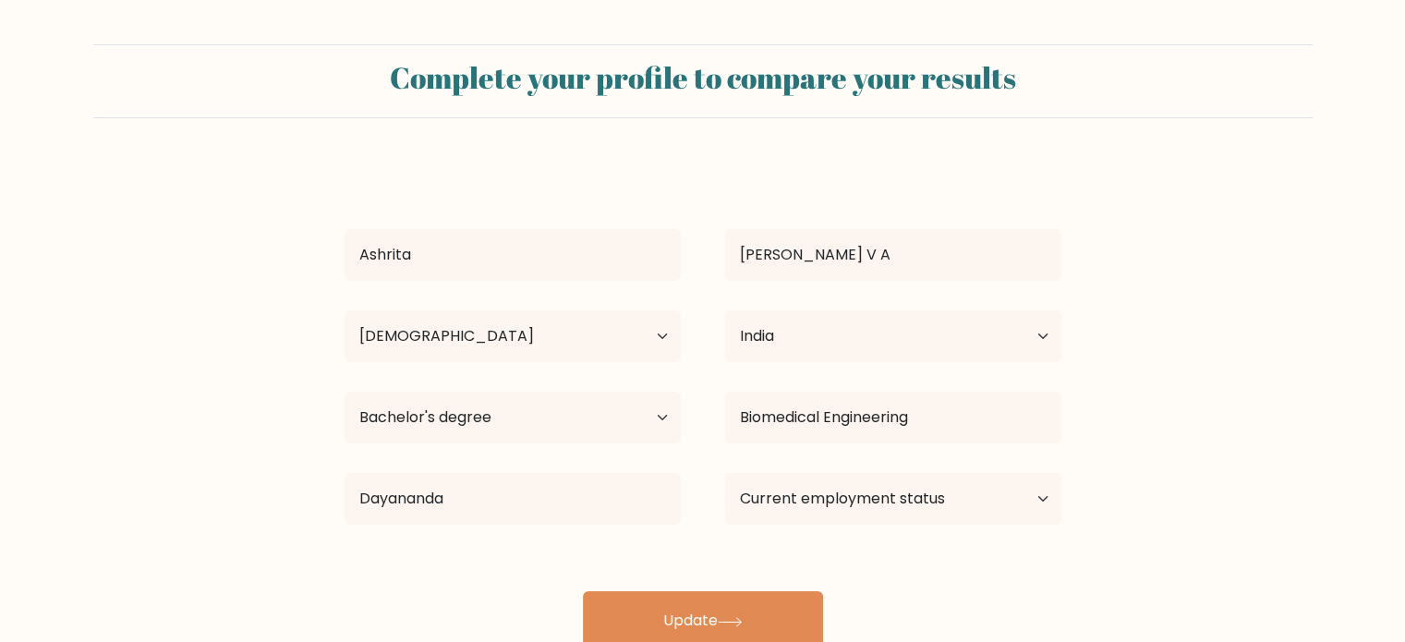
click at [497, 547] on div "Ashrita Dikshit V A Age Under 18 years old 18-24 years old 25-34 years old 35-4…" at bounding box center [702, 407] width 739 height 488
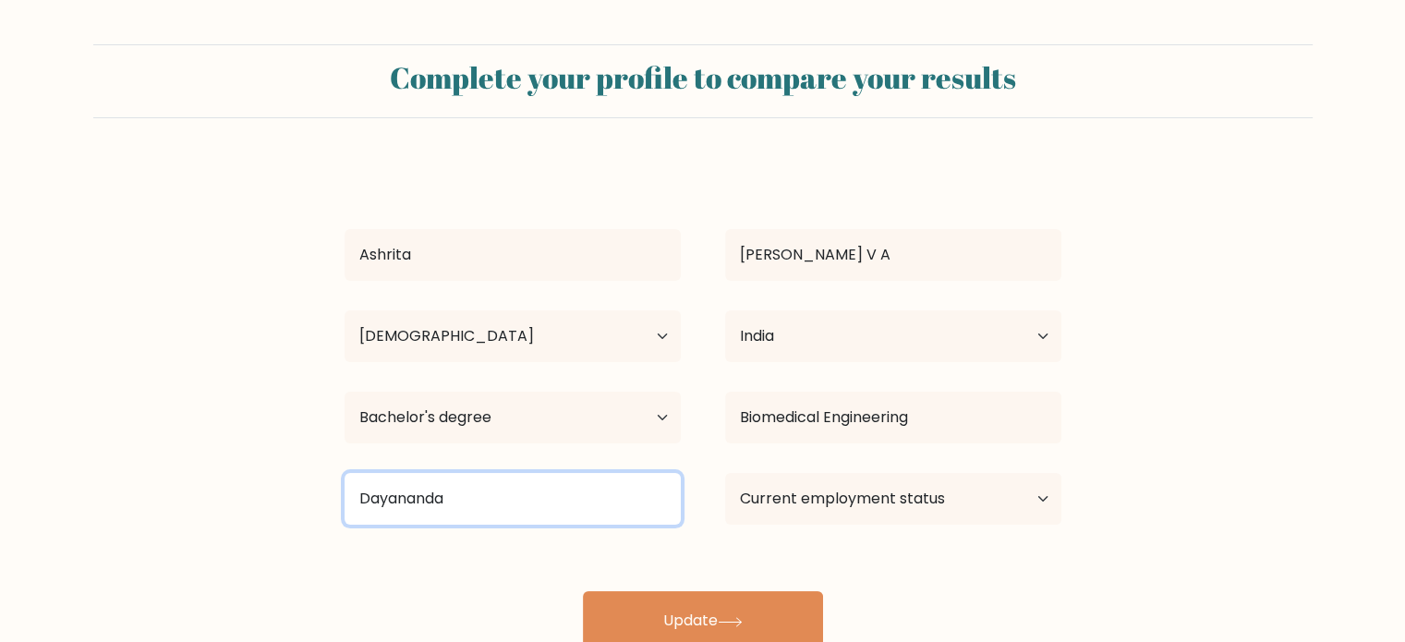
click at [462, 488] on input "Dayananda" at bounding box center [512, 499] width 336 height 52
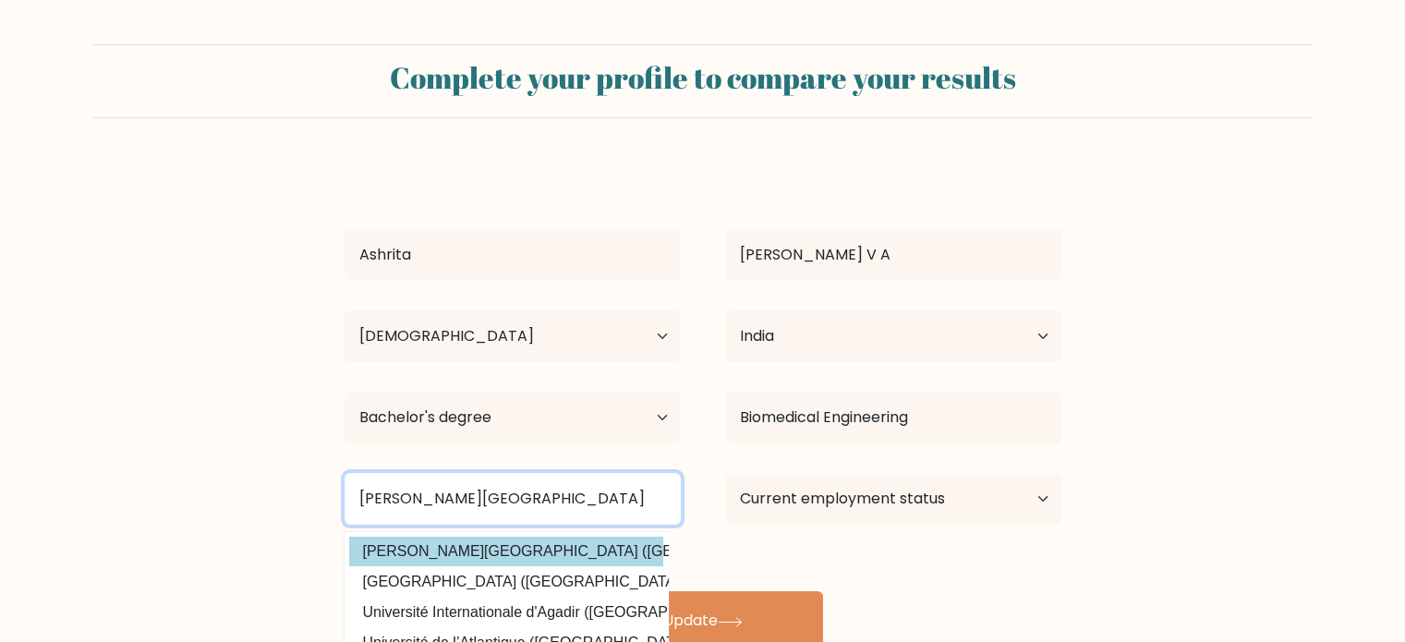
type input "Dayananda Sagar University"
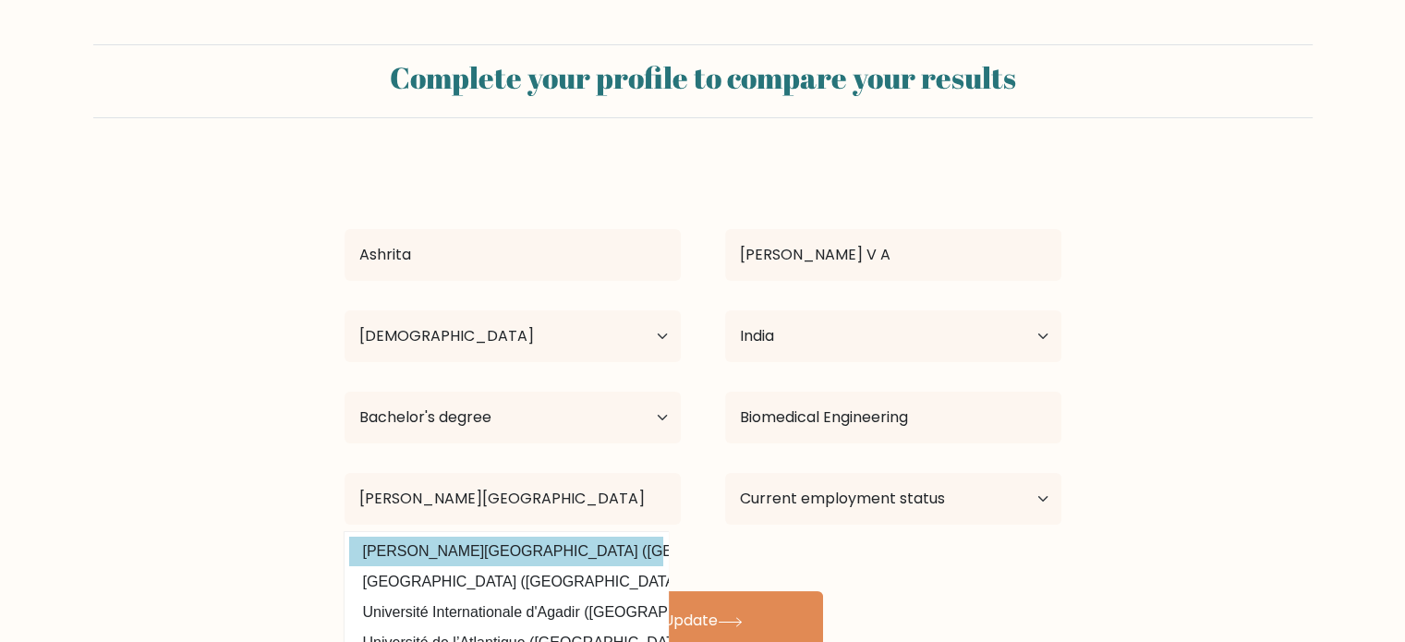
click at [510, 549] on div "Ashrita Dikshit V A Age Under 18 years old 18-24 years old 25-34 years old 35-4…" at bounding box center [702, 407] width 739 height 488
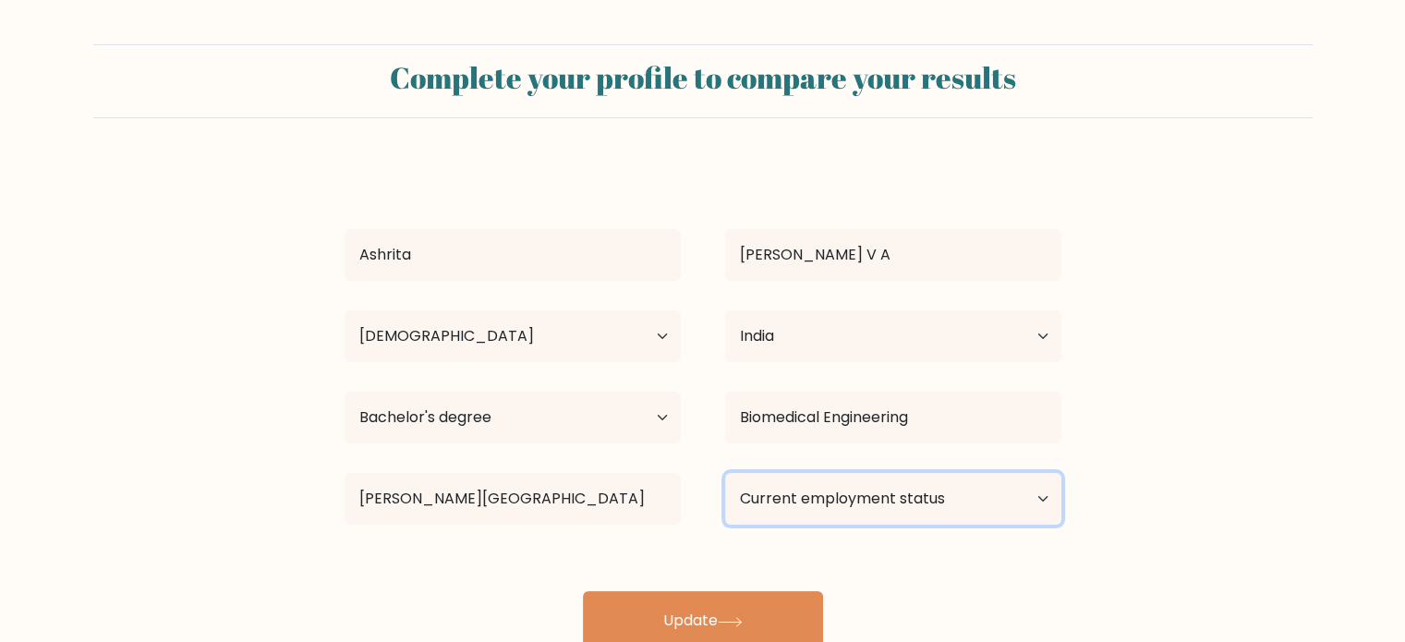
click at [816, 495] on select "Current employment status Employed Student Retired Other / prefer not to answer" at bounding box center [893, 499] width 336 height 52
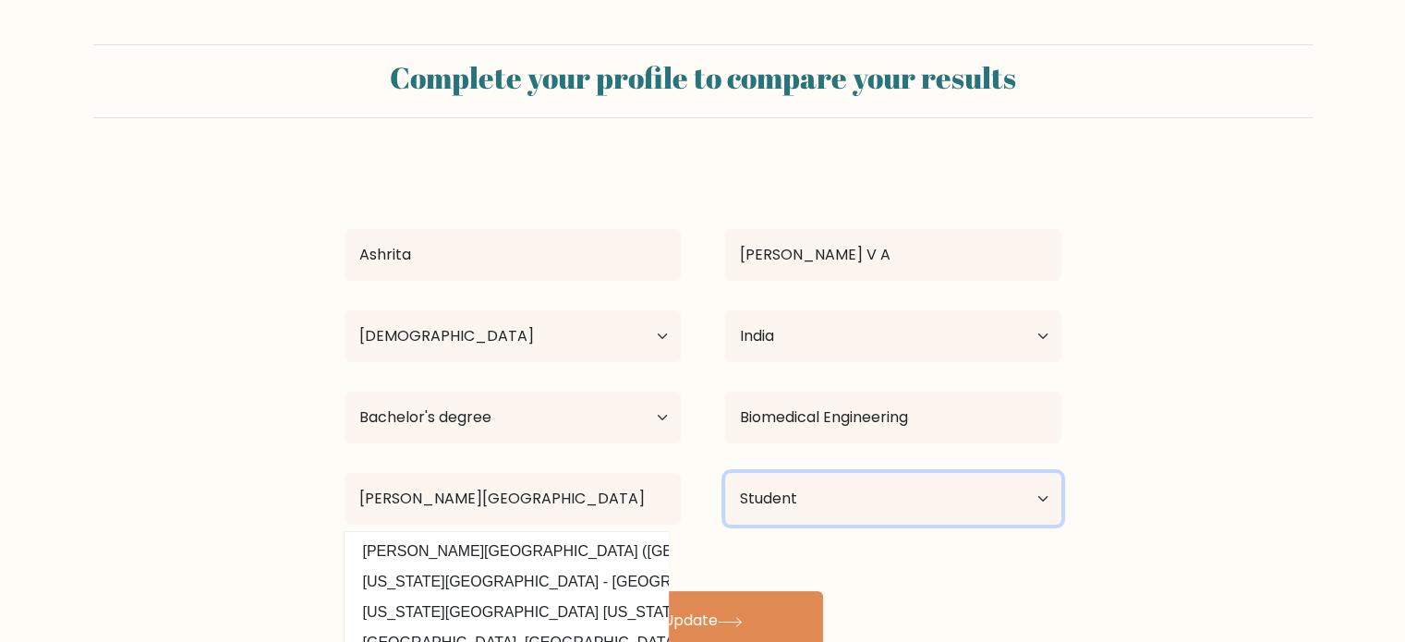
click at [725, 473] on select "Current employment status Employed Student Retired Other / prefer not to answer" at bounding box center [893, 499] width 336 height 52
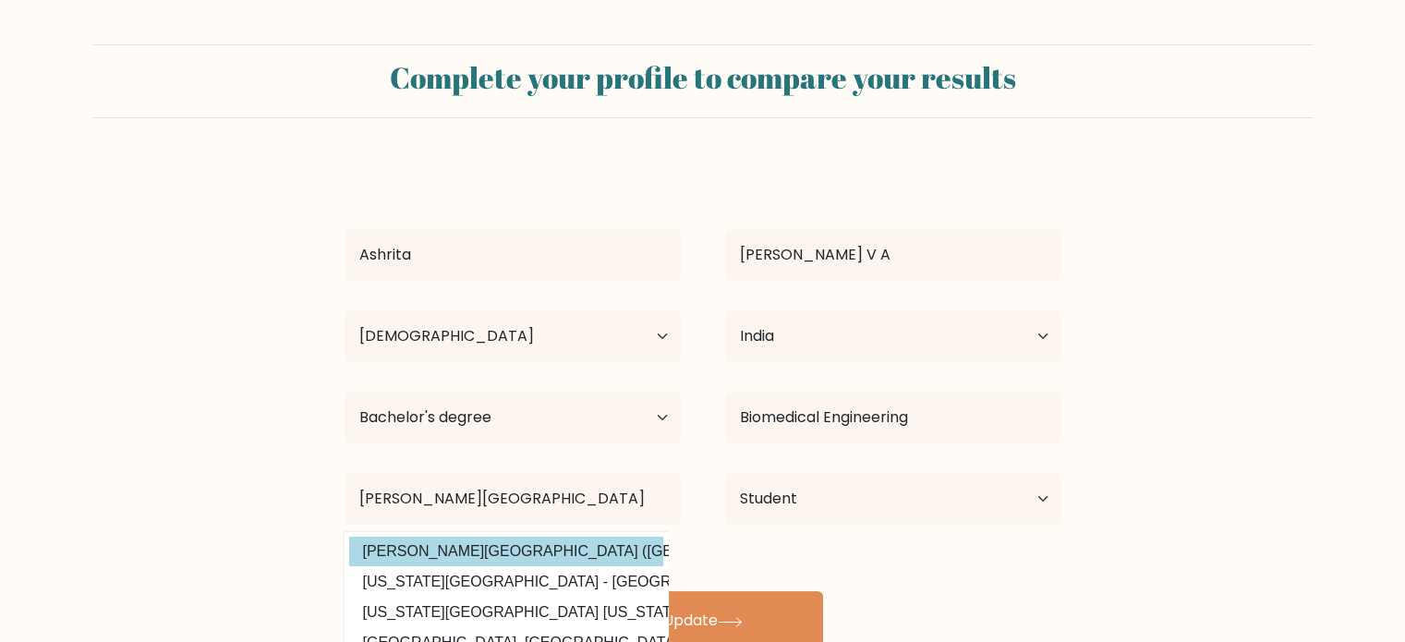
click at [546, 557] on option "Dayananda Sagar University (India)" at bounding box center [506, 552] width 314 height 30
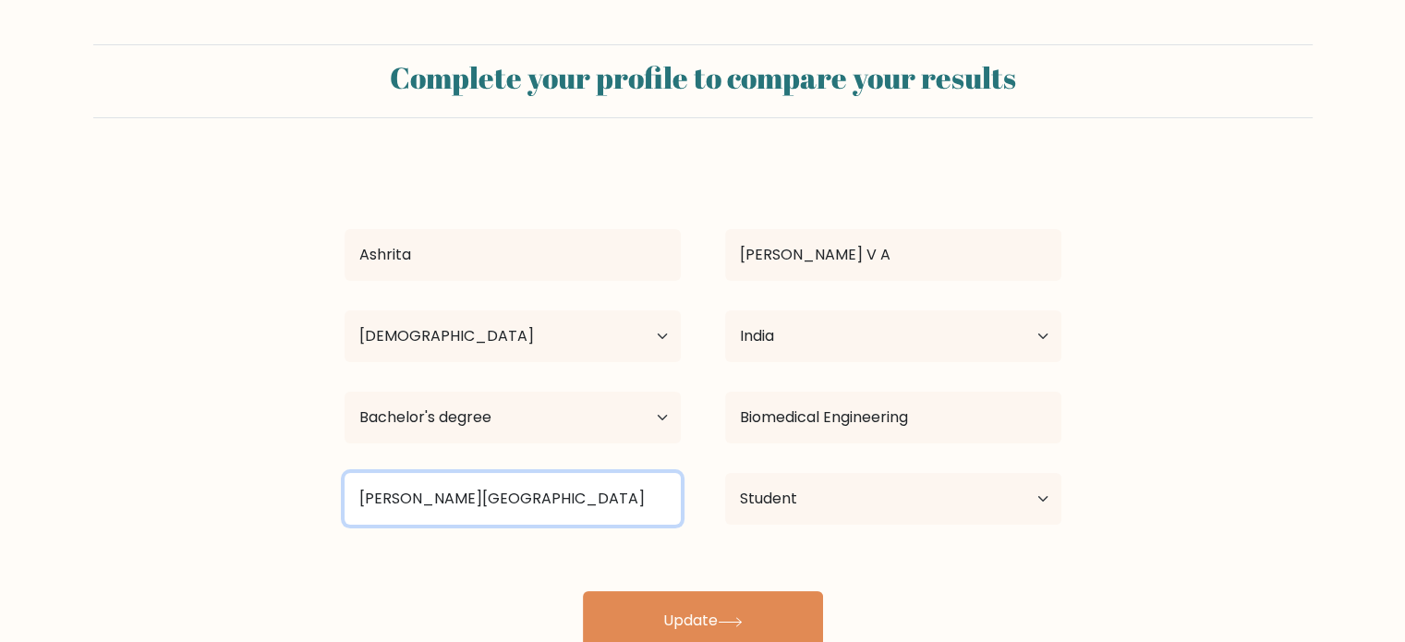
drag, startPoint x: 593, startPoint y: 478, endPoint x: 1054, endPoint y: 523, distance: 463.0
click at [599, 483] on input "Dayananda Sagar University" at bounding box center [512, 499] width 336 height 52
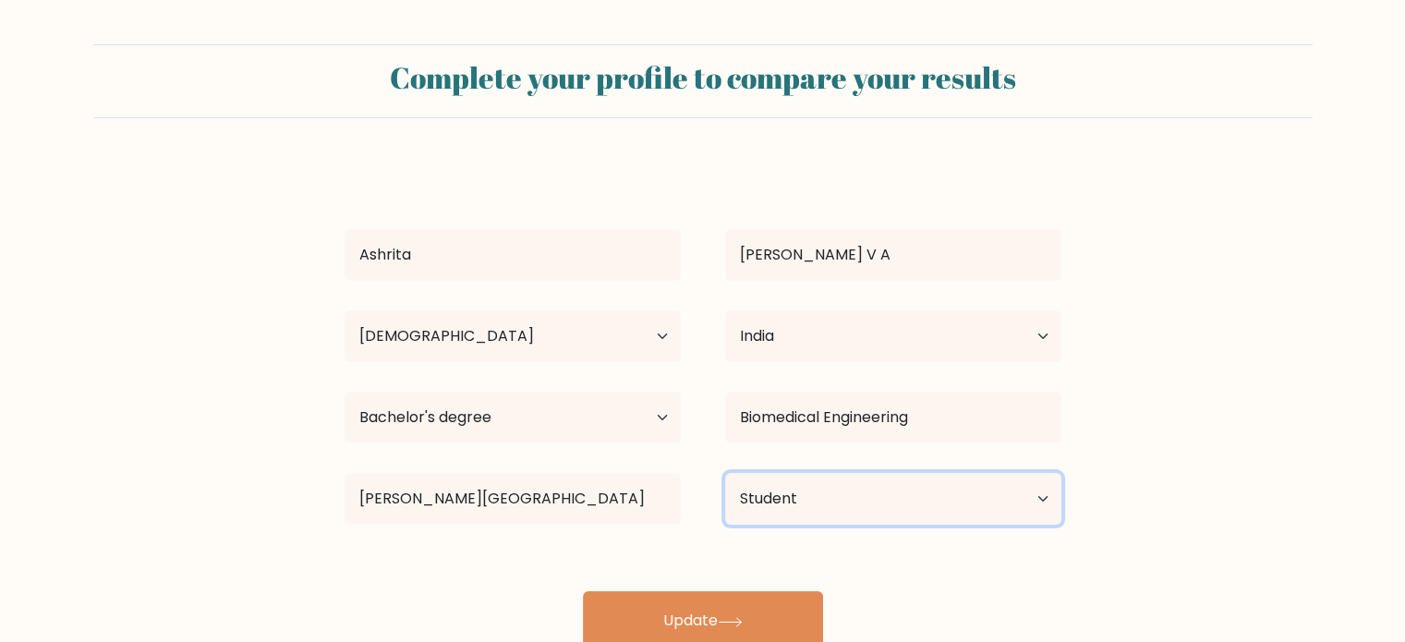
click at [984, 489] on select "Current employment status Employed Student Retired Other / prefer not to answer" at bounding box center [893, 499] width 336 height 52
select select "employed"
click at [725, 473] on select "Current employment status Employed Student Retired Other / prefer not to answer" at bounding box center [893, 499] width 336 height 52
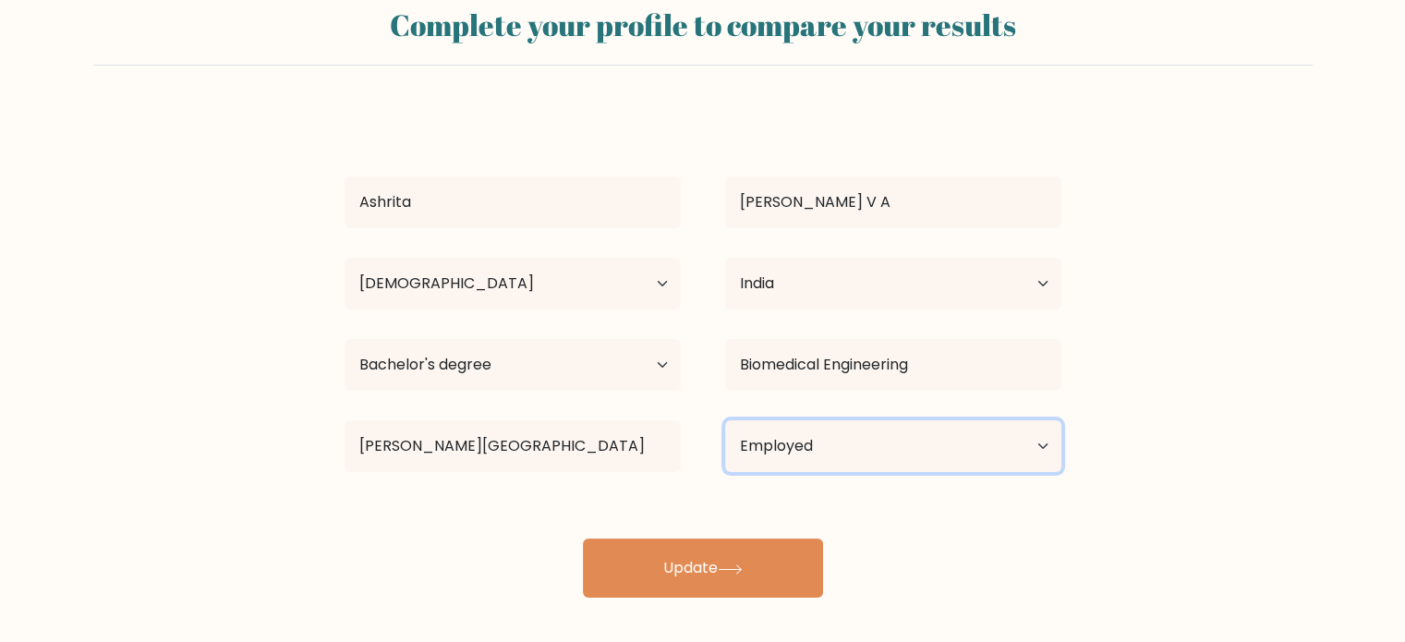
scroll to position [58, 0]
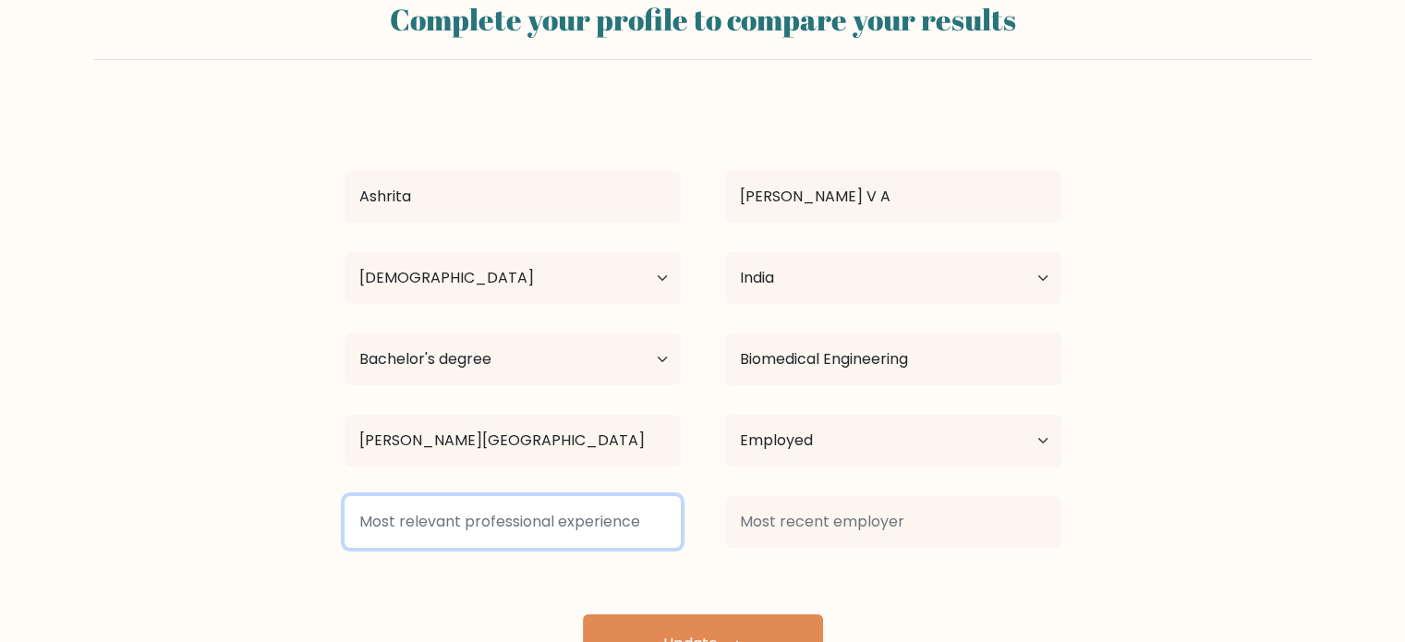
click at [482, 531] on input at bounding box center [512, 522] width 336 height 52
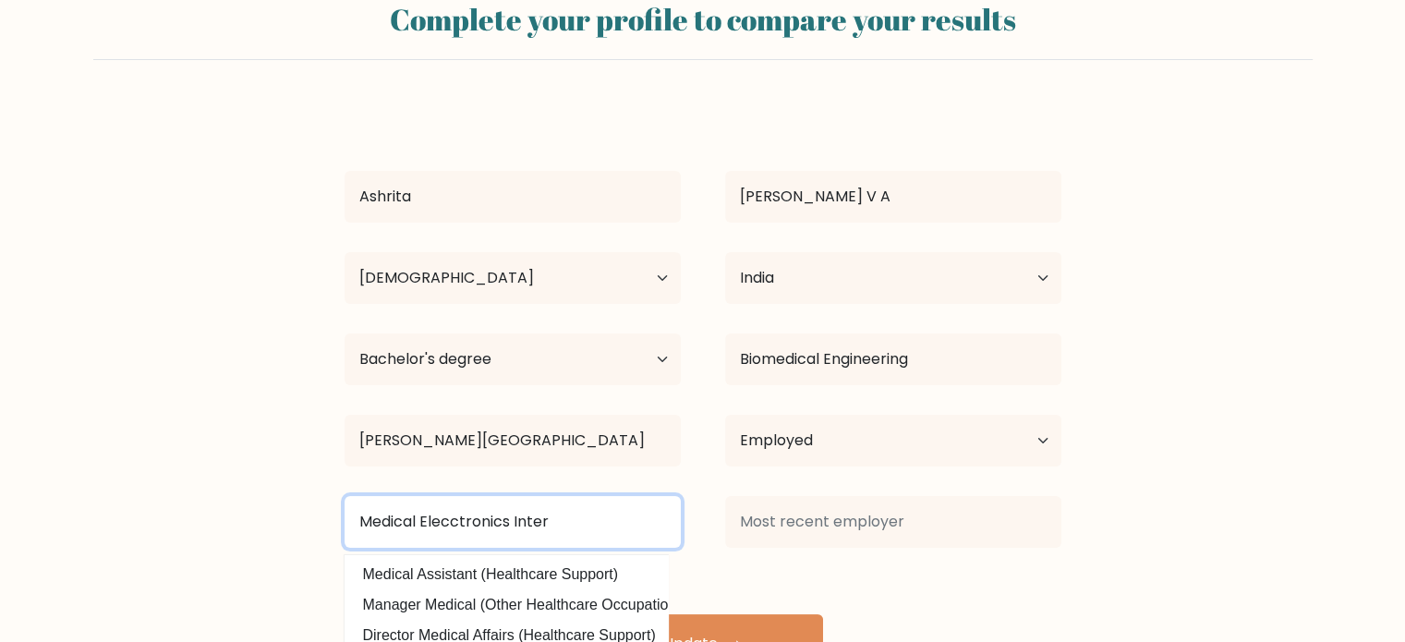
type input "Medical Elecctronics Intern"
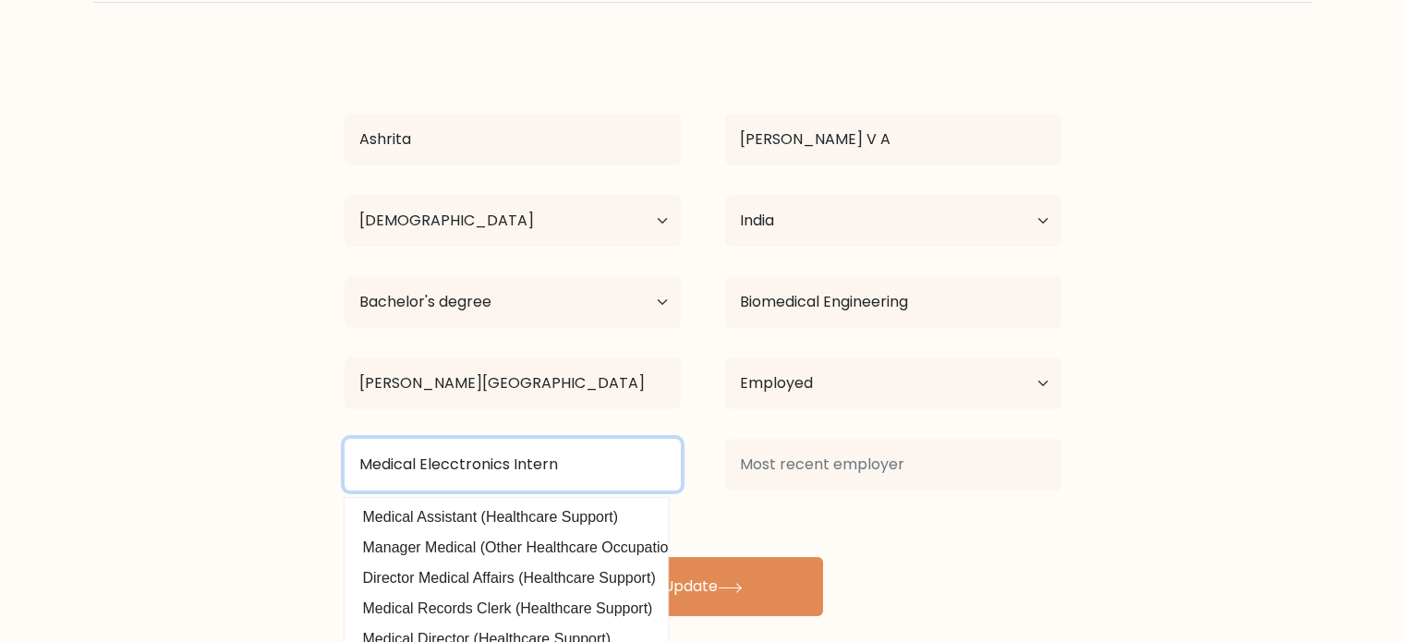
scroll to position [118, 0]
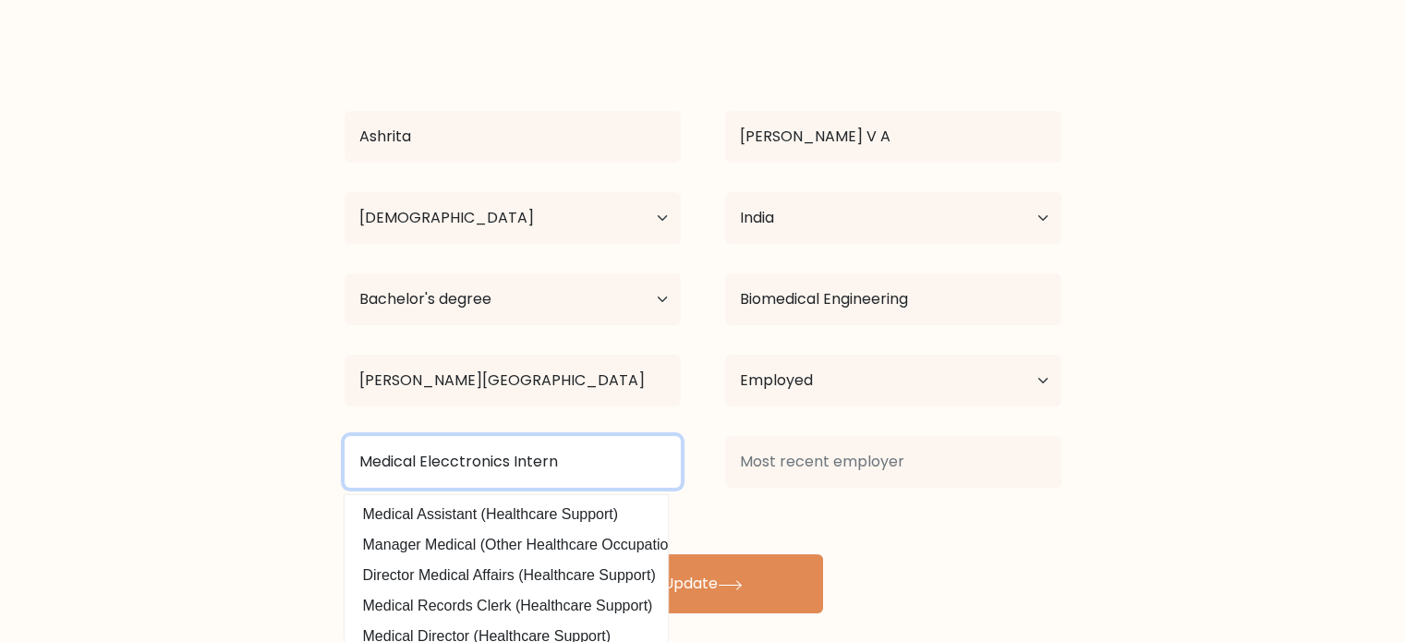
drag, startPoint x: 558, startPoint y: 463, endPoint x: 266, endPoint y: 462, distance: 291.8
click at [266, 462] on form "Complete your profile to compare your results Ashrita Dikshit V A Age Under 18 …" at bounding box center [702, 269] width 1405 height 687
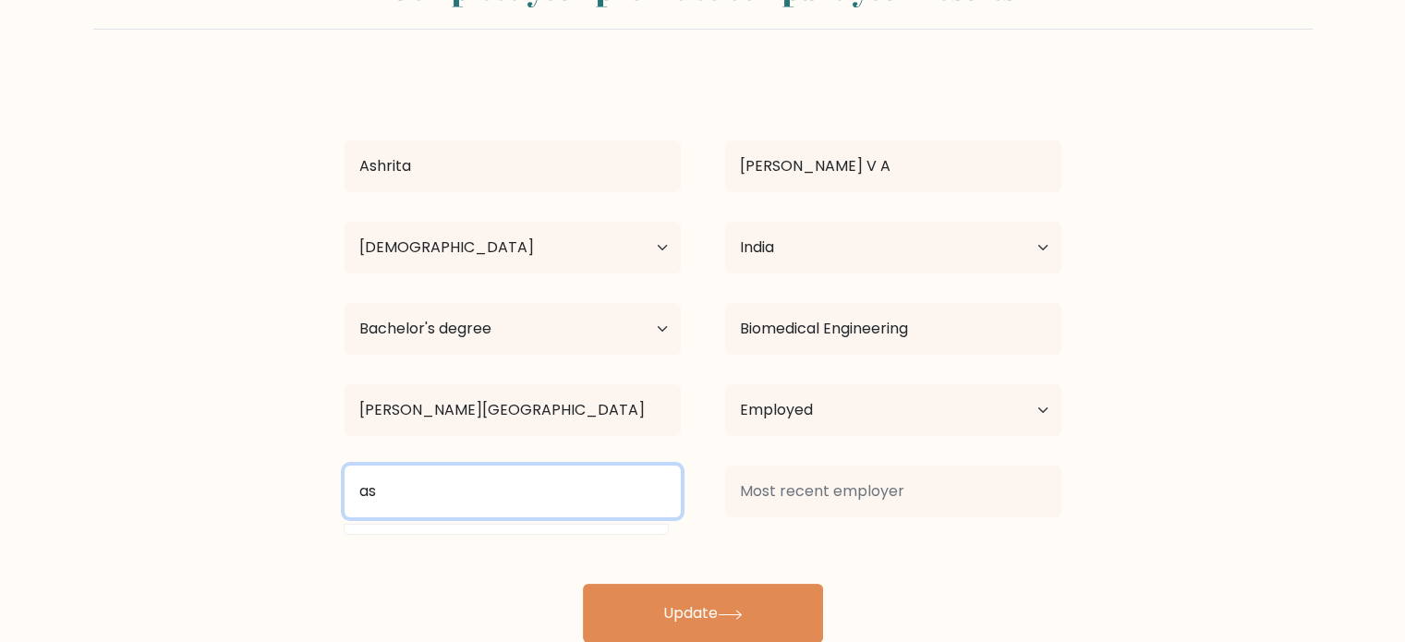
type input "a"
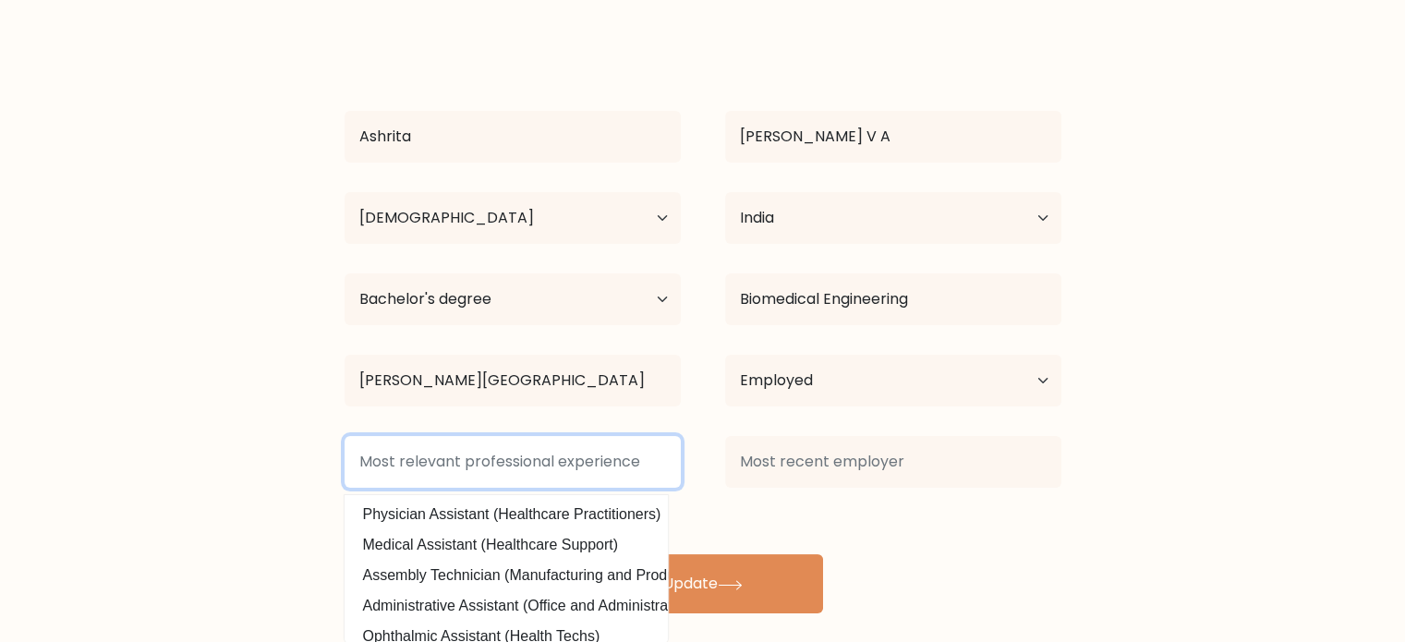
type input "A"
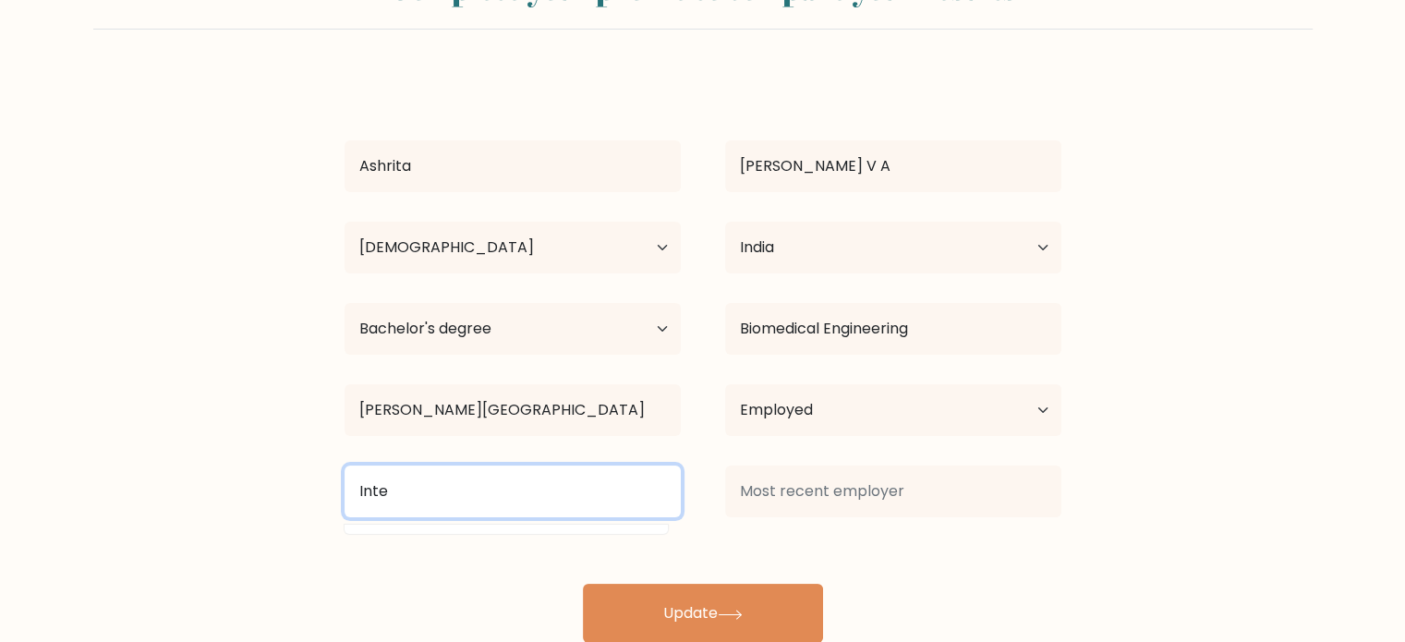
scroll to position [118, 0]
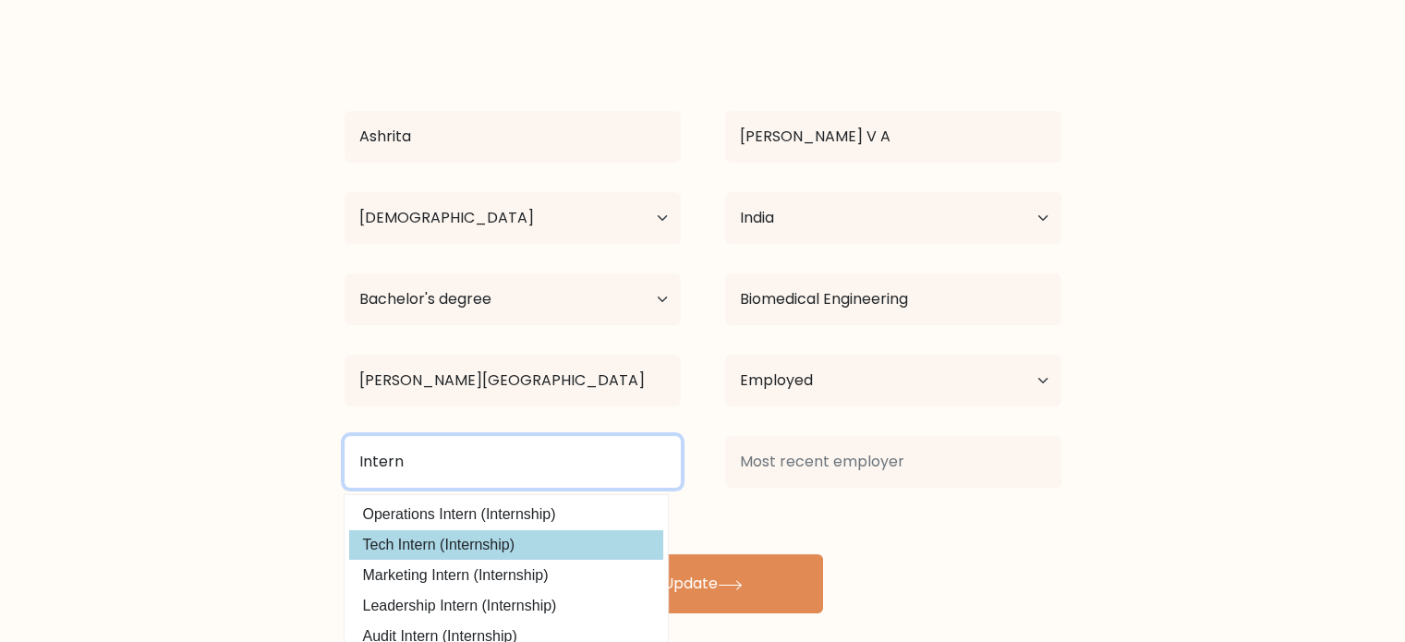
type input "Intern"
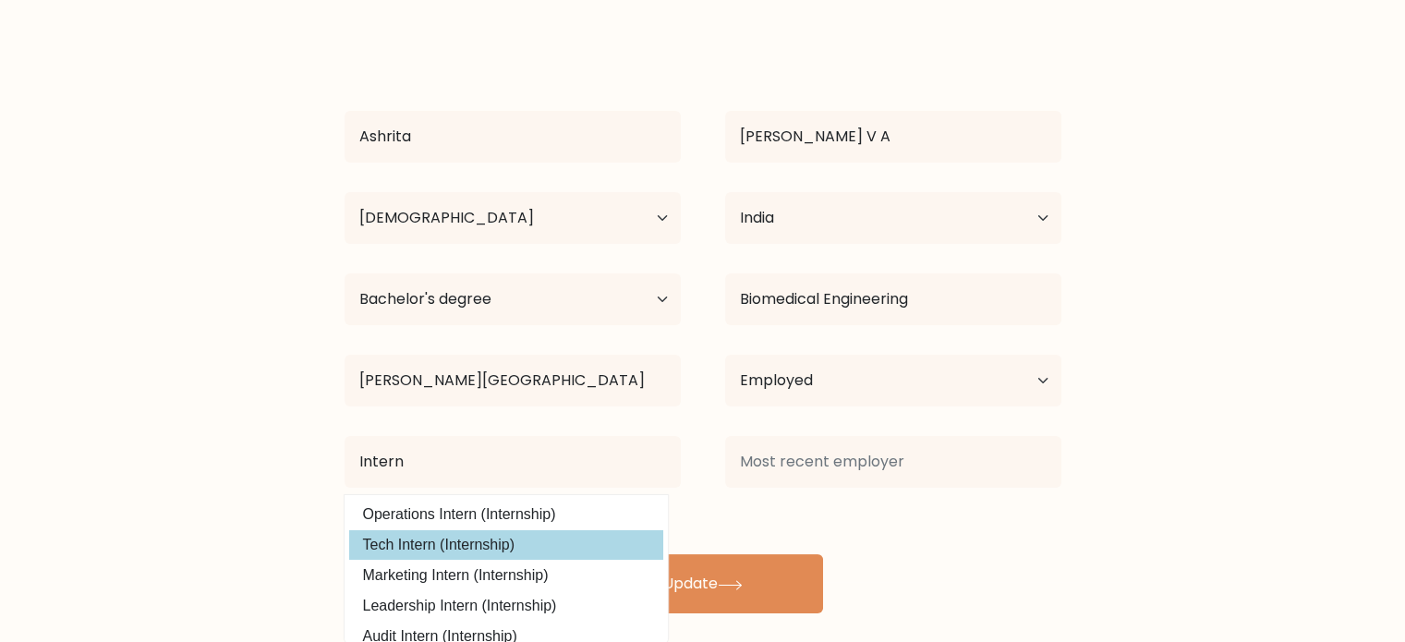
click at [447, 535] on div "Ashrita Dikshit V A Age Under 18 years old 18-24 years old 25-34 years old 35-4…" at bounding box center [702, 328] width 739 height 569
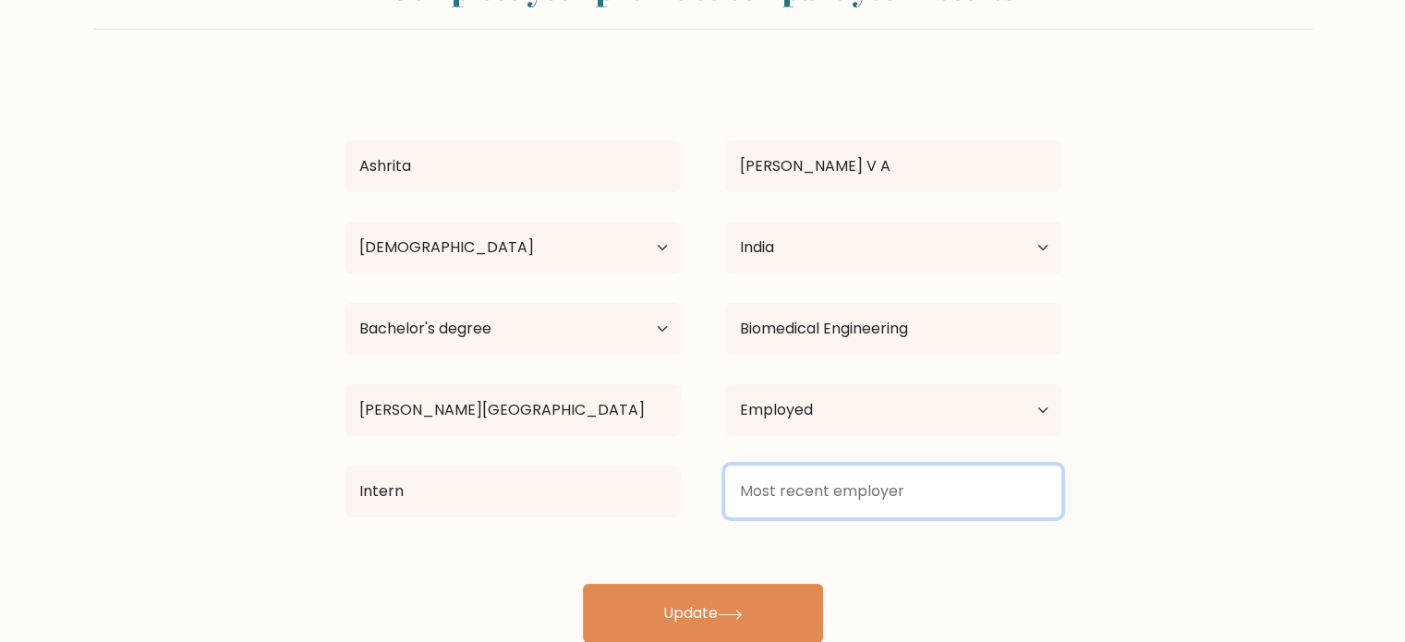
click at [809, 500] on input at bounding box center [893, 491] width 336 height 52
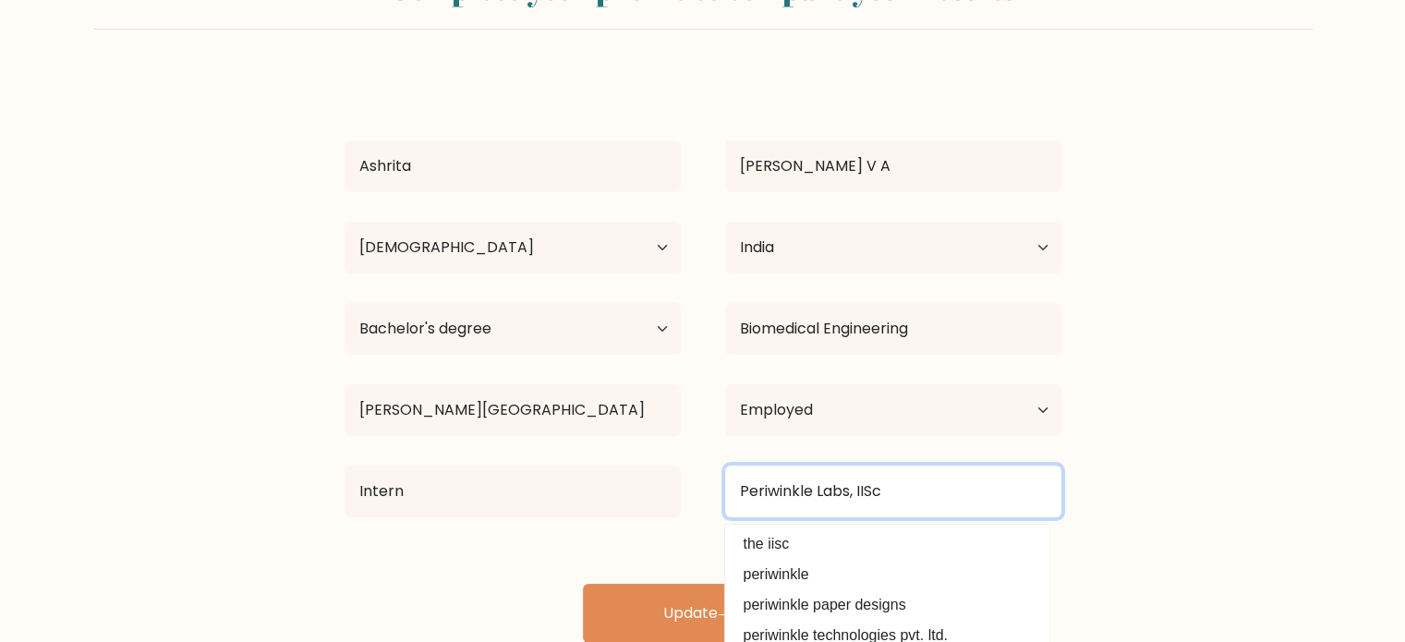
click at [900, 486] on input "Periwinkle Labs, IISc" at bounding box center [893, 491] width 336 height 52
type input "Periwinkle Labs, IISc"
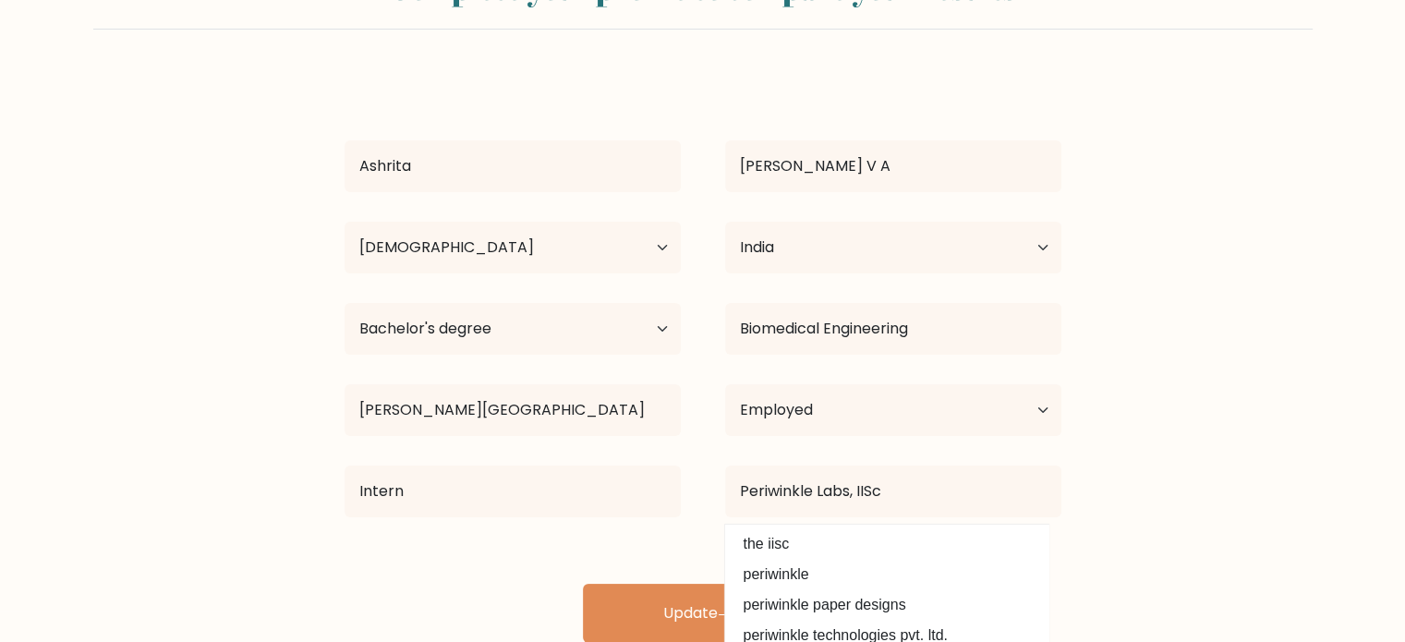
click at [1089, 482] on form "Complete your profile to compare your results Ashrita Dikshit V A Age Under 18 …" at bounding box center [702, 299] width 1405 height 687
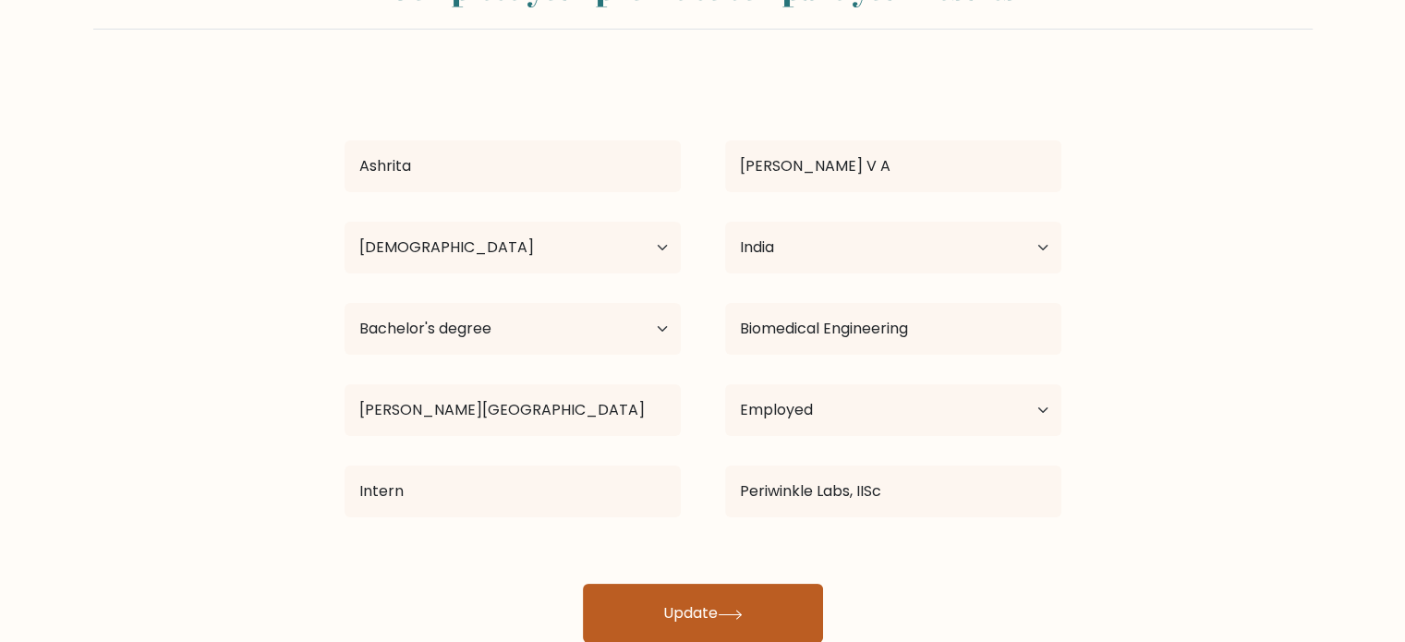
click at [709, 598] on button "Update" at bounding box center [703, 613] width 240 height 59
